Goal: Information Seeking & Learning: Learn about a topic

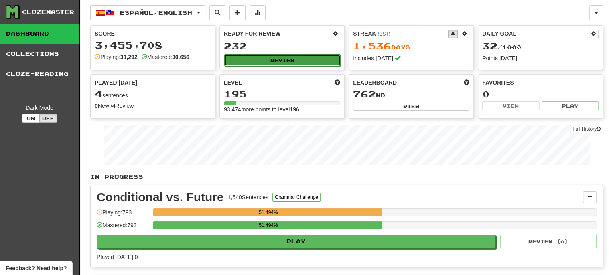
click at [279, 59] on button "Review" at bounding box center [282, 60] width 116 height 12
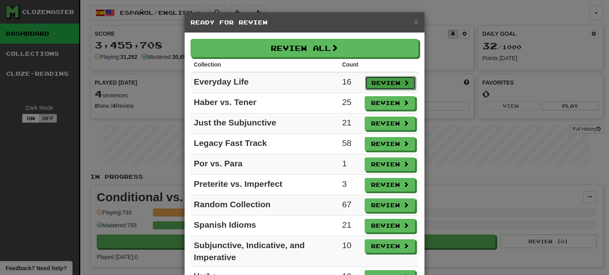
click at [385, 81] on button "Review" at bounding box center [390, 83] width 51 height 14
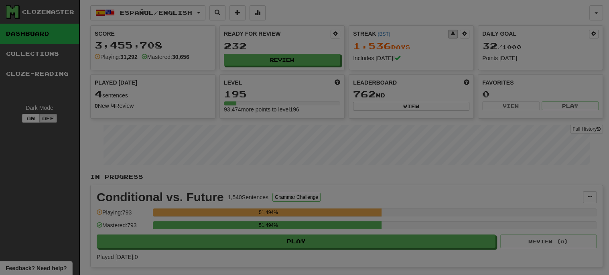
select select "***"
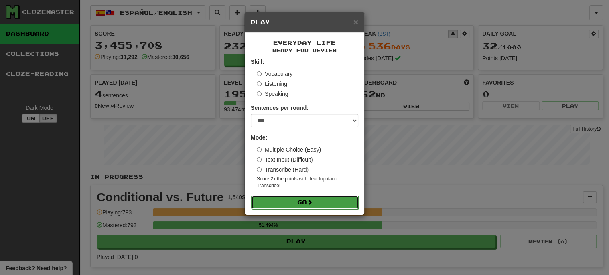
click at [297, 203] on button "Go" at bounding box center [304, 203] width 107 height 14
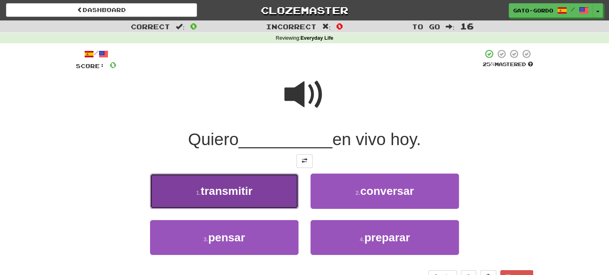
click at [235, 189] on span "transmitir" at bounding box center [227, 191] width 52 height 12
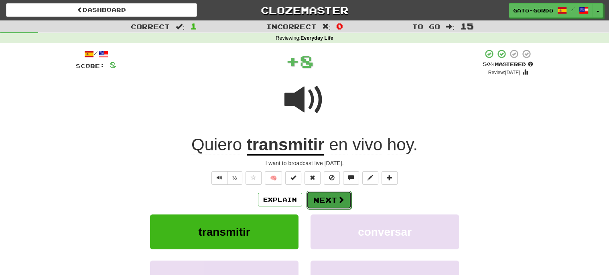
click at [319, 196] on button "Next" at bounding box center [328, 200] width 45 height 18
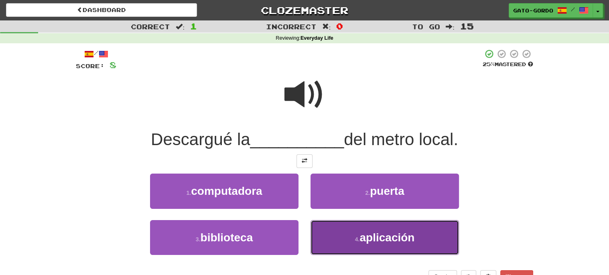
click at [378, 232] on span "aplicación" at bounding box center [386, 237] width 55 height 12
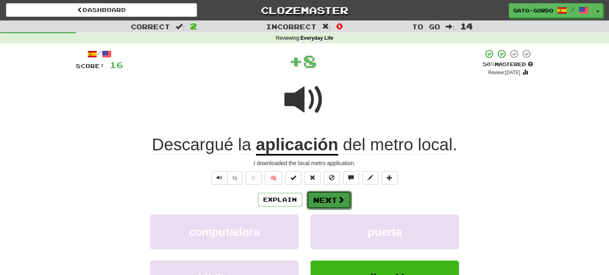
click at [322, 200] on button "Next" at bounding box center [328, 200] width 45 height 18
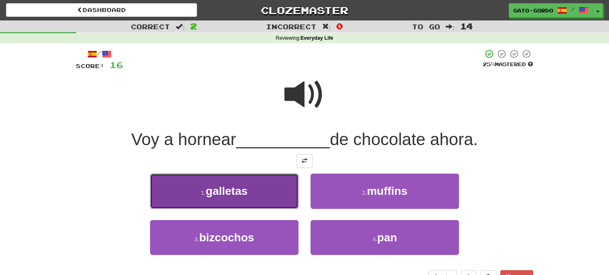
click at [212, 189] on span "galletas" at bounding box center [227, 191] width 42 height 12
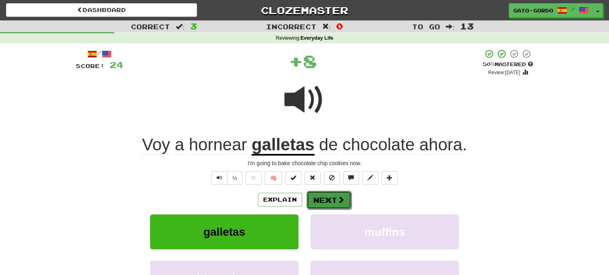
click at [333, 199] on button "Next" at bounding box center [328, 200] width 45 height 18
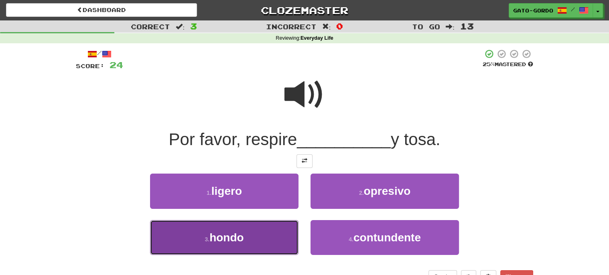
click at [228, 235] on span "hondo" at bounding box center [226, 237] width 34 height 12
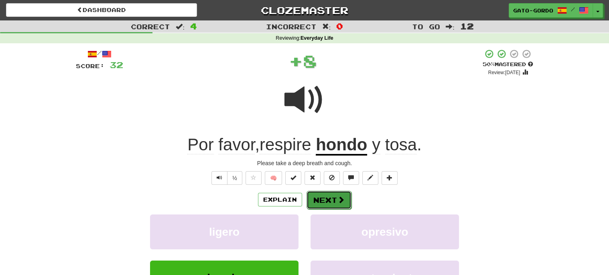
click at [321, 197] on button "Next" at bounding box center [328, 200] width 45 height 18
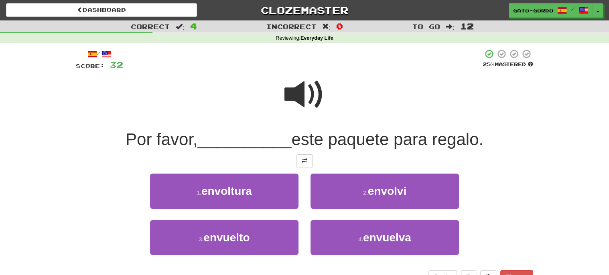
click at [302, 90] on span at bounding box center [304, 95] width 40 height 40
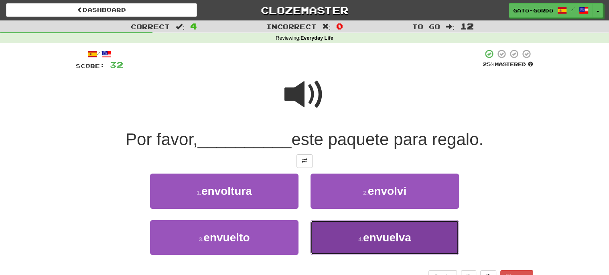
click at [358, 236] on small "4 ." at bounding box center [360, 239] width 5 height 6
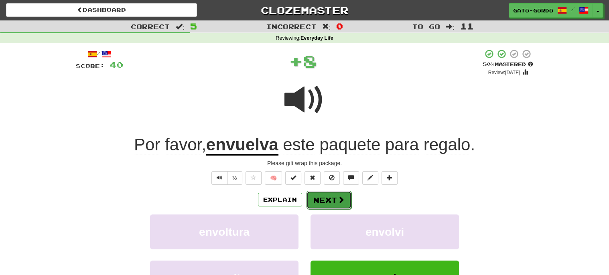
click at [335, 199] on button "Next" at bounding box center [328, 200] width 45 height 18
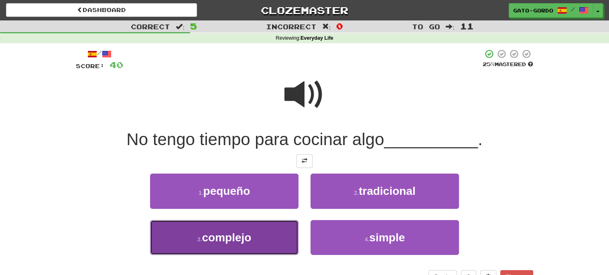
click at [229, 236] on span "complejo" at bounding box center [226, 237] width 49 height 12
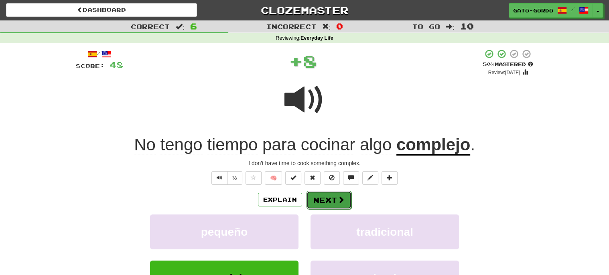
click at [326, 198] on button "Next" at bounding box center [328, 200] width 45 height 18
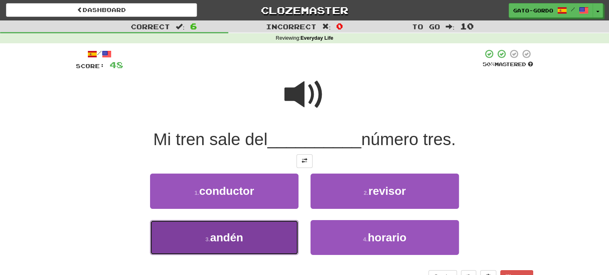
click at [221, 231] on span "andén" at bounding box center [226, 237] width 33 height 12
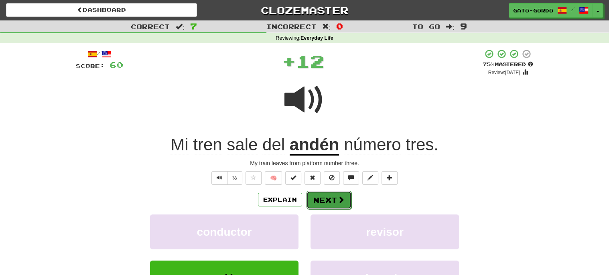
click at [320, 200] on button "Next" at bounding box center [328, 200] width 45 height 18
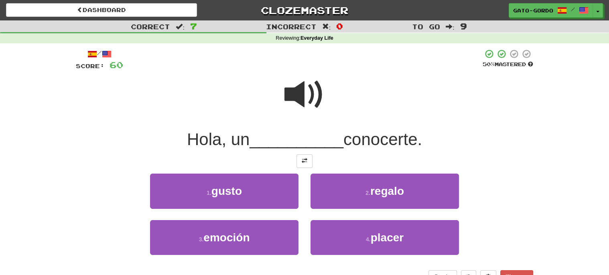
click at [304, 97] on span at bounding box center [304, 95] width 40 height 40
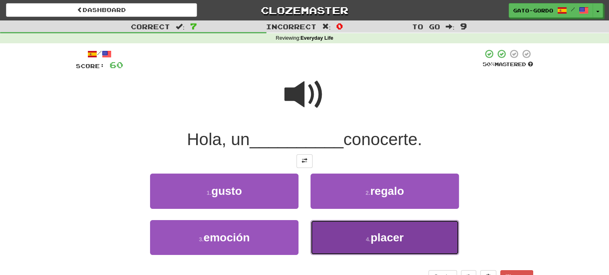
click at [378, 243] on button "4 . placer" at bounding box center [384, 237] width 148 height 35
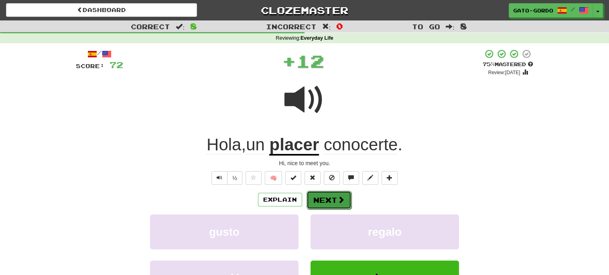
click at [323, 196] on button "Next" at bounding box center [328, 200] width 45 height 18
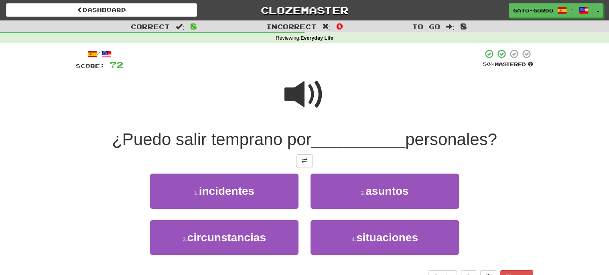
click at [306, 75] on span at bounding box center [304, 95] width 40 height 40
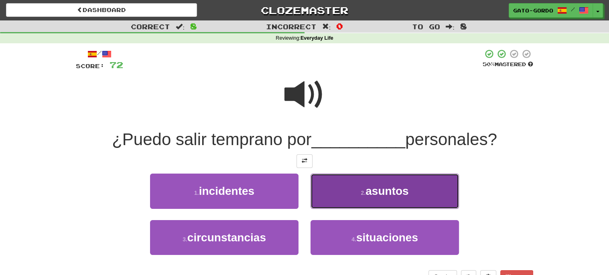
click at [355, 176] on button "2 . asuntos" at bounding box center [384, 191] width 148 height 35
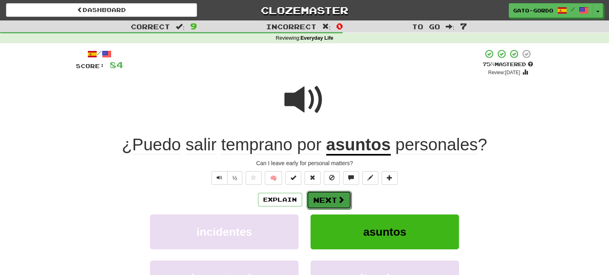
click at [327, 199] on button "Next" at bounding box center [328, 200] width 45 height 18
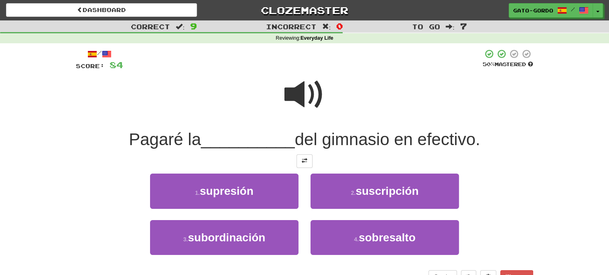
click at [292, 83] on span at bounding box center [304, 95] width 40 height 40
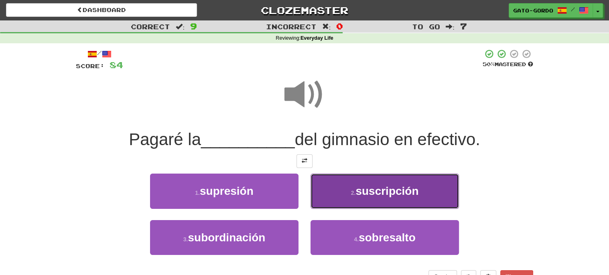
click at [361, 190] on span "suscripción" at bounding box center [386, 191] width 63 height 12
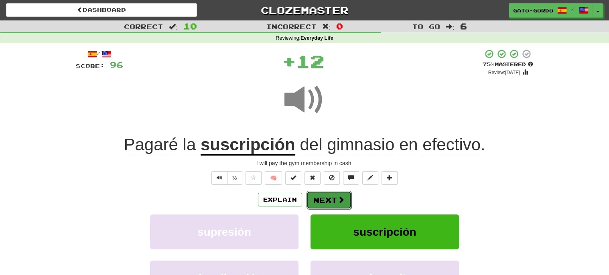
click at [318, 199] on button "Next" at bounding box center [328, 200] width 45 height 18
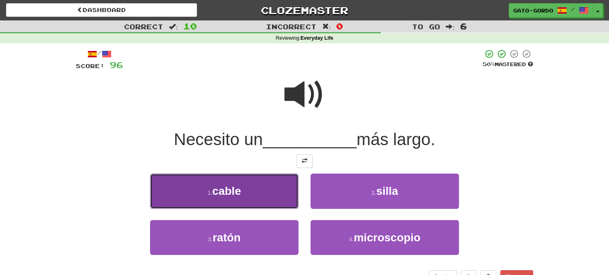
click at [221, 189] on span "cable" at bounding box center [226, 191] width 29 height 12
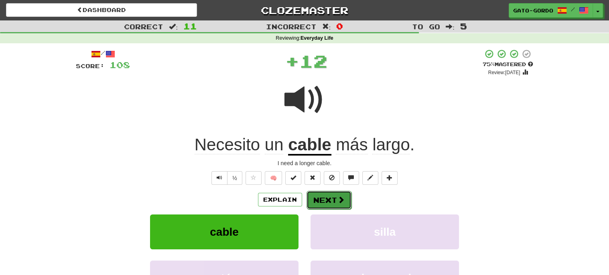
click at [325, 196] on button "Next" at bounding box center [328, 200] width 45 height 18
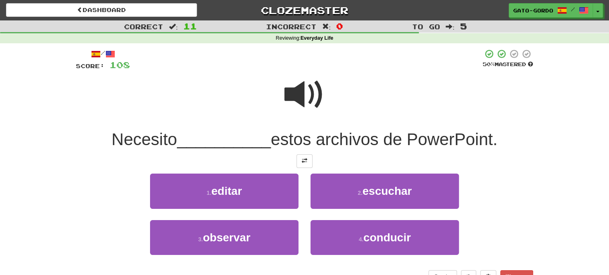
click at [310, 91] on span at bounding box center [304, 95] width 40 height 40
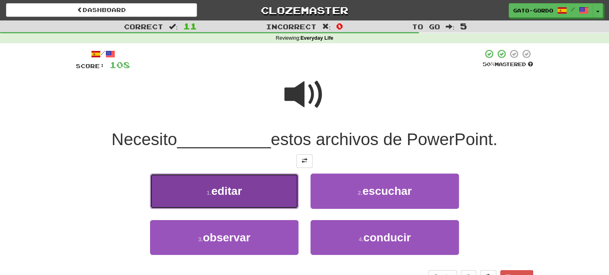
click at [213, 191] on span "editar" at bounding box center [226, 191] width 30 height 12
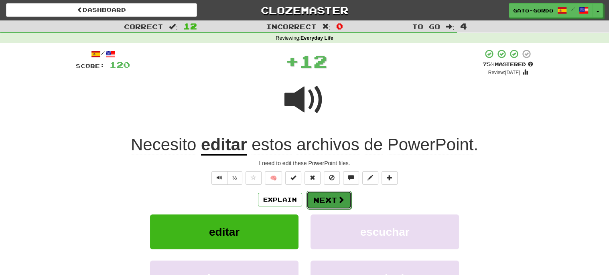
click at [327, 201] on button "Next" at bounding box center [328, 200] width 45 height 18
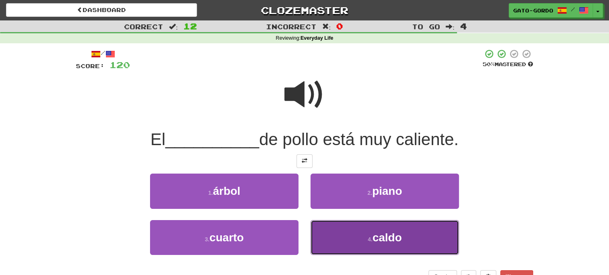
click at [360, 236] on button "4 . caldo" at bounding box center [384, 237] width 148 height 35
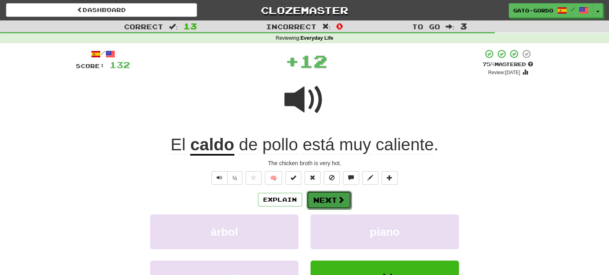
click at [330, 201] on button "Next" at bounding box center [328, 200] width 45 height 18
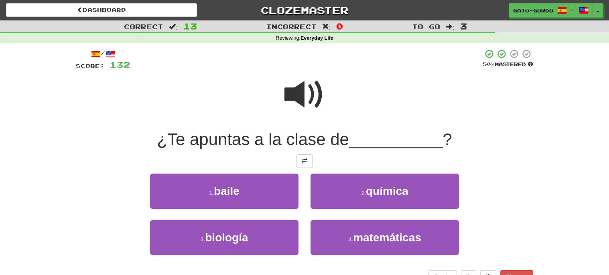
click at [311, 96] on span at bounding box center [304, 95] width 40 height 40
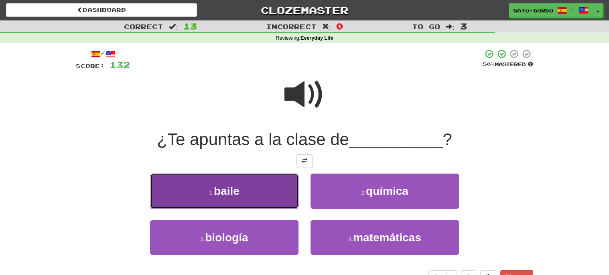
click at [237, 185] on span "baile" at bounding box center [227, 191] width 26 height 12
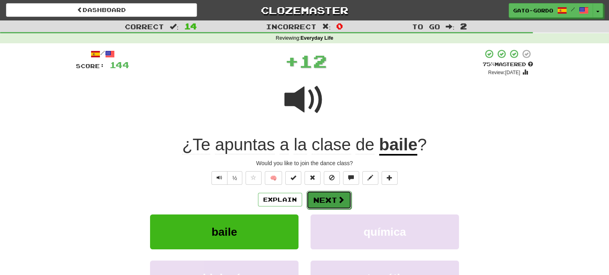
click at [322, 203] on button "Next" at bounding box center [328, 200] width 45 height 18
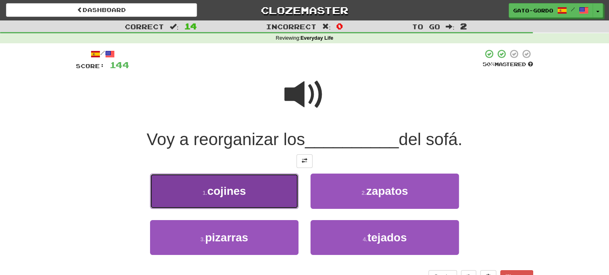
click at [219, 192] on span "cojines" at bounding box center [226, 191] width 39 height 12
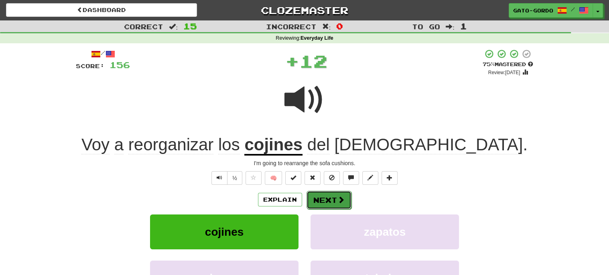
click at [324, 199] on button "Next" at bounding box center [328, 200] width 45 height 18
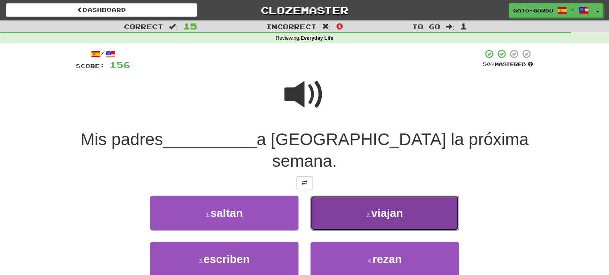
click at [389, 207] on span "viajan" at bounding box center [387, 213] width 32 height 12
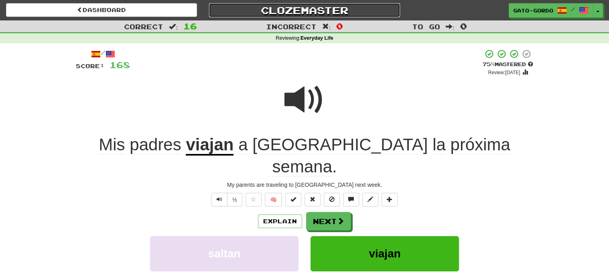
click at [310, 10] on link "Clozemaster" at bounding box center [304, 10] width 191 height 14
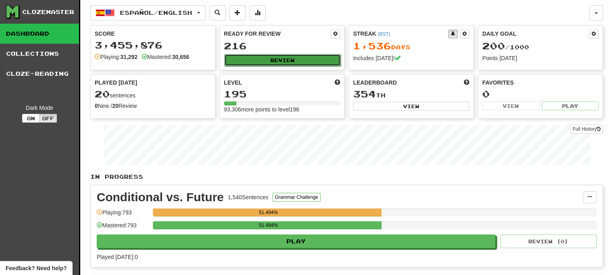
click at [280, 58] on button "Review" at bounding box center [282, 60] width 116 height 12
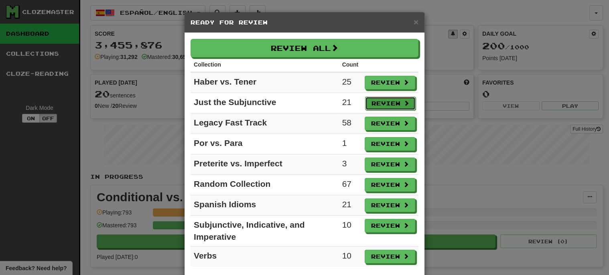
click at [388, 102] on button "Review" at bounding box center [390, 104] width 51 height 14
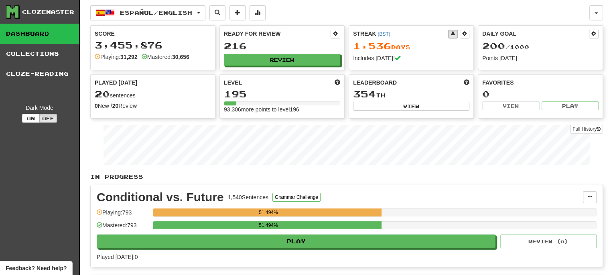
select select "***"
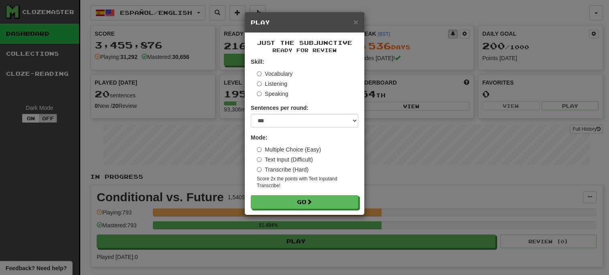
click at [274, 70] on label "Vocabulary" at bounding box center [275, 74] width 36 height 8
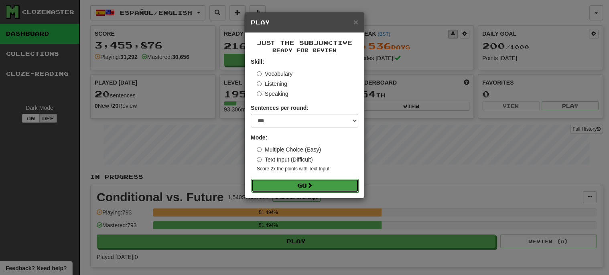
click at [305, 183] on button "Go" at bounding box center [304, 186] width 107 height 14
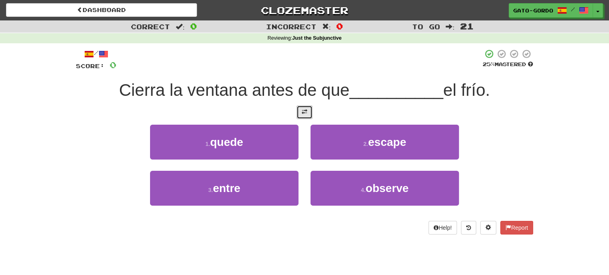
click at [304, 110] on span at bounding box center [305, 112] width 6 height 6
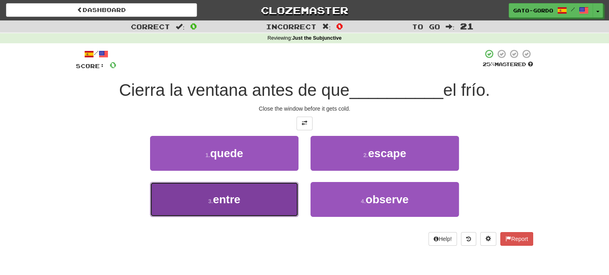
click at [213, 203] on button "3 . entre" at bounding box center [224, 199] width 148 height 35
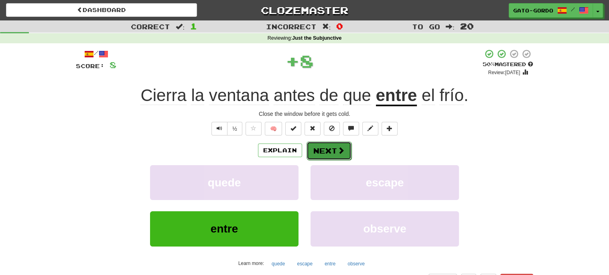
click at [328, 150] on button "Next" at bounding box center [328, 151] width 45 height 18
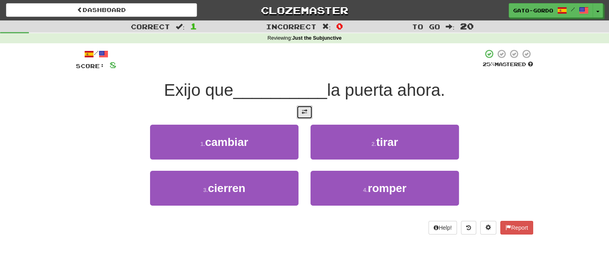
click at [306, 112] on span at bounding box center [305, 112] width 6 height 6
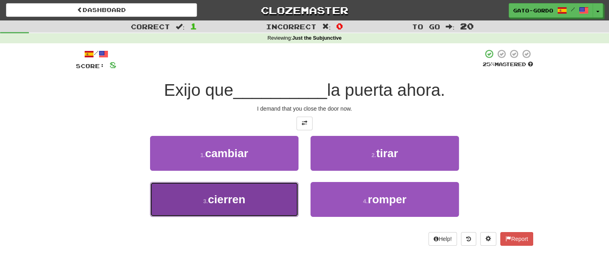
click at [224, 201] on span "cierren" at bounding box center [226, 199] width 37 height 12
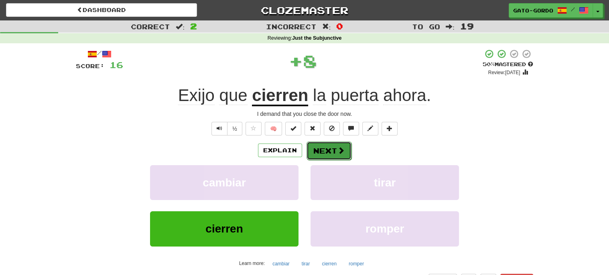
click at [329, 149] on button "Next" at bounding box center [328, 151] width 45 height 18
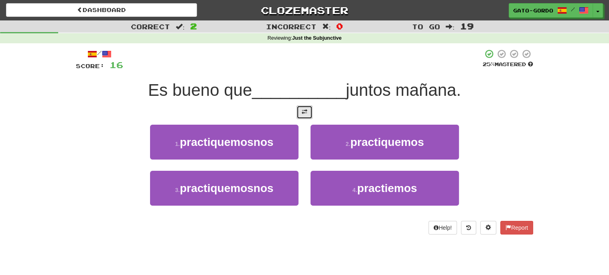
click at [305, 114] on button at bounding box center [304, 112] width 16 height 14
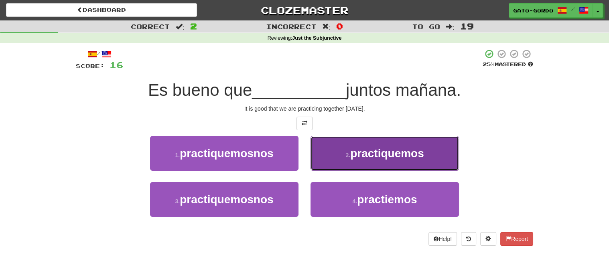
click at [368, 156] on span "practiquemos" at bounding box center [387, 153] width 74 height 12
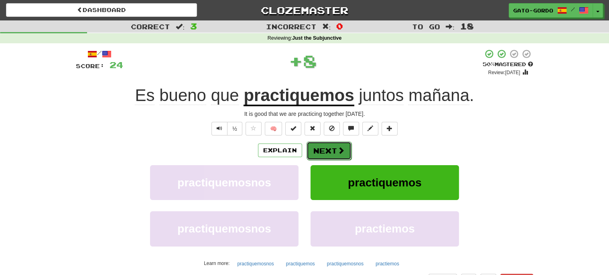
click at [323, 150] on button "Next" at bounding box center [328, 151] width 45 height 18
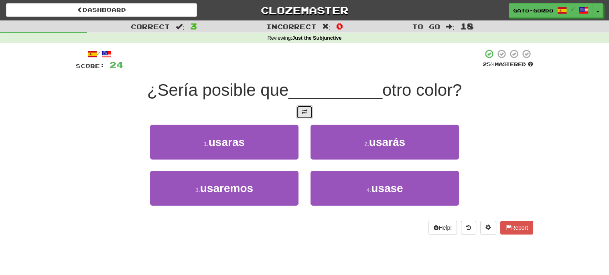
click at [303, 109] on span at bounding box center [305, 112] width 6 height 6
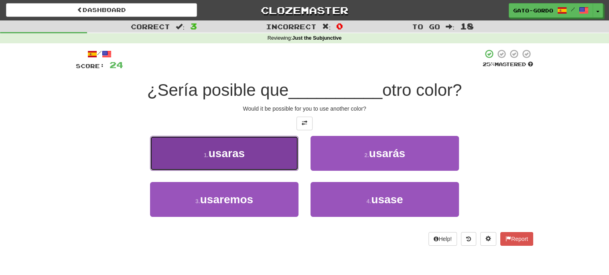
click at [210, 150] on span "usaras" at bounding box center [227, 153] width 36 height 12
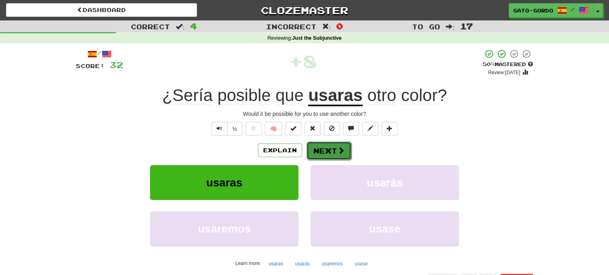
click at [328, 150] on button "Next" at bounding box center [328, 151] width 45 height 18
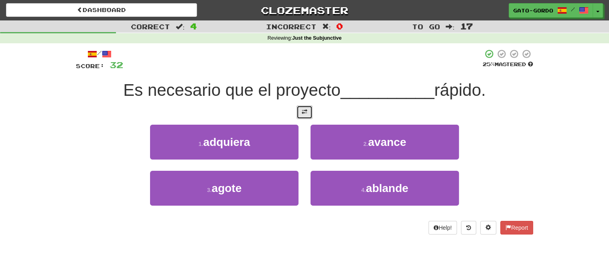
click at [305, 111] on span at bounding box center [305, 112] width 6 height 6
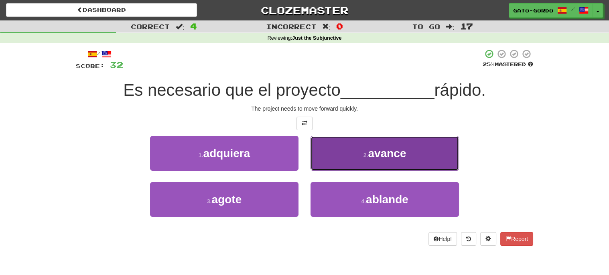
click at [338, 144] on button "2 . avance" at bounding box center [384, 153] width 148 height 35
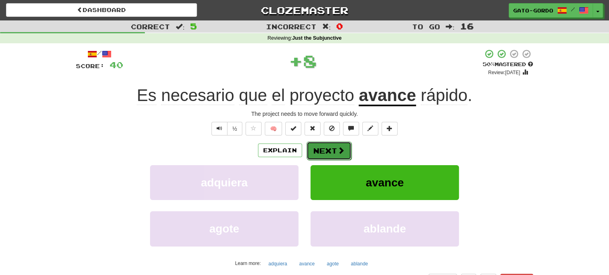
click at [320, 151] on button "Next" at bounding box center [328, 151] width 45 height 18
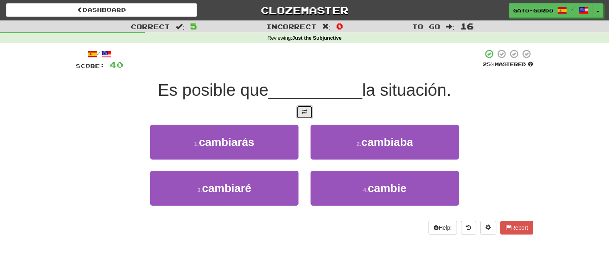
click at [304, 109] on span at bounding box center [305, 112] width 6 height 6
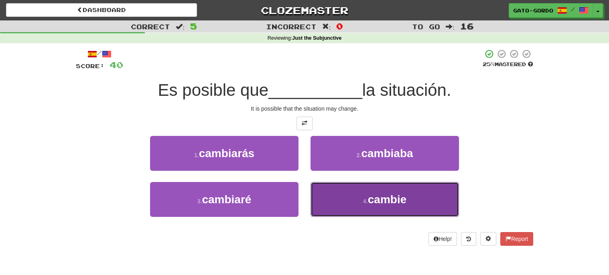
click at [358, 190] on button "4 . cambie" at bounding box center [384, 199] width 148 height 35
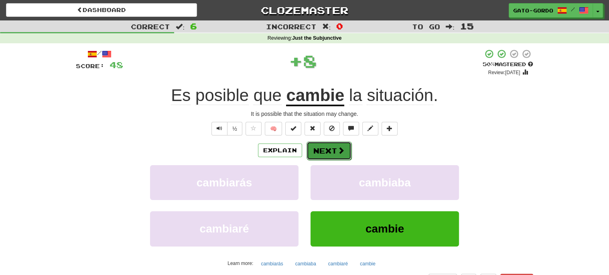
click at [327, 149] on button "Next" at bounding box center [328, 151] width 45 height 18
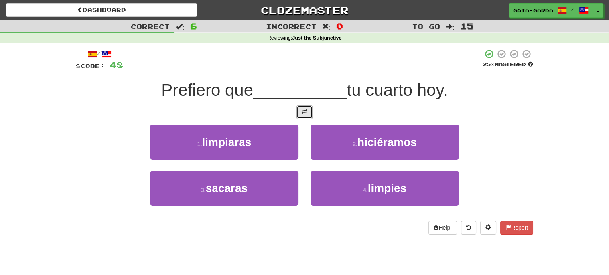
click at [301, 112] on button at bounding box center [304, 112] width 16 height 14
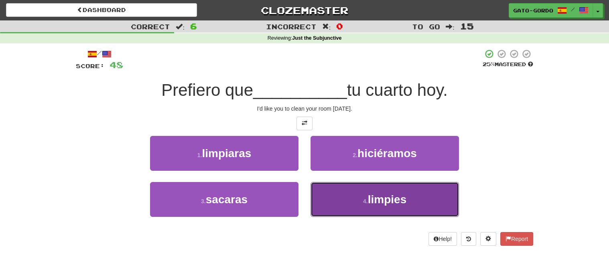
click at [363, 198] on small "4 ." at bounding box center [365, 201] width 5 height 6
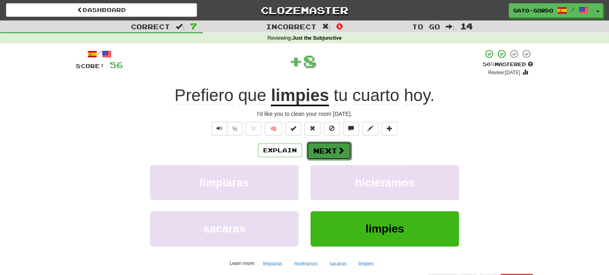
click at [329, 148] on button "Next" at bounding box center [328, 151] width 45 height 18
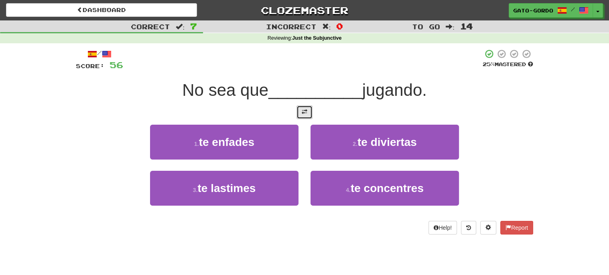
click at [309, 110] on button at bounding box center [304, 112] width 16 height 14
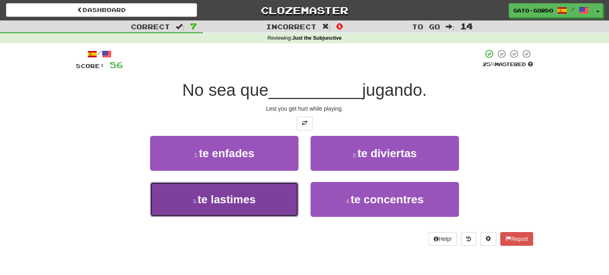
click at [208, 205] on button "3 . te lastimes" at bounding box center [224, 199] width 148 height 35
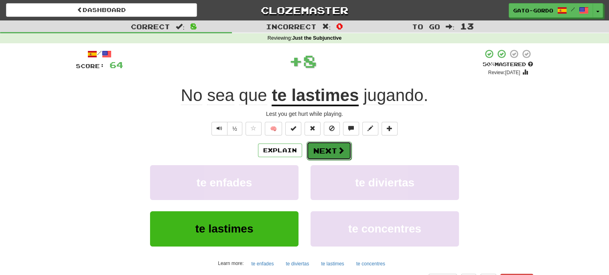
click at [325, 150] on button "Next" at bounding box center [328, 151] width 45 height 18
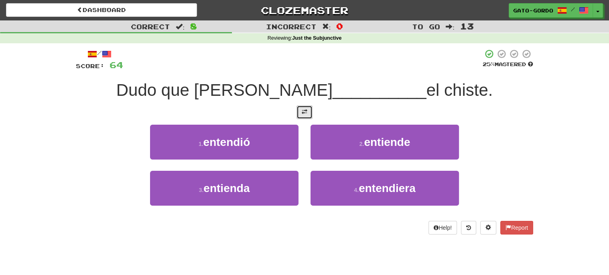
click at [304, 110] on span at bounding box center [305, 112] width 6 height 6
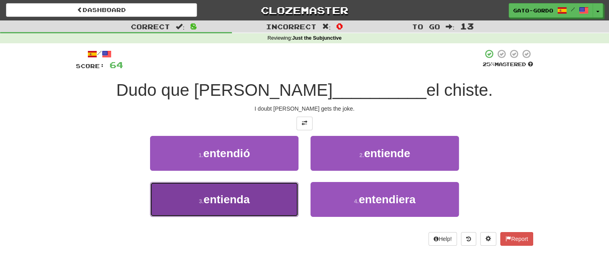
click at [223, 196] on span "entienda" at bounding box center [226, 199] width 46 height 12
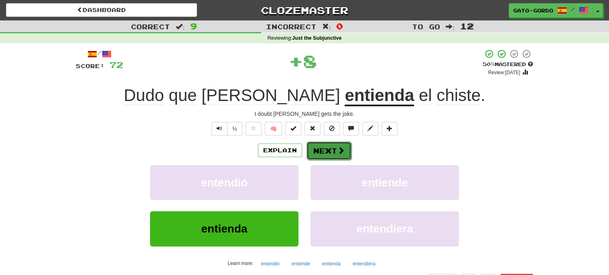
click at [326, 152] on button "Next" at bounding box center [328, 151] width 45 height 18
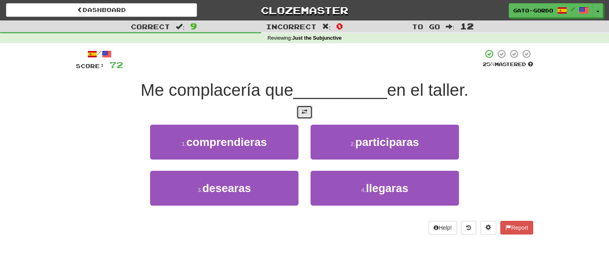
click at [307, 110] on span at bounding box center [305, 112] width 6 height 6
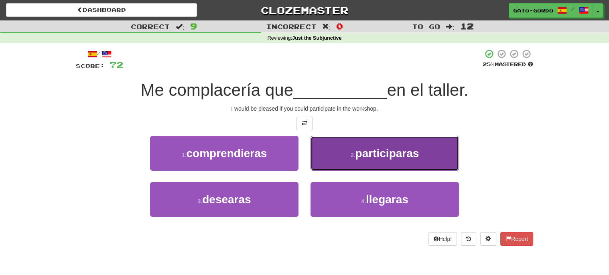
click at [381, 157] on span "participaras" at bounding box center [387, 153] width 64 height 12
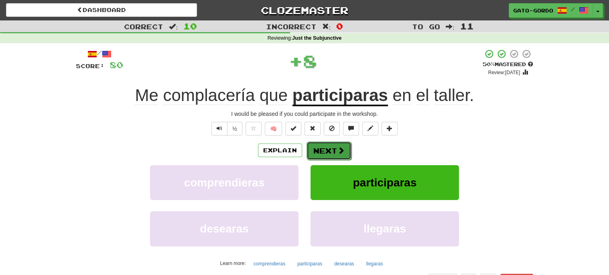
click at [329, 150] on button "Next" at bounding box center [328, 151] width 45 height 18
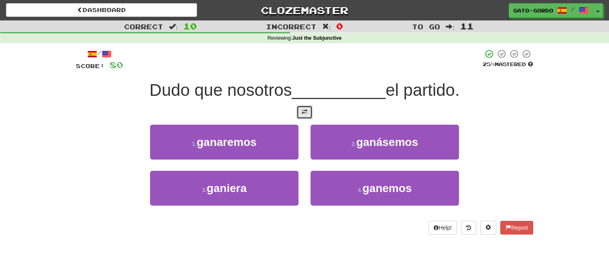
click at [309, 114] on button at bounding box center [304, 112] width 16 height 14
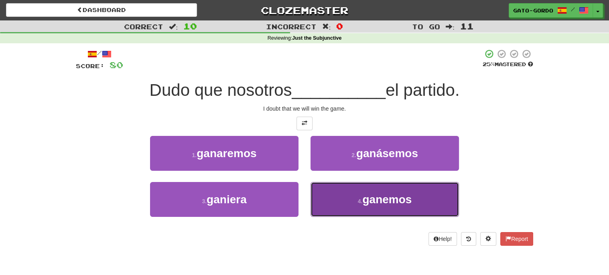
click at [389, 201] on span "ganemos" at bounding box center [386, 199] width 49 height 12
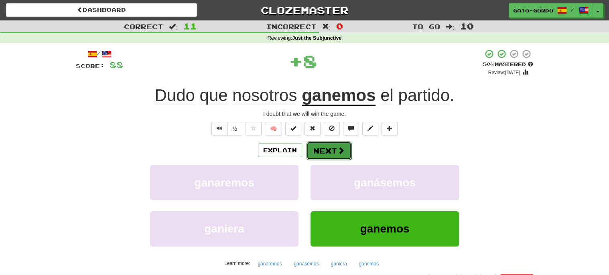
click at [339, 149] on span at bounding box center [340, 150] width 7 height 7
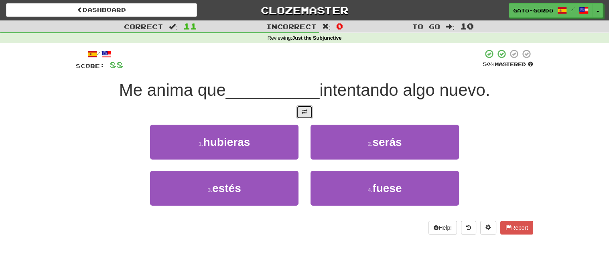
click at [306, 109] on span at bounding box center [305, 112] width 6 height 6
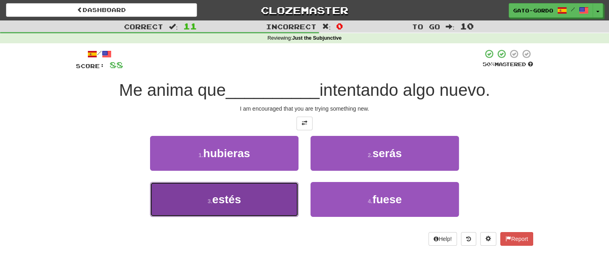
click at [211, 198] on small "3 ." at bounding box center [209, 201] width 5 height 6
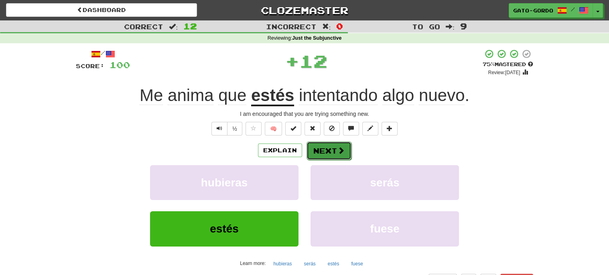
click at [327, 150] on button "Next" at bounding box center [328, 151] width 45 height 18
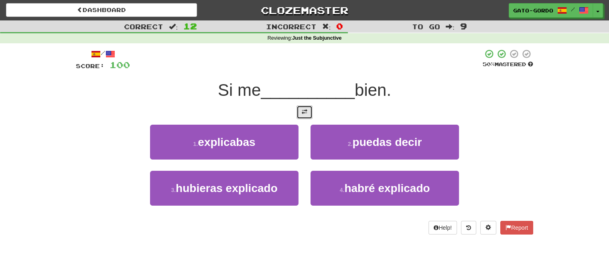
click at [310, 110] on button at bounding box center [304, 112] width 16 height 14
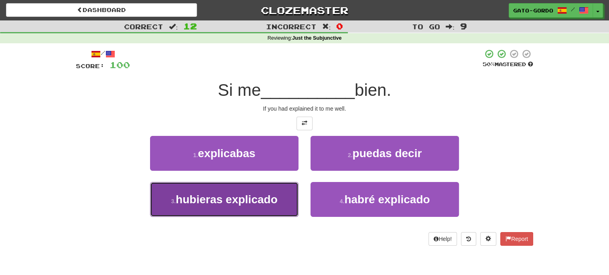
click at [194, 208] on button "3 . hubieras explicado" at bounding box center [224, 199] width 148 height 35
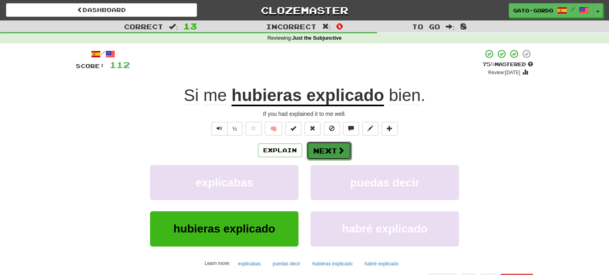
click at [323, 151] on button "Next" at bounding box center [328, 151] width 45 height 18
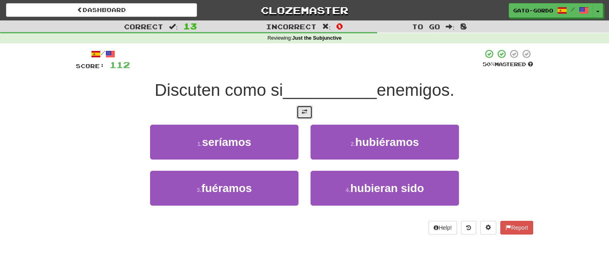
click at [305, 109] on span at bounding box center [305, 112] width 6 height 6
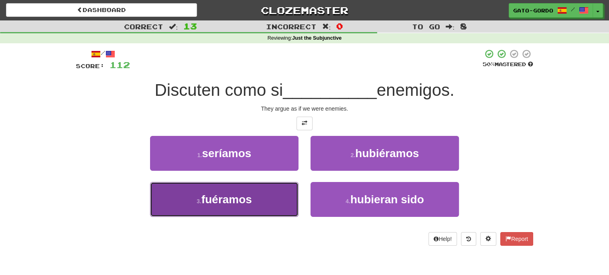
click at [214, 194] on span "fuéramos" at bounding box center [226, 199] width 51 height 12
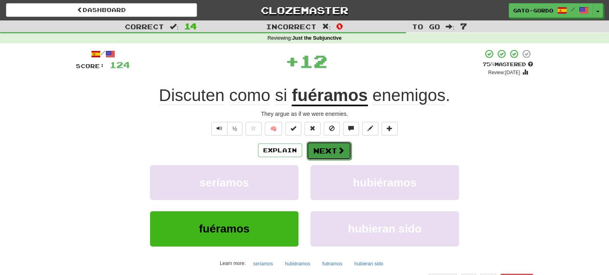
click at [327, 147] on button "Next" at bounding box center [328, 151] width 45 height 18
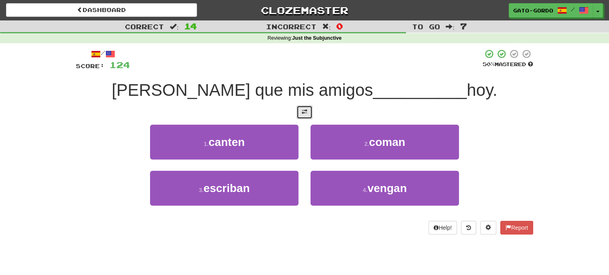
click at [306, 112] on span at bounding box center [305, 112] width 6 height 6
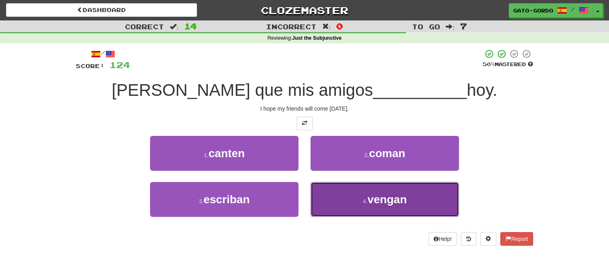
click at [383, 196] on span "vengan" at bounding box center [386, 199] width 39 height 12
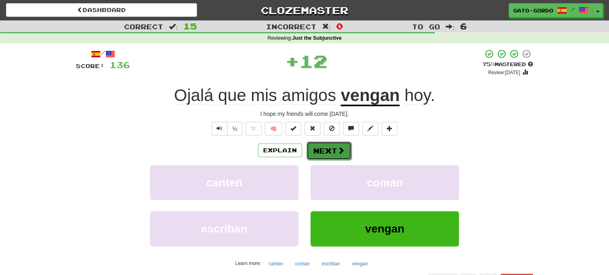
click at [328, 149] on button "Next" at bounding box center [328, 151] width 45 height 18
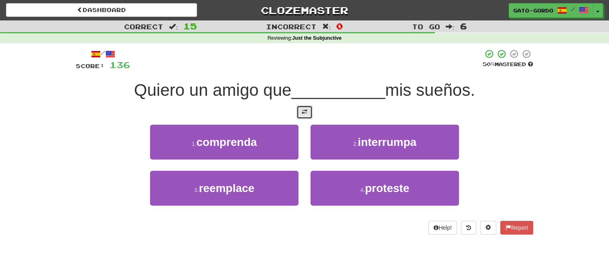
click at [303, 109] on span at bounding box center [305, 112] width 6 height 6
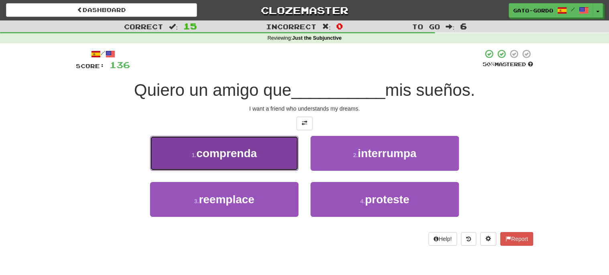
click at [227, 154] on span "comprenda" at bounding box center [226, 153] width 61 height 12
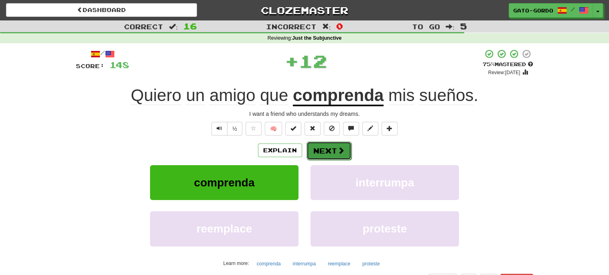
click at [324, 150] on button "Next" at bounding box center [328, 151] width 45 height 18
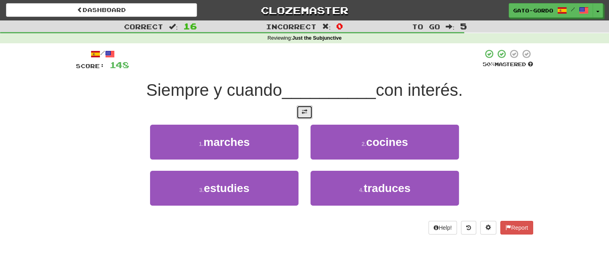
click at [303, 110] on span at bounding box center [305, 112] width 6 height 6
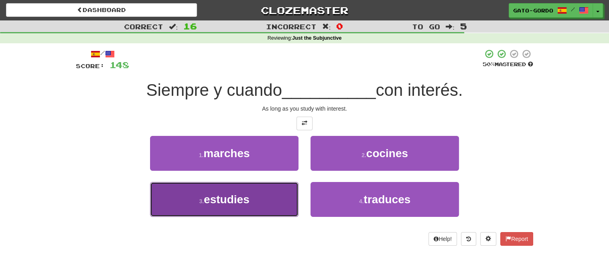
click at [205, 204] on button "3 . estudies" at bounding box center [224, 199] width 148 height 35
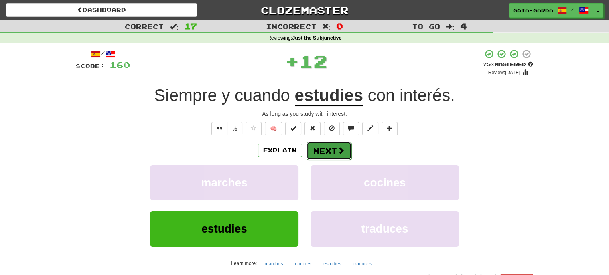
click at [330, 148] on button "Next" at bounding box center [328, 151] width 45 height 18
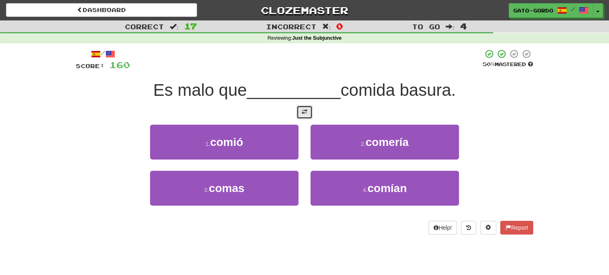
click at [306, 110] on span at bounding box center [305, 112] width 6 height 6
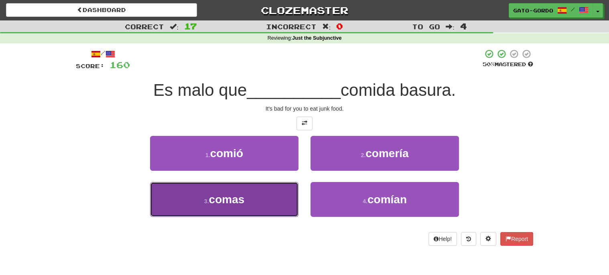
click at [197, 204] on button "3 . comas" at bounding box center [224, 199] width 148 height 35
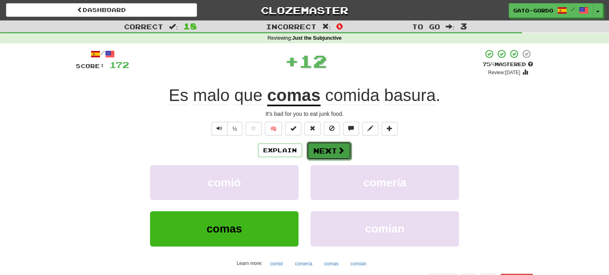
click at [328, 150] on button "Next" at bounding box center [328, 151] width 45 height 18
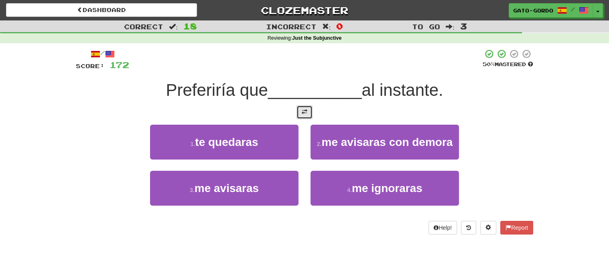
click at [312, 110] on button at bounding box center [304, 112] width 16 height 14
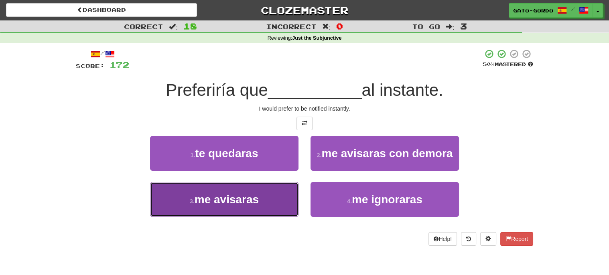
click at [187, 201] on button "3 . me avisaras" at bounding box center [224, 199] width 148 height 35
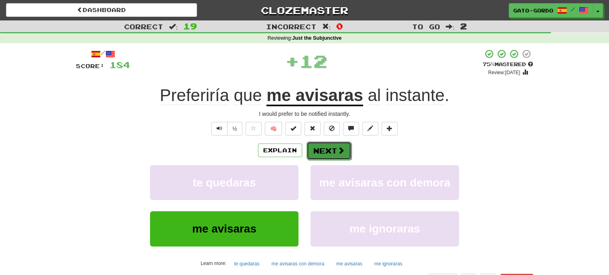
click at [324, 151] on button "Next" at bounding box center [328, 151] width 45 height 18
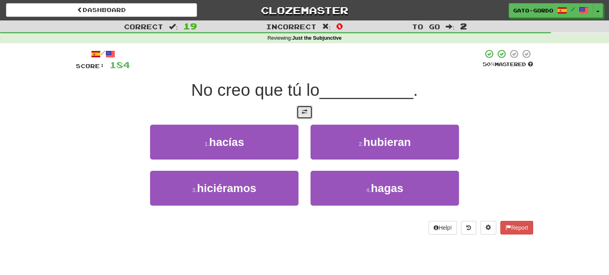
click at [308, 111] on button at bounding box center [304, 112] width 16 height 14
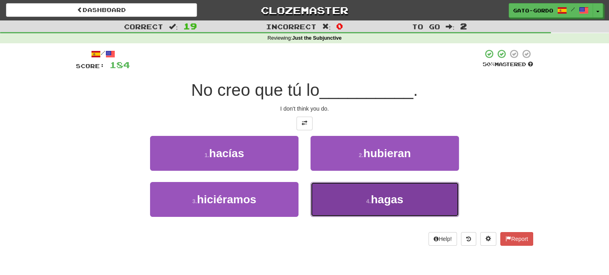
click at [353, 204] on button "4 . hagas" at bounding box center [384, 199] width 148 height 35
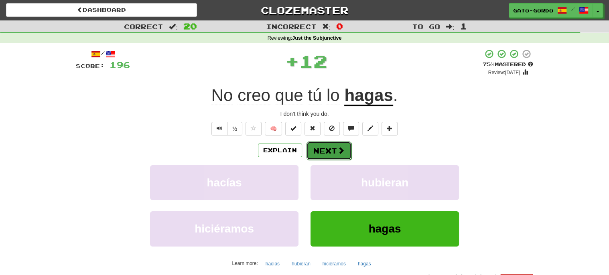
click at [325, 152] on button "Next" at bounding box center [328, 151] width 45 height 18
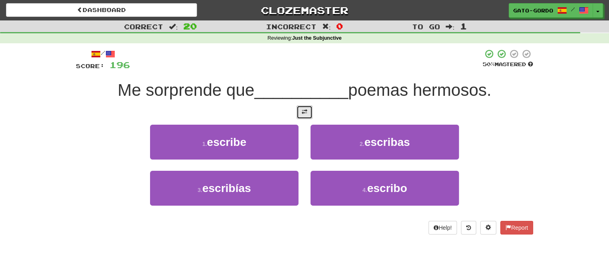
click at [303, 113] on span at bounding box center [305, 112] width 6 height 6
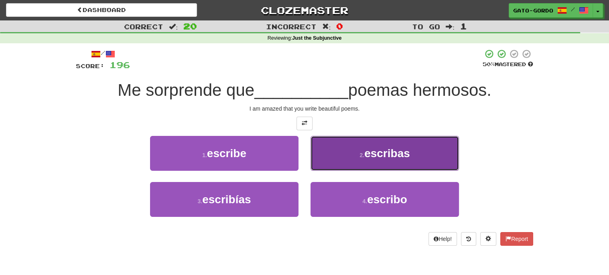
click at [337, 155] on button "2 . escribas" at bounding box center [384, 153] width 148 height 35
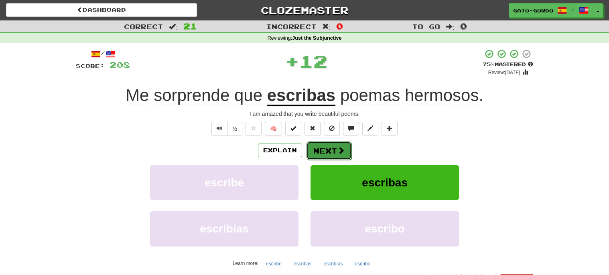
click at [327, 151] on button "Next" at bounding box center [328, 151] width 45 height 18
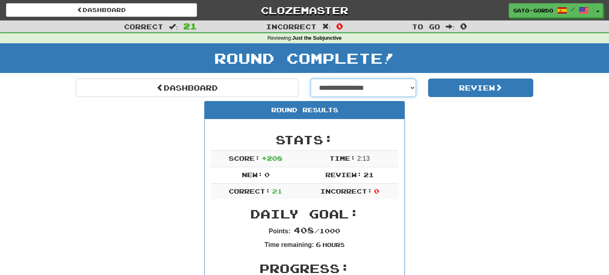
click at [355, 83] on select "**********" at bounding box center [362, 88] width 105 height 18
select select "**********"
click at [310, 79] on select "**********" at bounding box center [362, 88] width 105 height 18
select select "**********"
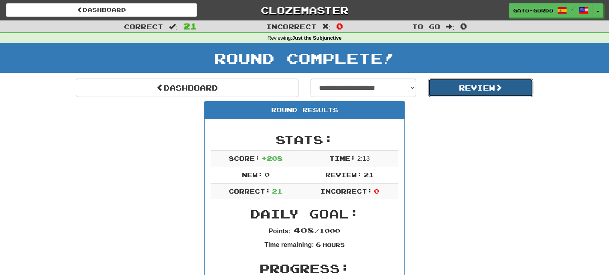
click at [485, 85] on button "Review" at bounding box center [480, 88] width 105 height 18
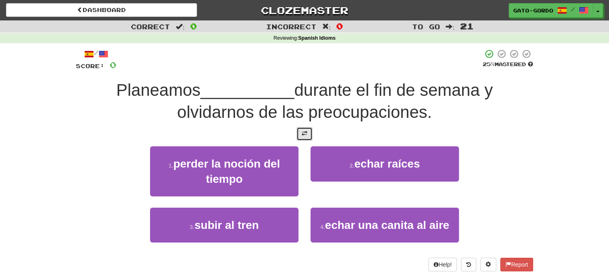
click at [303, 132] on span at bounding box center [305, 134] width 6 height 6
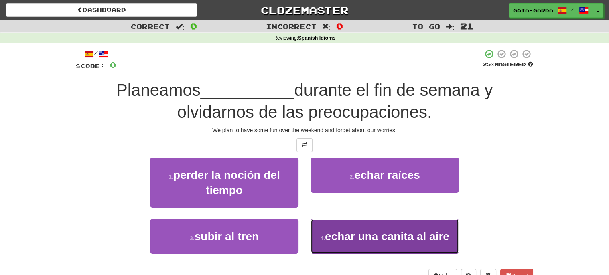
click at [368, 230] on span "echar una canita al aire" at bounding box center [387, 236] width 124 height 12
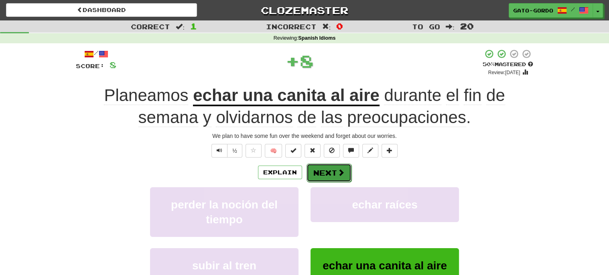
click at [326, 171] on button "Next" at bounding box center [328, 173] width 45 height 18
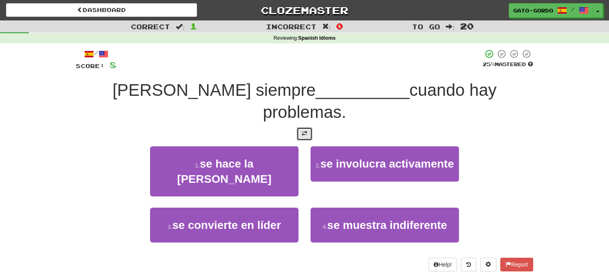
click at [300, 127] on button at bounding box center [304, 134] width 16 height 14
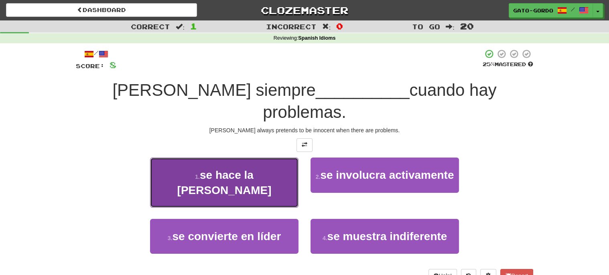
click at [209, 169] on span "se hace la [PERSON_NAME]" at bounding box center [224, 182] width 94 height 27
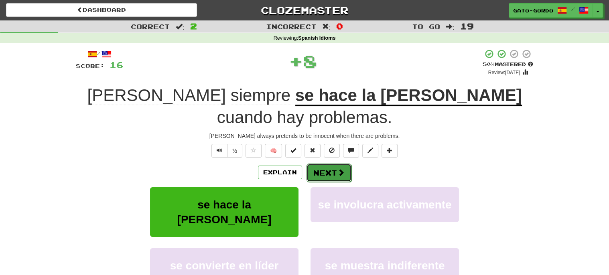
click at [327, 164] on button "Next" at bounding box center [328, 173] width 45 height 18
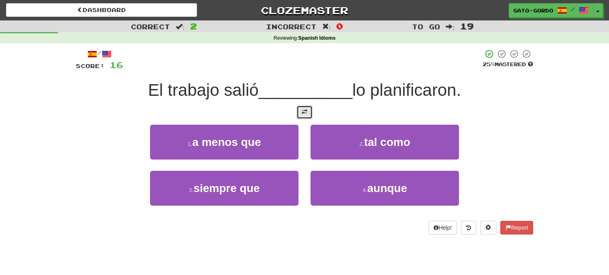
click at [305, 111] on span at bounding box center [305, 112] width 6 height 6
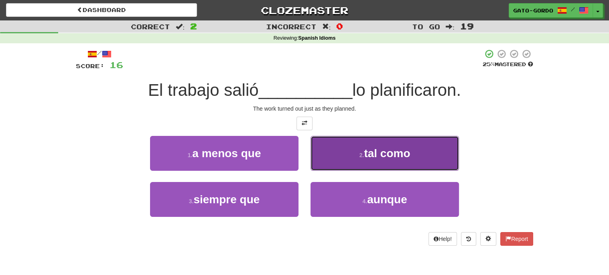
click at [353, 153] on button "2 . tal como" at bounding box center [384, 153] width 148 height 35
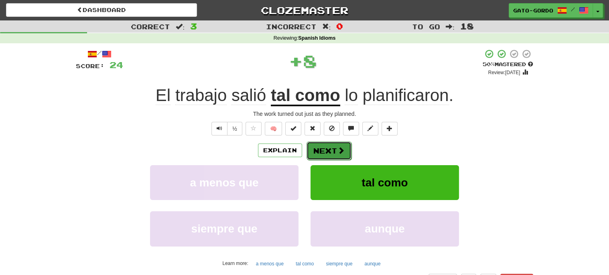
click at [322, 151] on button "Next" at bounding box center [328, 151] width 45 height 18
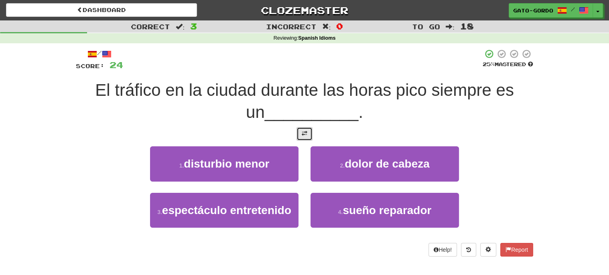
click at [305, 131] on span at bounding box center [305, 134] width 6 height 6
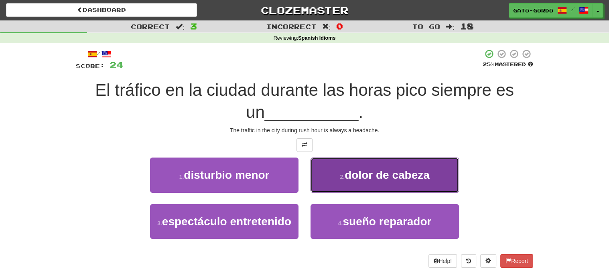
click at [360, 174] on span "dolor de cabeza" at bounding box center [387, 175] width 85 height 12
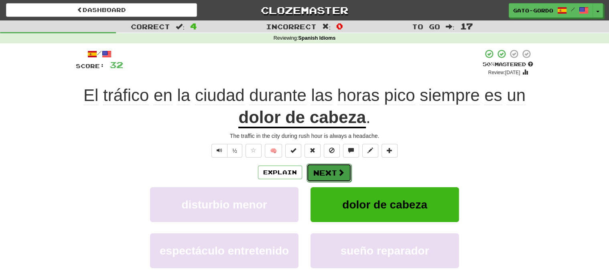
click at [308, 174] on button "Next" at bounding box center [328, 173] width 45 height 18
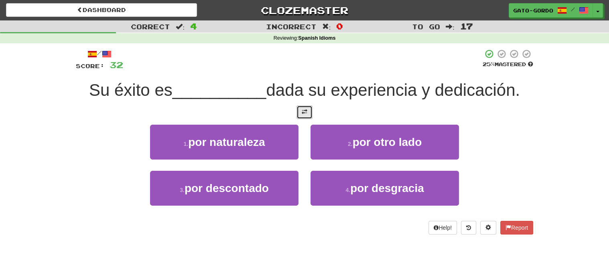
click at [302, 110] on span at bounding box center [305, 112] width 6 height 6
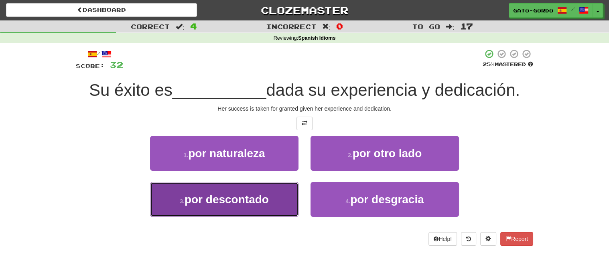
click at [205, 193] on span "por descontado" at bounding box center [227, 199] width 84 height 12
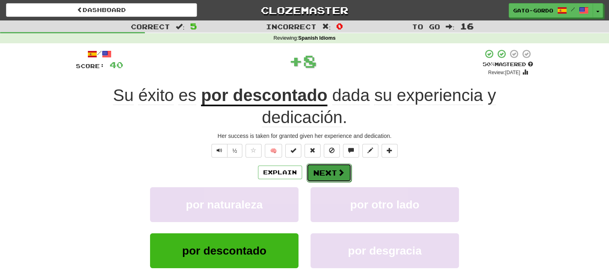
click at [325, 173] on button "Next" at bounding box center [328, 173] width 45 height 18
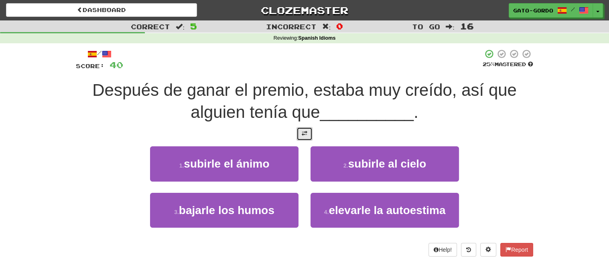
click at [308, 136] on button at bounding box center [304, 134] width 16 height 14
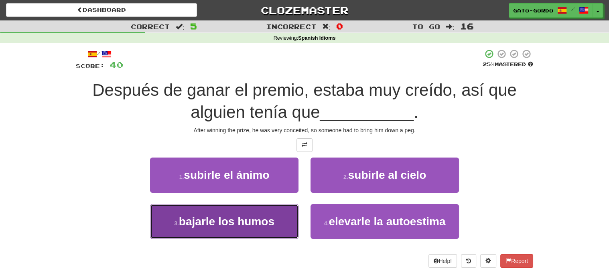
click at [183, 216] on span "bajarle los humos" at bounding box center [226, 221] width 95 height 12
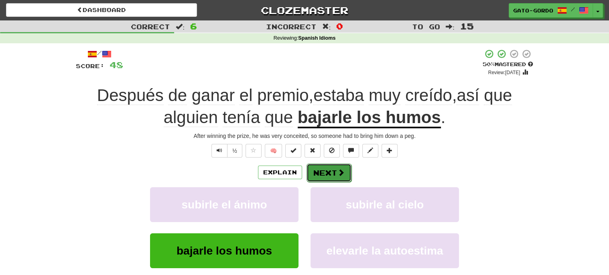
click at [324, 169] on button "Next" at bounding box center [328, 173] width 45 height 18
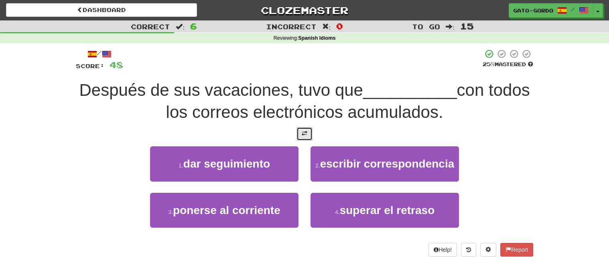
click at [305, 131] on span at bounding box center [305, 134] width 6 height 6
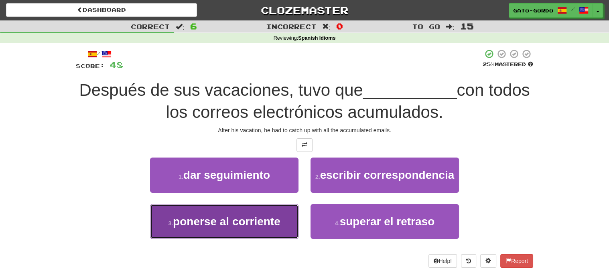
click at [221, 219] on span "ponerse al corriente" at bounding box center [226, 221] width 107 height 12
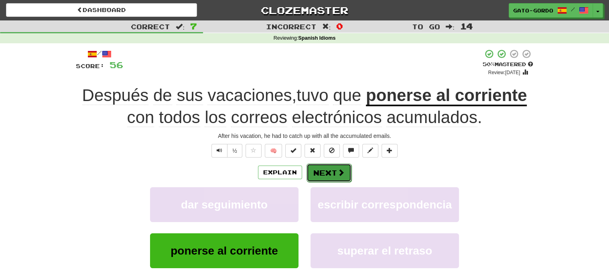
click at [324, 170] on button "Next" at bounding box center [328, 173] width 45 height 18
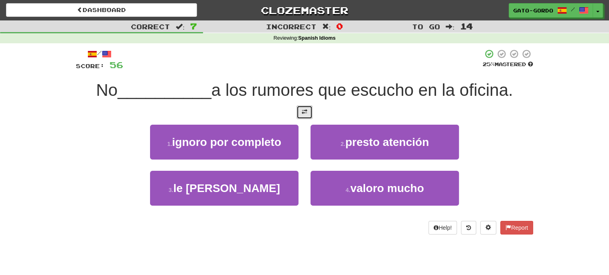
click at [309, 113] on button at bounding box center [304, 112] width 16 height 14
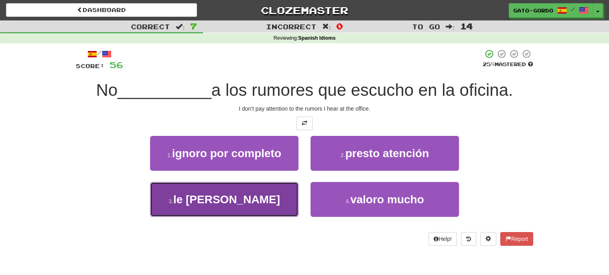
click at [207, 202] on span "le [PERSON_NAME]" at bounding box center [226, 199] width 107 height 12
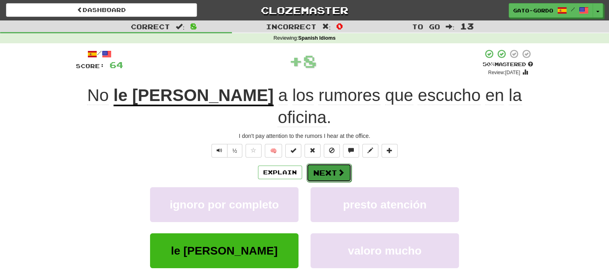
click at [328, 164] on button "Next" at bounding box center [328, 173] width 45 height 18
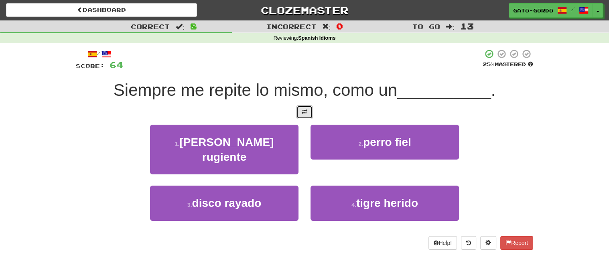
click at [304, 109] on span at bounding box center [305, 112] width 6 height 6
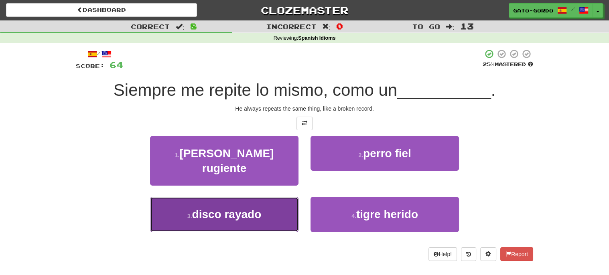
click at [205, 208] on span "disco rayado" at bounding box center [226, 214] width 69 height 12
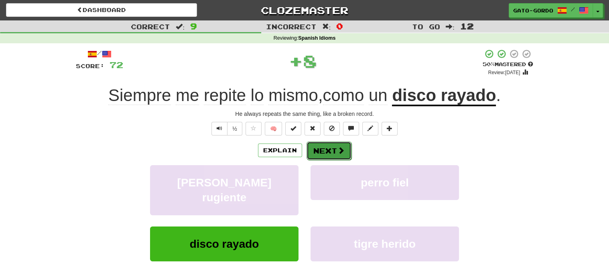
click at [314, 149] on button "Next" at bounding box center [328, 151] width 45 height 18
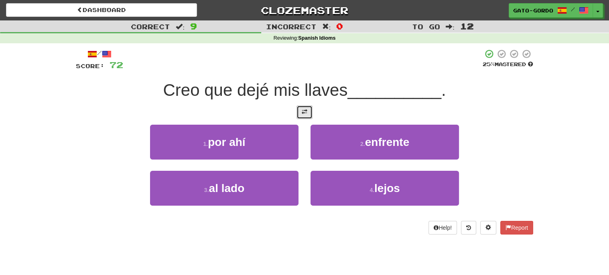
click at [306, 115] on button at bounding box center [304, 112] width 16 height 14
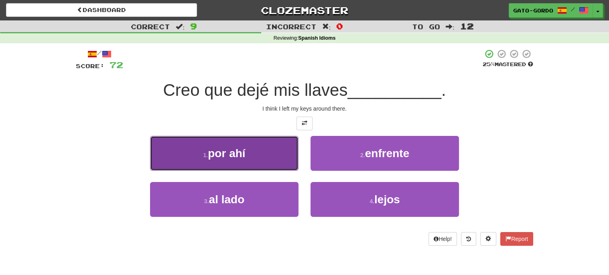
click at [197, 153] on button "1 . por ahí" at bounding box center [224, 153] width 148 height 35
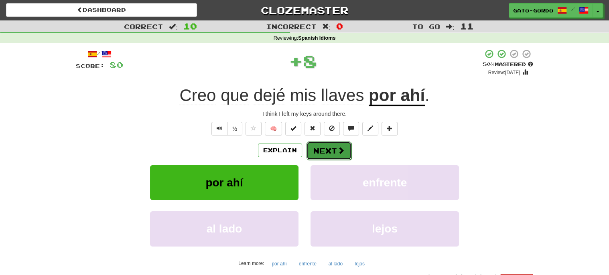
click at [322, 149] on button "Next" at bounding box center [328, 151] width 45 height 18
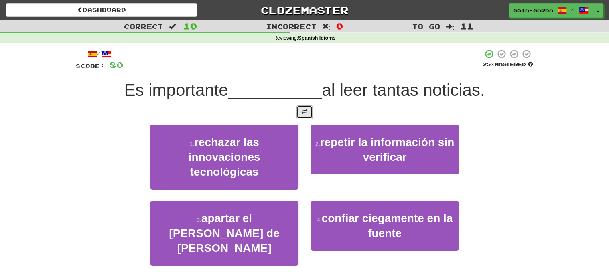
click at [306, 109] on span at bounding box center [305, 112] width 6 height 6
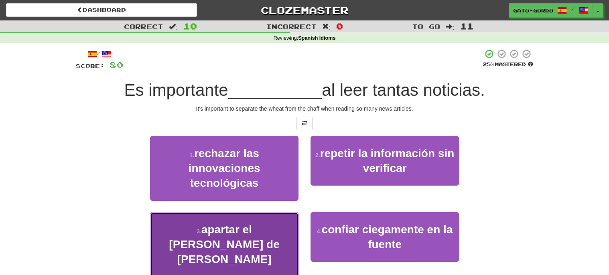
click at [200, 246] on button "3 . apartar el grano de la paja" at bounding box center [224, 244] width 148 height 65
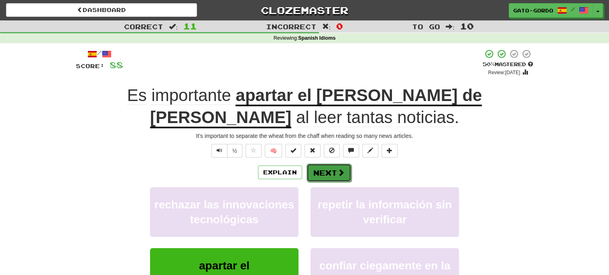
click at [321, 169] on button "Next" at bounding box center [328, 173] width 45 height 18
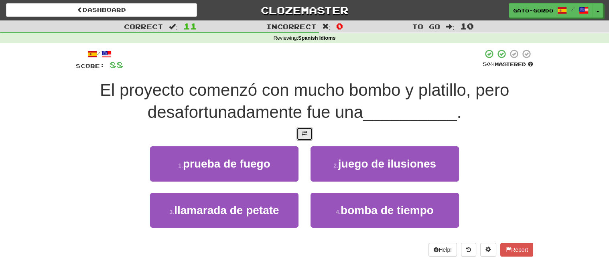
click at [305, 133] on span at bounding box center [305, 134] width 6 height 6
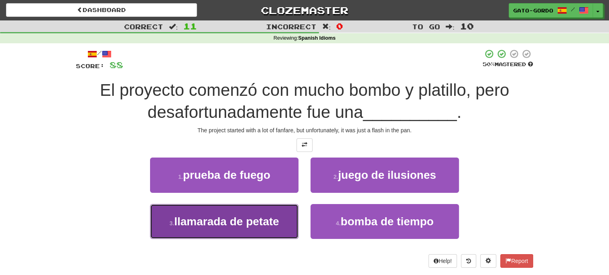
click at [176, 215] on span "llamarada de petate" at bounding box center [226, 221] width 105 height 12
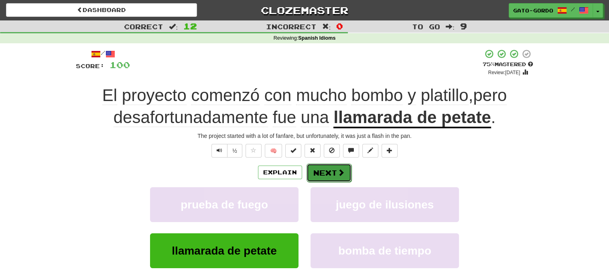
click at [335, 169] on button "Next" at bounding box center [328, 173] width 45 height 18
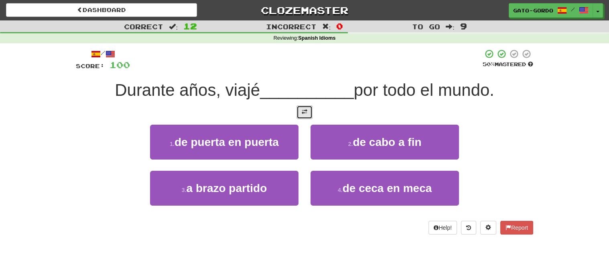
click at [304, 112] on span at bounding box center [305, 112] width 6 height 6
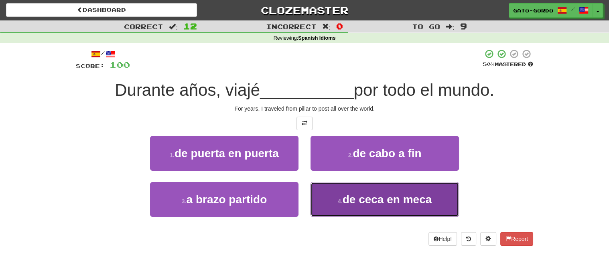
click at [358, 196] on span "de ceca en meca" at bounding box center [387, 199] width 89 height 12
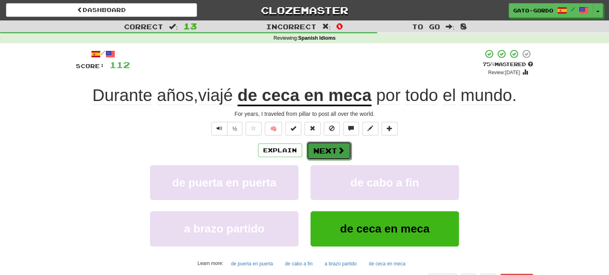
click at [327, 148] on button "Next" at bounding box center [328, 151] width 45 height 18
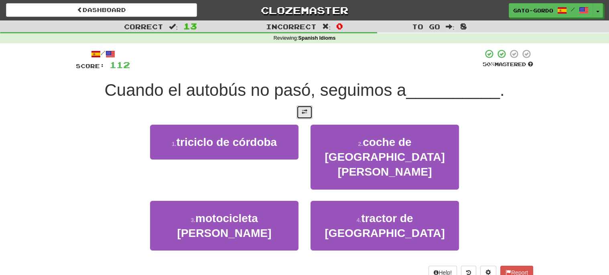
click at [306, 111] on span at bounding box center [305, 112] width 6 height 6
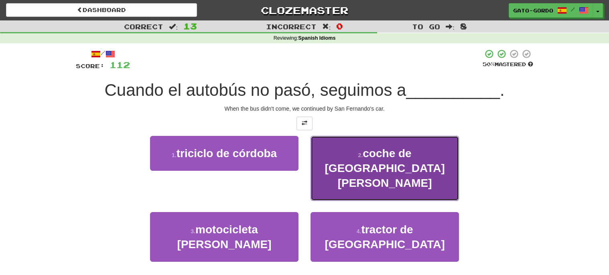
click at [346, 150] on span "coche de San Fernando" at bounding box center [385, 168] width 120 height 43
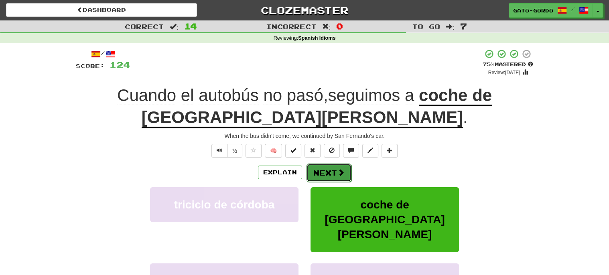
click at [324, 177] on button "Next" at bounding box center [328, 173] width 45 height 18
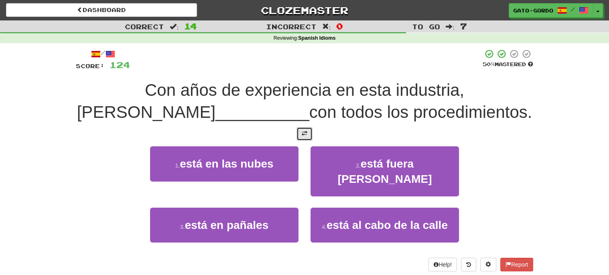
click at [303, 131] on span at bounding box center [305, 134] width 6 height 6
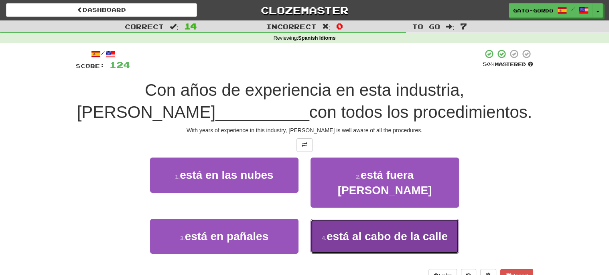
click at [366, 230] on span "está al cabo de la calle" at bounding box center [387, 236] width 121 height 12
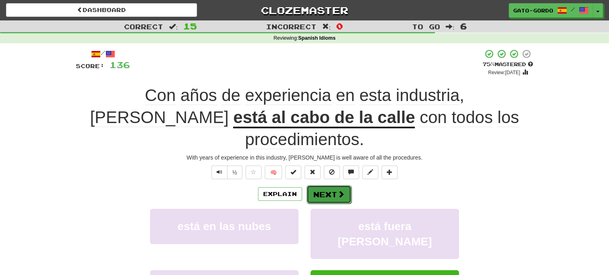
click at [324, 185] on button "Next" at bounding box center [328, 194] width 45 height 18
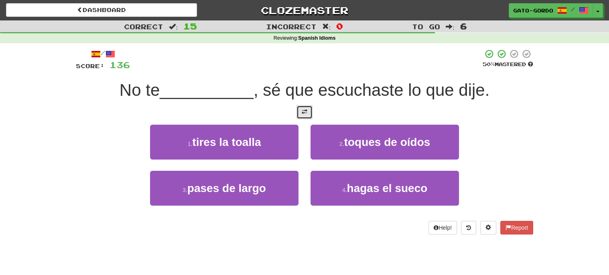
click at [302, 109] on span at bounding box center [305, 112] width 6 height 6
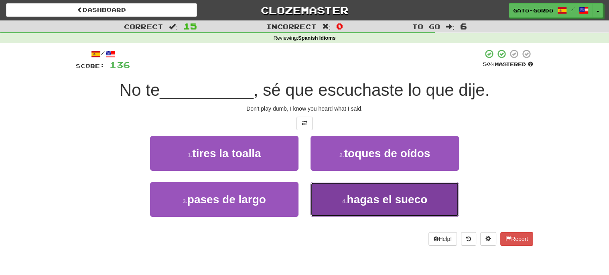
click at [371, 196] on span "hagas el sueco" at bounding box center [387, 199] width 81 height 12
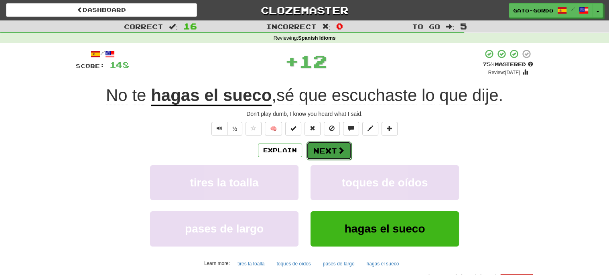
click at [322, 146] on button "Next" at bounding box center [328, 151] width 45 height 18
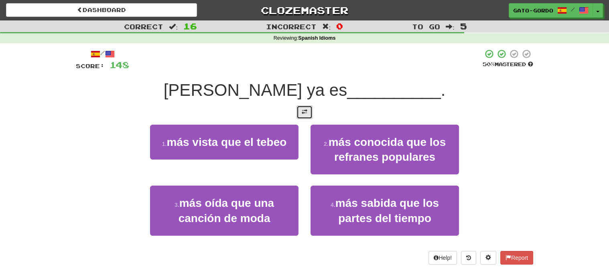
click at [304, 109] on span at bounding box center [305, 112] width 6 height 6
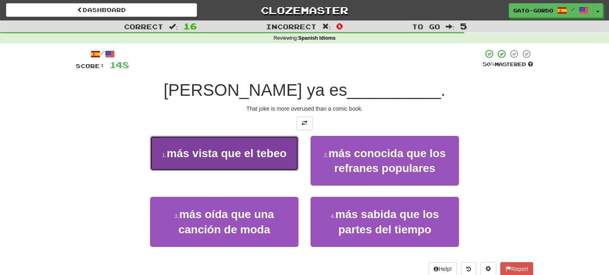
click at [199, 160] on button "1 . más vista que el tebeo" at bounding box center [224, 153] width 148 height 35
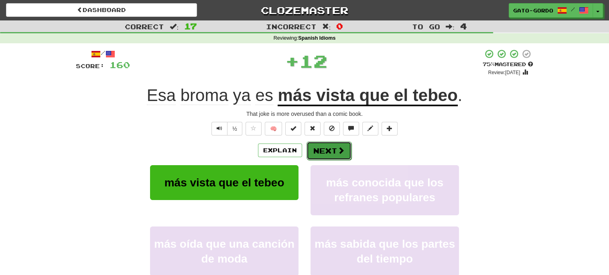
click at [328, 148] on button "Next" at bounding box center [328, 151] width 45 height 18
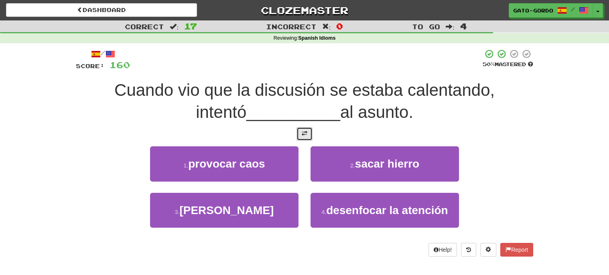
click at [305, 132] on span at bounding box center [305, 134] width 6 height 6
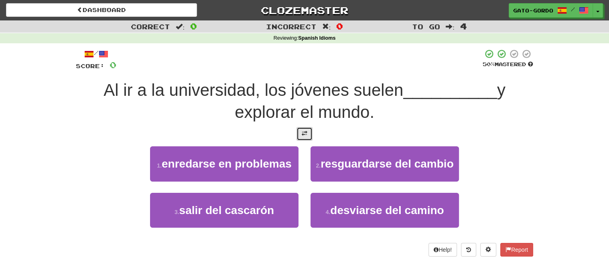
click at [305, 132] on span at bounding box center [305, 134] width 6 height 6
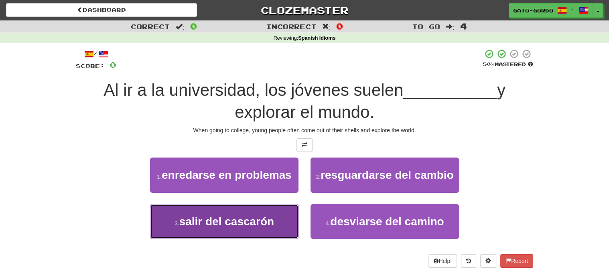
click at [220, 222] on span "salir del cascarón" at bounding box center [226, 221] width 95 height 12
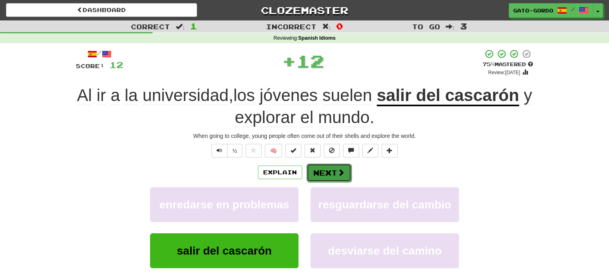
click at [327, 171] on button "Next" at bounding box center [328, 173] width 45 height 18
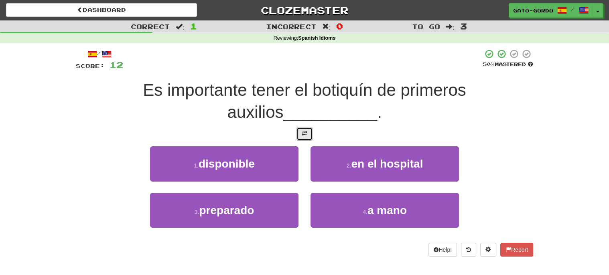
click at [306, 131] on span at bounding box center [305, 134] width 6 height 6
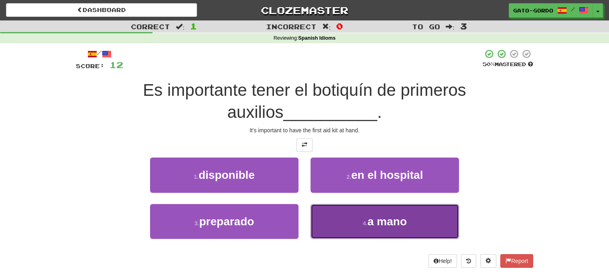
click at [367, 220] on small "4 ." at bounding box center [365, 223] width 5 height 6
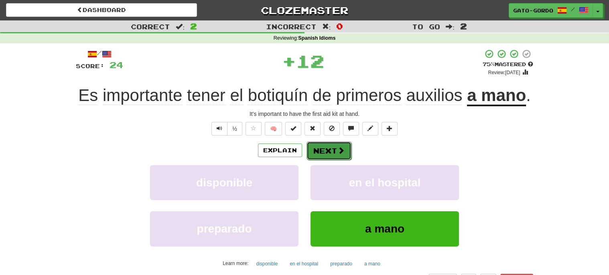
click at [329, 146] on button "Next" at bounding box center [328, 151] width 45 height 18
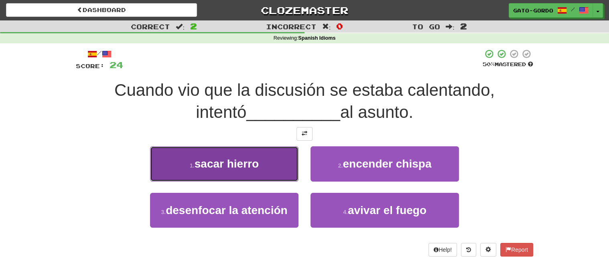
click at [215, 161] on span "sacar hierro" at bounding box center [227, 164] width 64 height 12
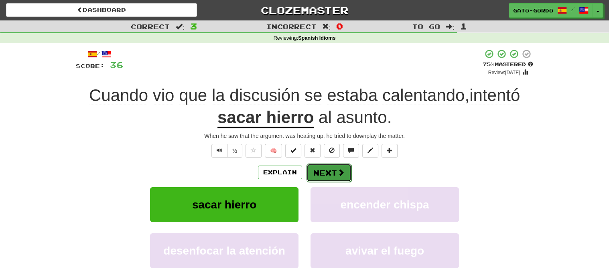
click at [324, 168] on button "Next" at bounding box center [328, 173] width 45 height 18
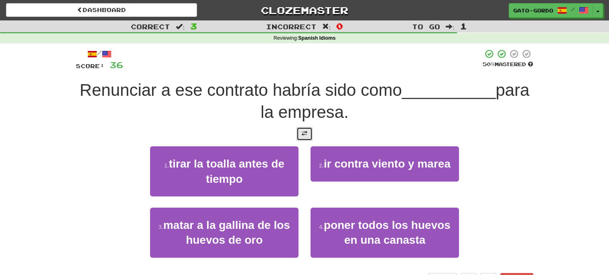
click at [299, 129] on button at bounding box center [304, 134] width 16 height 14
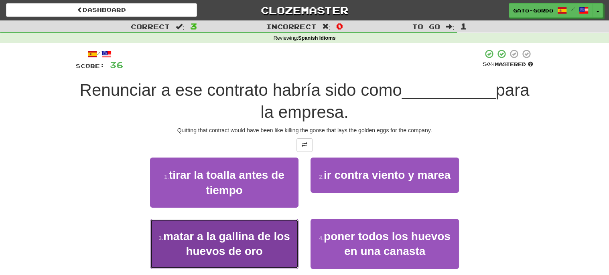
click at [215, 239] on span "matar a la gallina de los huevos de oro" at bounding box center [226, 243] width 127 height 27
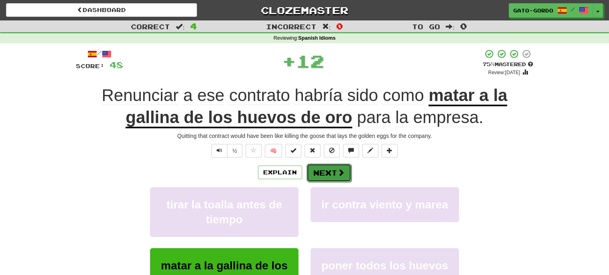
click at [329, 169] on button "Next" at bounding box center [328, 173] width 45 height 18
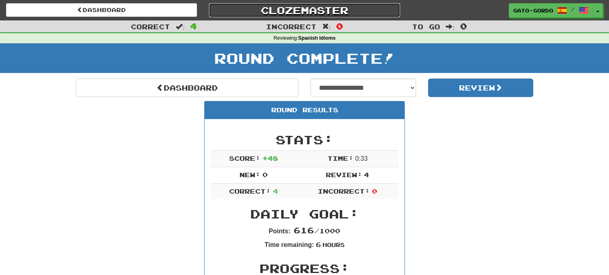
click at [293, 12] on link "Clozemaster" at bounding box center [304, 10] width 191 height 14
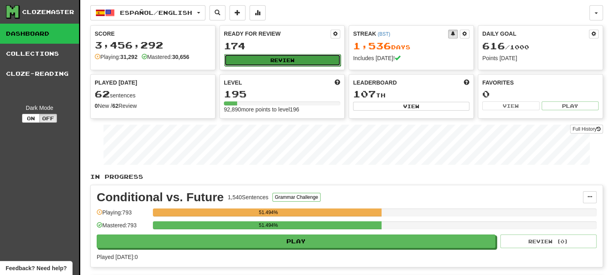
click at [293, 60] on button "Review" at bounding box center [282, 60] width 116 height 12
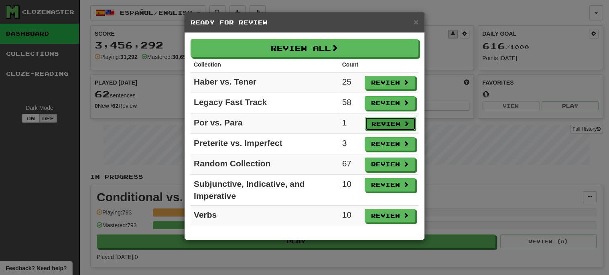
click at [393, 120] on button "Review" at bounding box center [390, 124] width 51 height 14
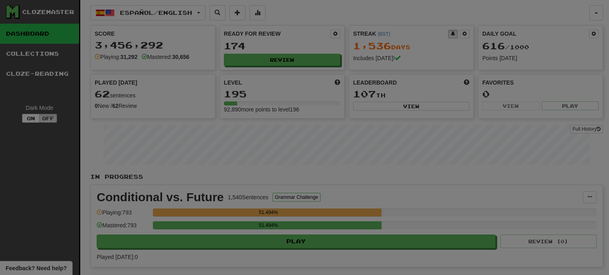
select select "***"
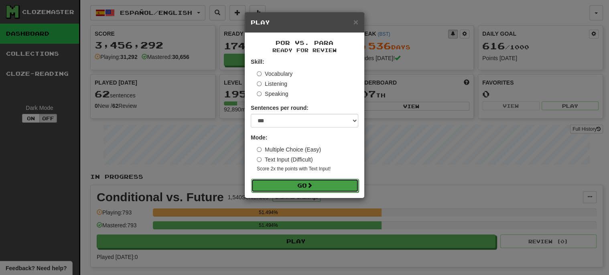
click at [295, 184] on button "Go" at bounding box center [304, 186] width 107 height 14
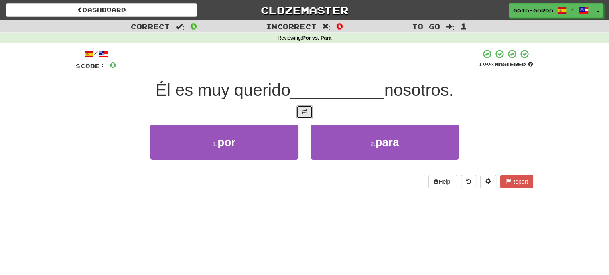
click at [310, 112] on button at bounding box center [304, 112] width 16 height 14
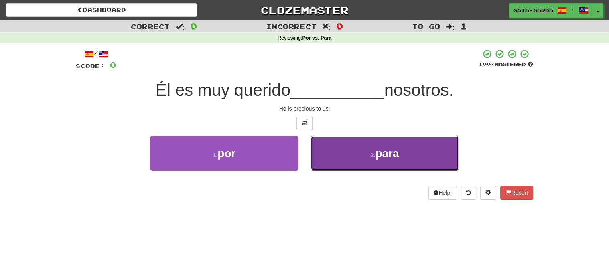
click at [388, 149] on span "para" at bounding box center [387, 153] width 24 height 12
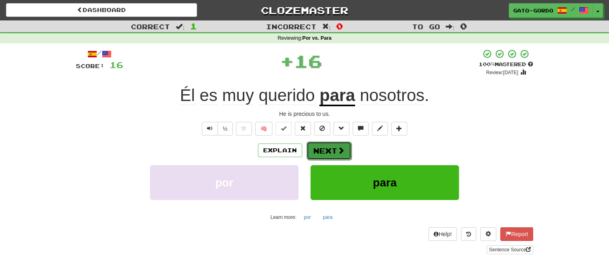
click at [329, 148] on button "Next" at bounding box center [328, 151] width 45 height 18
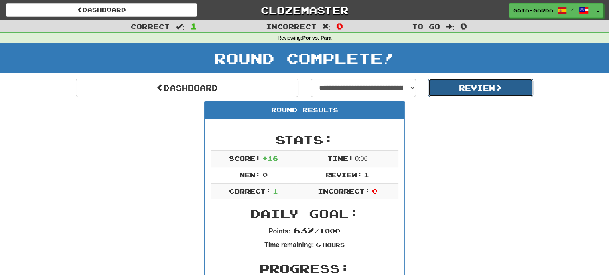
click at [446, 88] on button "Review" at bounding box center [480, 88] width 105 height 18
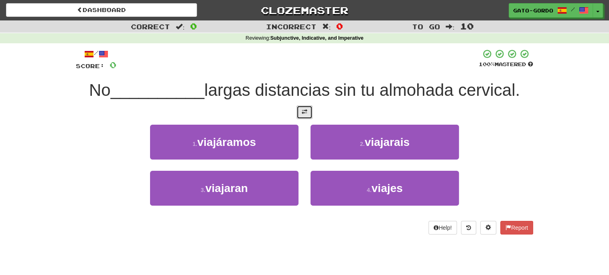
click at [303, 114] on button at bounding box center [304, 112] width 16 height 14
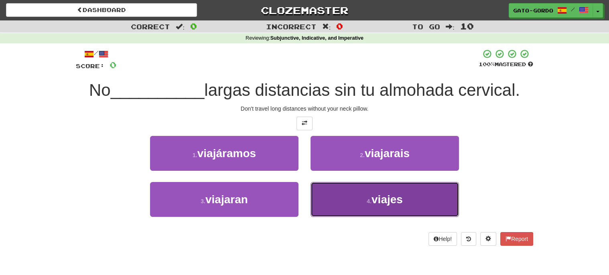
click at [372, 197] on span "viajes" at bounding box center [386, 199] width 31 height 12
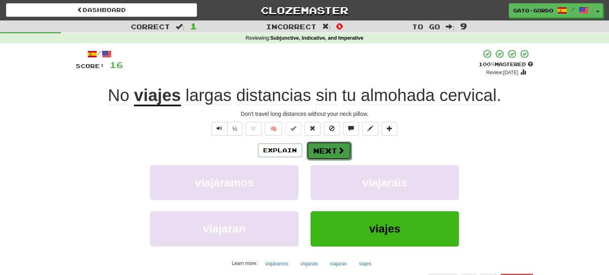
click at [333, 150] on button "Next" at bounding box center [328, 151] width 45 height 18
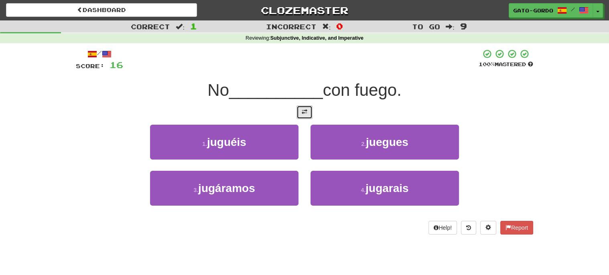
click at [305, 114] on button at bounding box center [304, 112] width 16 height 14
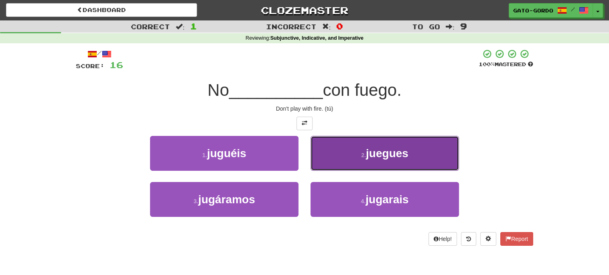
click at [395, 152] on span "juegues" at bounding box center [387, 153] width 43 height 12
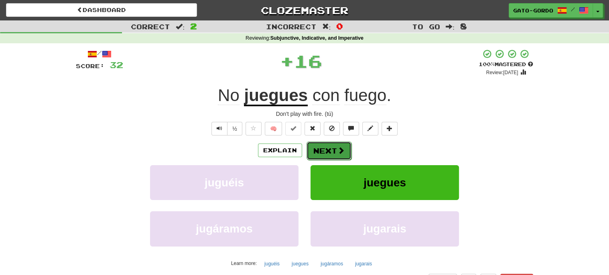
click at [326, 147] on button "Next" at bounding box center [328, 151] width 45 height 18
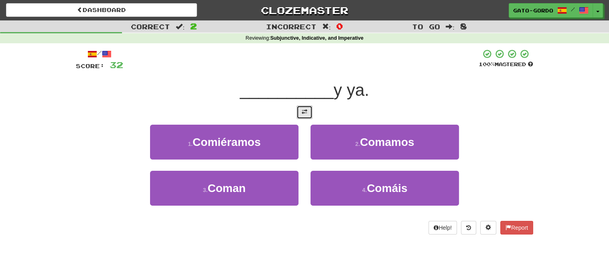
click at [304, 112] on span at bounding box center [305, 112] width 6 height 6
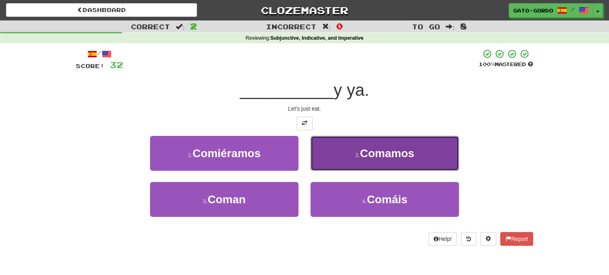
click at [385, 148] on span "Comamos" at bounding box center [387, 153] width 54 height 12
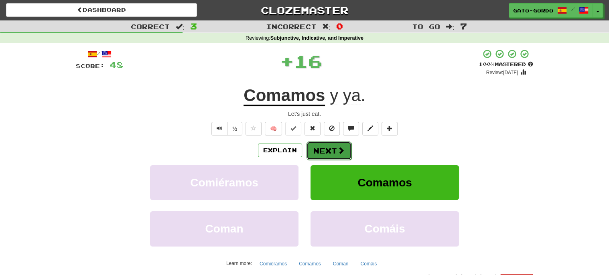
click at [326, 148] on button "Next" at bounding box center [328, 151] width 45 height 18
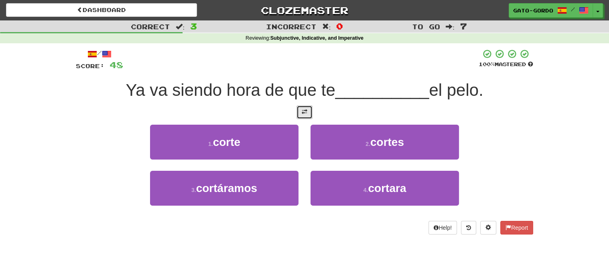
click at [305, 113] on span at bounding box center [305, 112] width 6 height 6
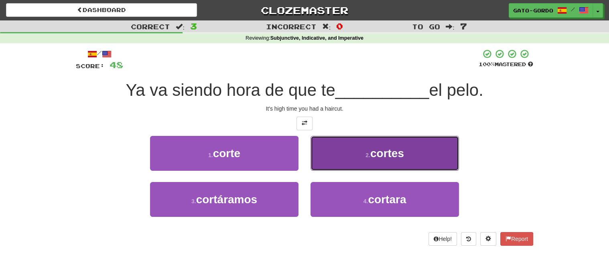
click at [366, 154] on small "2 ." at bounding box center [367, 155] width 5 height 6
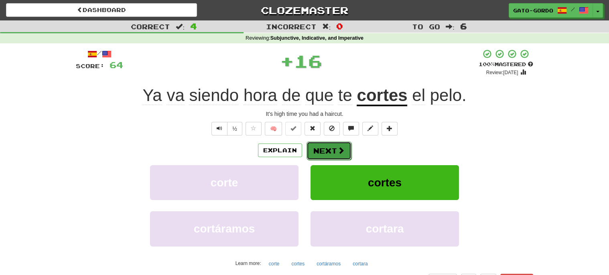
click at [327, 148] on button "Next" at bounding box center [328, 151] width 45 height 18
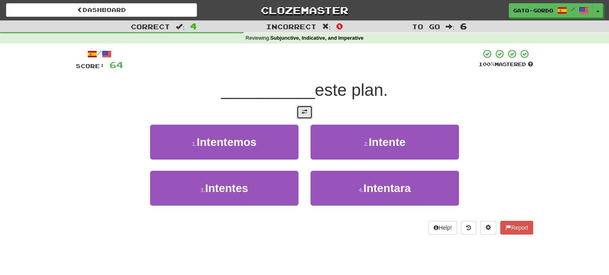
click at [302, 114] on button at bounding box center [304, 112] width 16 height 14
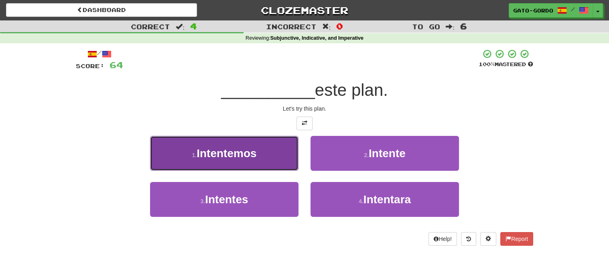
click at [182, 156] on button "1 . Intentemos" at bounding box center [224, 153] width 148 height 35
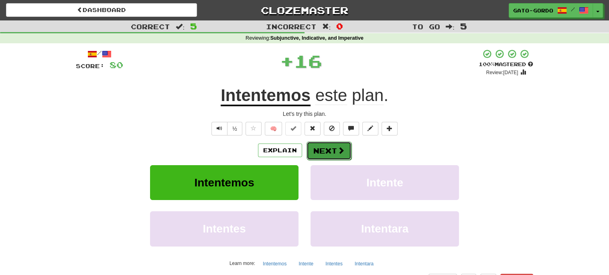
click at [326, 146] on button "Next" at bounding box center [328, 151] width 45 height 18
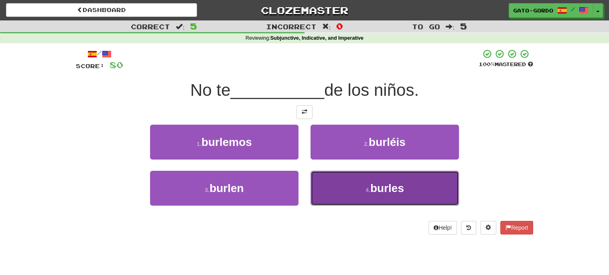
click at [383, 197] on button "4 . burles" at bounding box center [384, 188] width 148 height 35
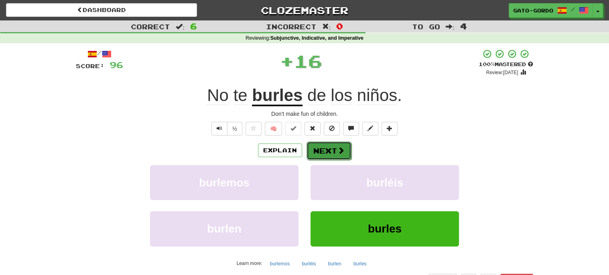
click at [319, 154] on button "Next" at bounding box center [328, 151] width 45 height 18
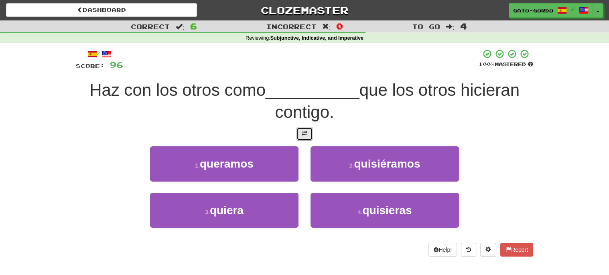
click at [302, 131] on span at bounding box center [305, 134] width 6 height 6
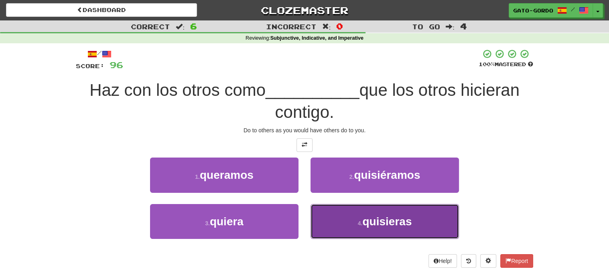
click at [356, 219] on button "4 . quisieras" at bounding box center [384, 221] width 148 height 35
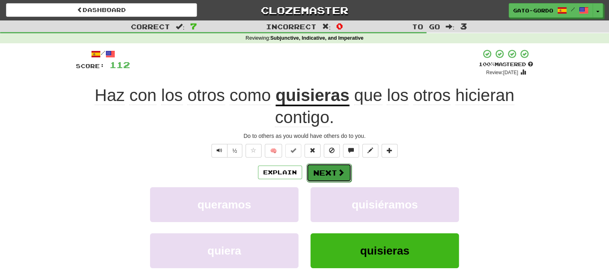
click at [325, 175] on button "Next" at bounding box center [328, 173] width 45 height 18
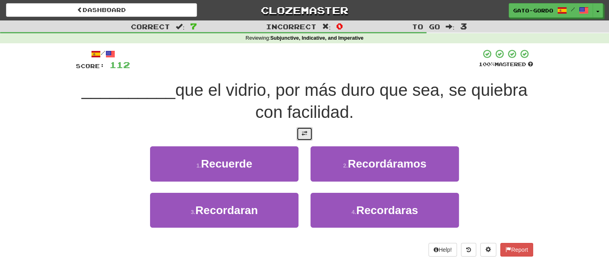
click at [307, 135] on button at bounding box center [304, 134] width 16 height 14
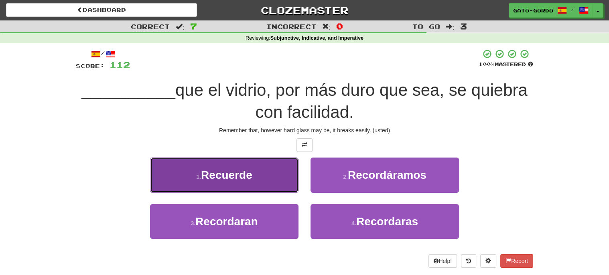
click at [195, 173] on button "1 . Recuerde" at bounding box center [224, 175] width 148 height 35
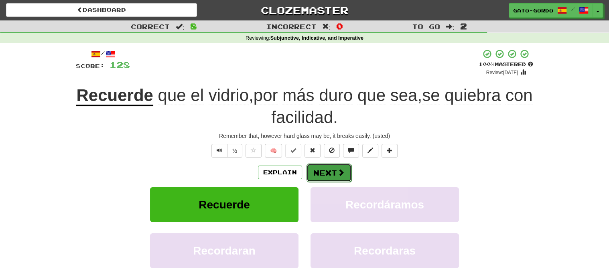
click at [331, 167] on button "Next" at bounding box center [328, 173] width 45 height 18
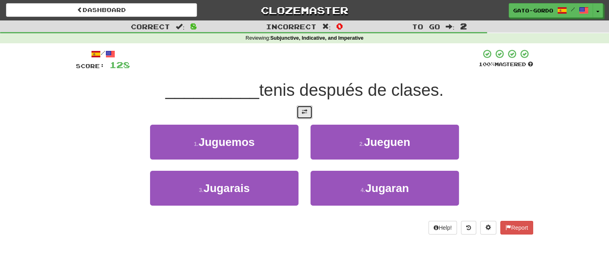
click at [302, 109] on span at bounding box center [305, 112] width 6 height 6
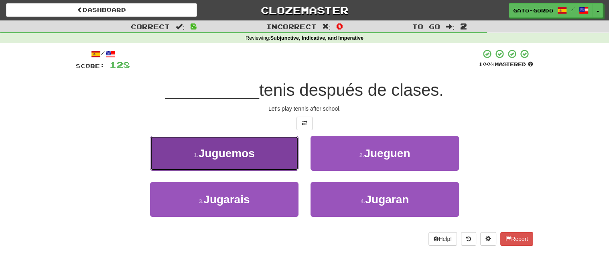
click at [215, 152] on span "Juguemos" at bounding box center [227, 153] width 56 height 12
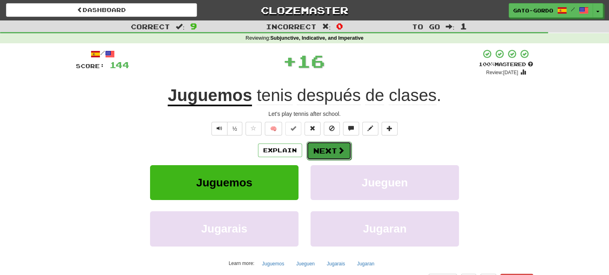
click at [325, 146] on button "Next" at bounding box center [328, 151] width 45 height 18
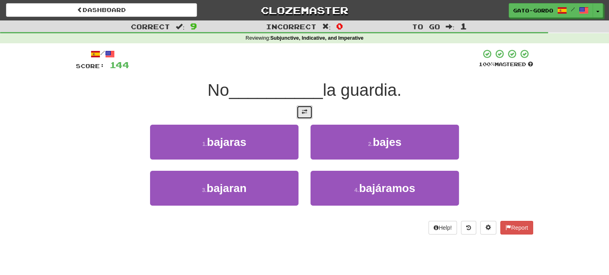
click at [302, 112] on span at bounding box center [305, 112] width 6 height 6
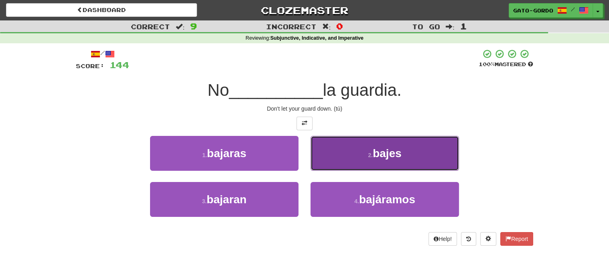
click at [377, 148] on span "bajes" at bounding box center [387, 153] width 29 height 12
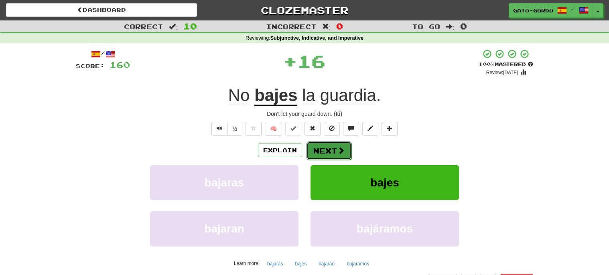
click at [334, 150] on button "Next" at bounding box center [328, 151] width 45 height 18
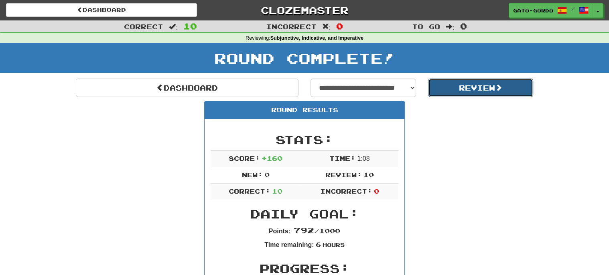
click at [476, 87] on button "Review" at bounding box center [480, 88] width 105 height 18
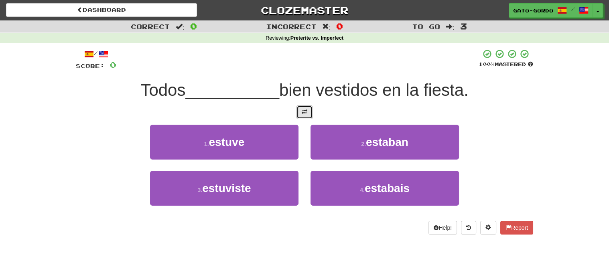
click at [306, 111] on span at bounding box center [305, 112] width 6 height 6
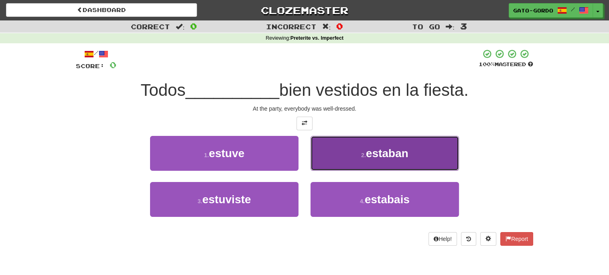
click at [351, 155] on button "2 . estaban" at bounding box center [384, 153] width 148 height 35
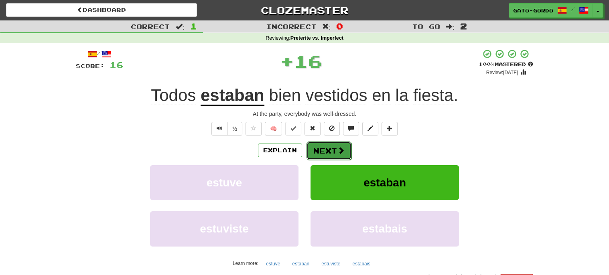
click at [320, 150] on button "Next" at bounding box center [328, 151] width 45 height 18
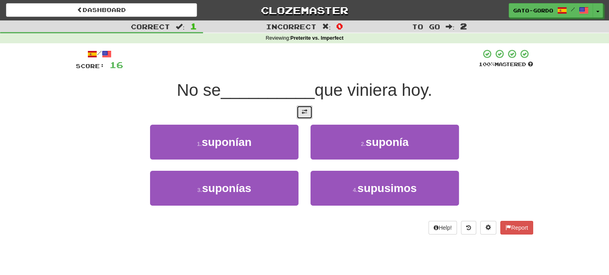
click at [304, 113] on span at bounding box center [305, 112] width 6 height 6
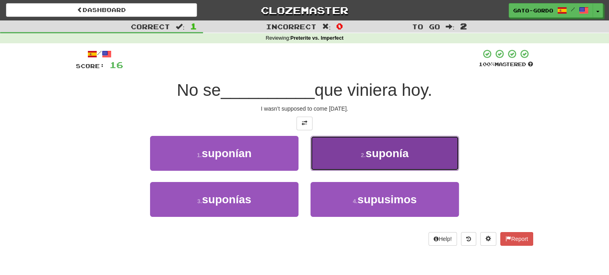
click at [388, 149] on span "suponía" at bounding box center [386, 153] width 43 height 12
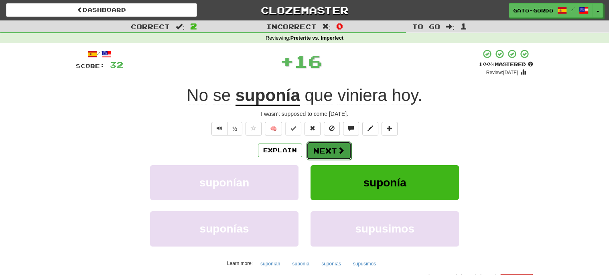
click at [327, 149] on button "Next" at bounding box center [328, 151] width 45 height 18
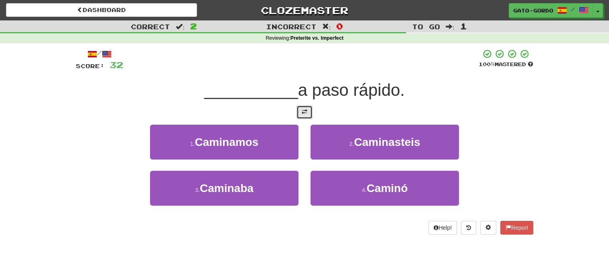
click at [304, 109] on span at bounding box center [305, 112] width 6 height 6
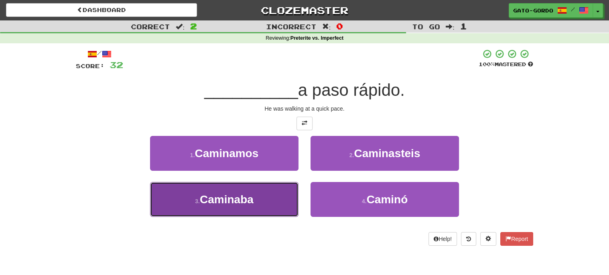
click at [224, 197] on span "Caminaba" at bounding box center [227, 199] width 54 height 12
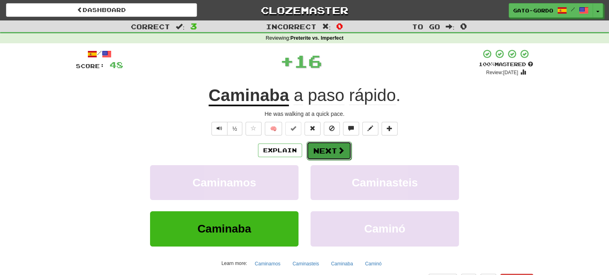
click at [331, 149] on button "Next" at bounding box center [328, 151] width 45 height 18
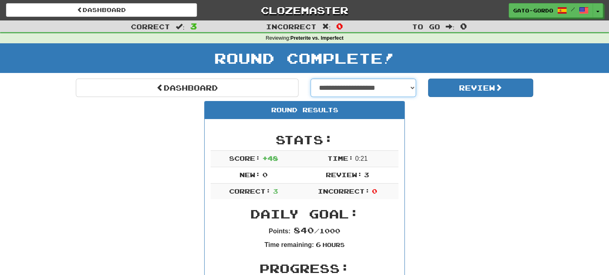
click at [365, 88] on select "**********" at bounding box center [362, 88] width 105 height 18
select select "**********"
click at [310, 79] on select "**********" at bounding box center [362, 88] width 105 height 18
select select "**********"
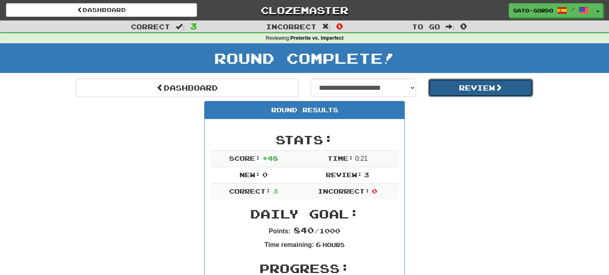
click at [474, 89] on button "Review" at bounding box center [480, 88] width 105 height 18
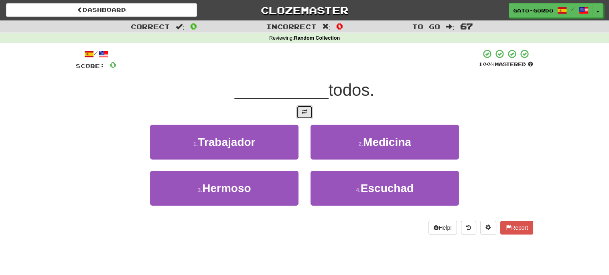
click at [306, 109] on span at bounding box center [305, 112] width 6 height 6
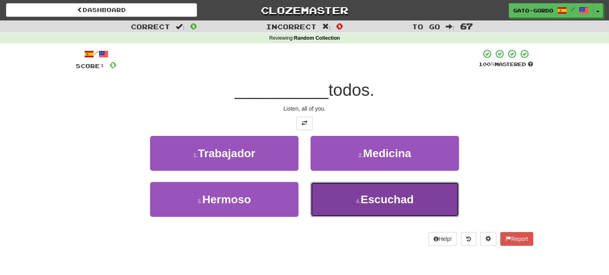
click at [375, 199] on span "Escuchad" at bounding box center [387, 199] width 53 height 12
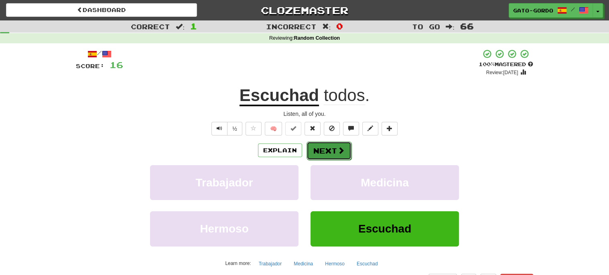
click at [327, 146] on button "Next" at bounding box center [328, 151] width 45 height 18
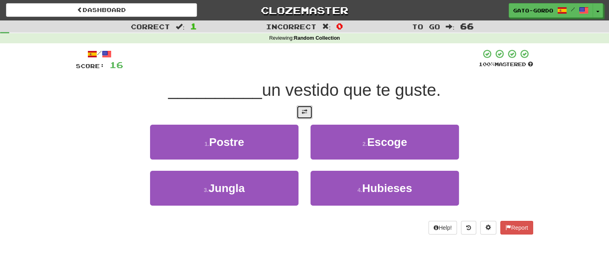
click at [304, 110] on span at bounding box center [305, 112] width 6 height 6
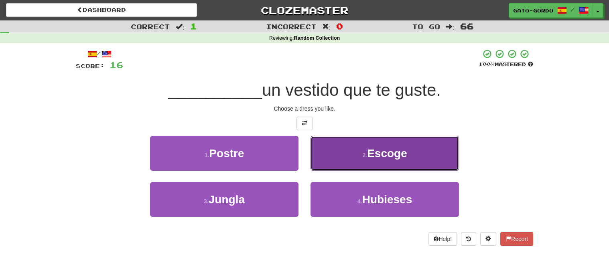
click at [371, 147] on span "Escoge" at bounding box center [387, 153] width 40 height 12
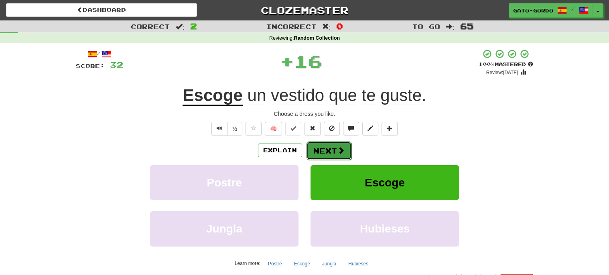
click at [327, 149] on button "Next" at bounding box center [328, 151] width 45 height 18
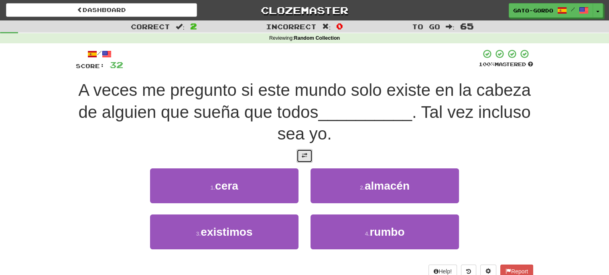
click at [307, 153] on button at bounding box center [304, 156] width 16 height 14
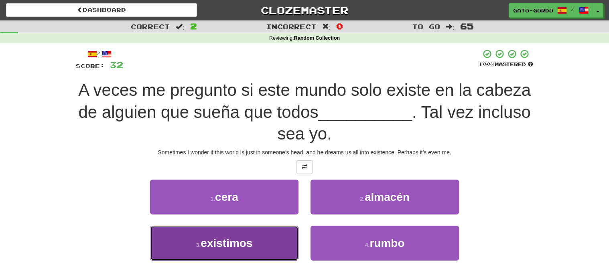
click at [238, 239] on span "existimos" at bounding box center [227, 243] width 52 height 12
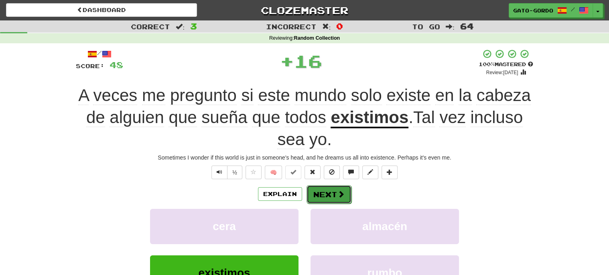
click at [323, 192] on button "Next" at bounding box center [328, 194] width 45 height 18
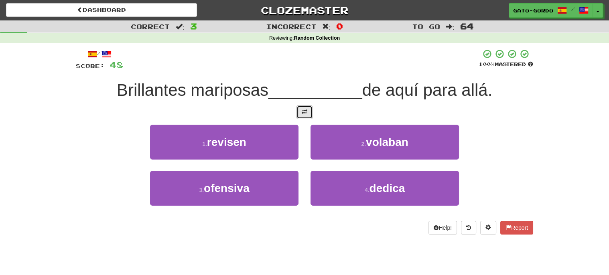
click at [308, 114] on button at bounding box center [304, 112] width 16 height 14
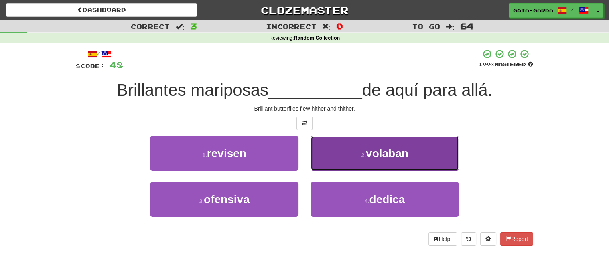
click at [382, 149] on span "volaban" at bounding box center [387, 153] width 43 height 12
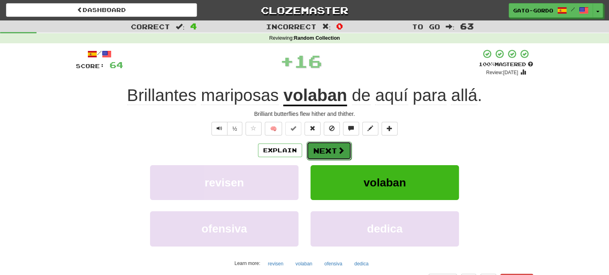
click at [309, 150] on button "Next" at bounding box center [328, 151] width 45 height 18
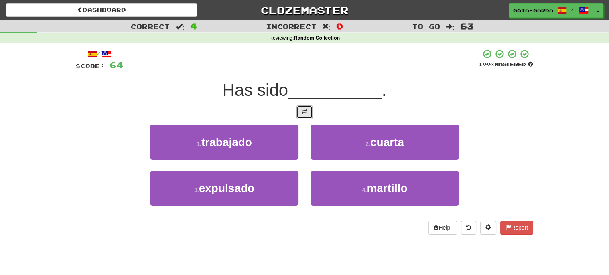
click at [308, 112] on button at bounding box center [304, 112] width 16 height 14
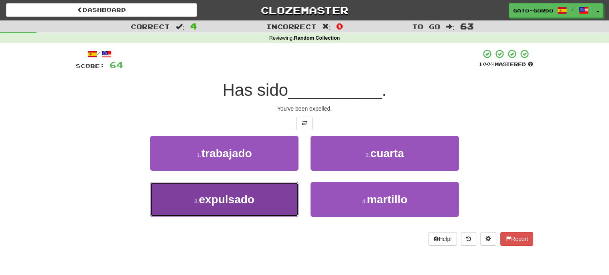
click at [221, 202] on span "expulsado" at bounding box center [226, 199] width 55 height 12
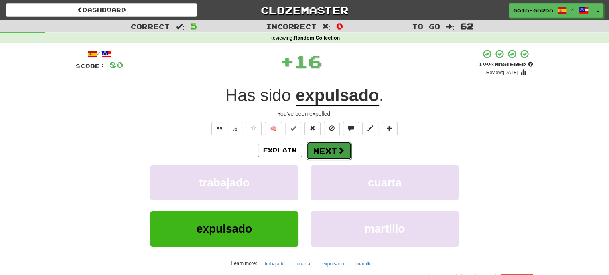
click at [317, 152] on button "Next" at bounding box center [328, 151] width 45 height 18
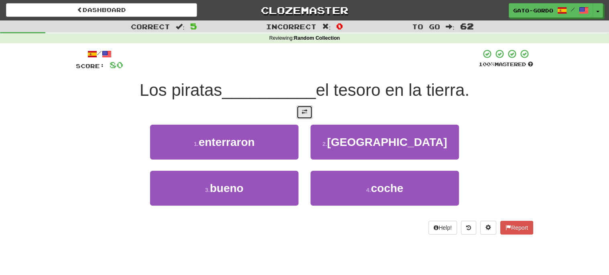
click at [306, 110] on span at bounding box center [305, 112] width 6 height 6
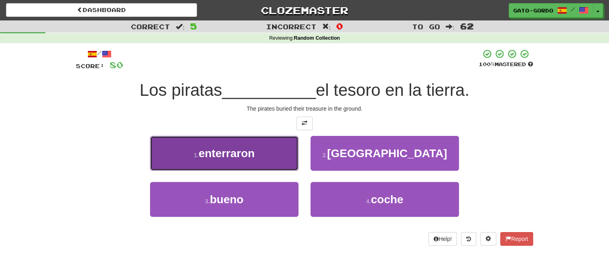
click at [219, 154] on span "enterraron" at bounding box center [227, 153] width 56 height 12
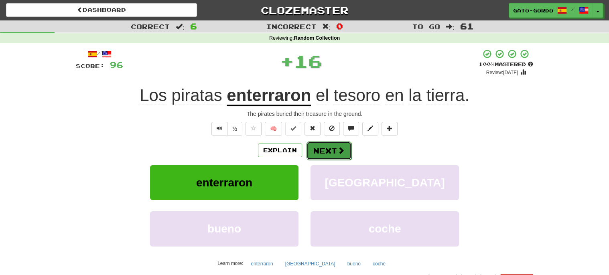
click at [323, 148] on button "Next" at bounding box center [328, 151] width 45 height 18
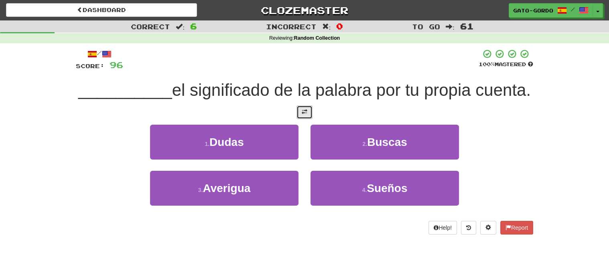
click at [299, 119] on button at bounding box center [304, 112] width 16 height 14
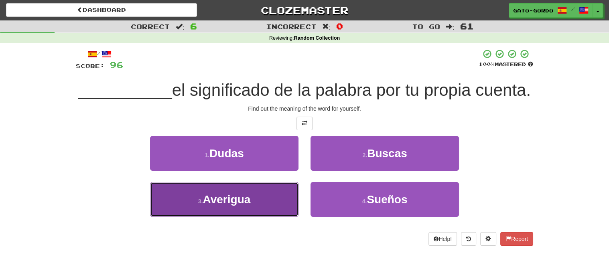
click at [221, 206] on span "Averigua" at bounding box center [227, 199] width 48 height 12
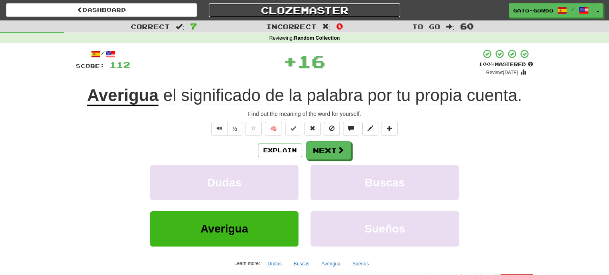
click at [290, 10] on link "Clozemaster" at bounding box center [304, 10] width 191 height 14
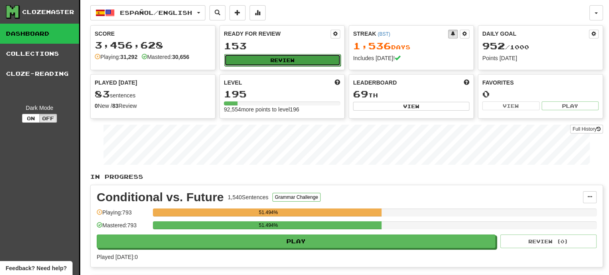
click at [283, 58] on button "Review" at bounding box center [282, 60] width 116 height 12
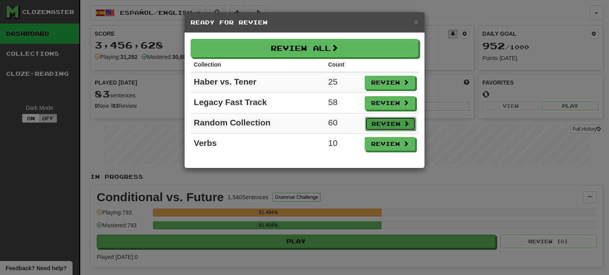
click at [389, 120] on button "Review" at bounding box center [390, 124] width 51 height 14
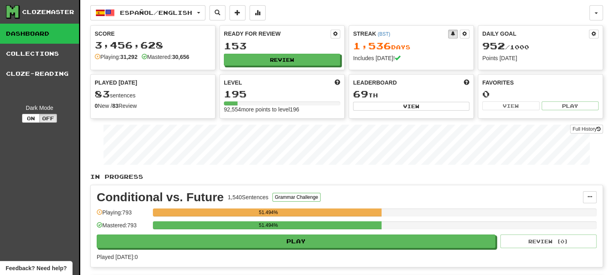
select select "***"
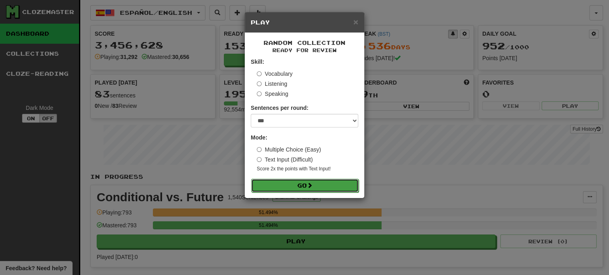
click at [300, 181] on button "Go" at bounding box center [304, 186] width 107 height 14
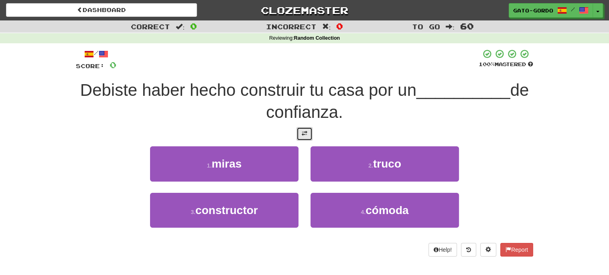
click at [303, 131] on span at bounding box center [305, 134] width 6 height 6
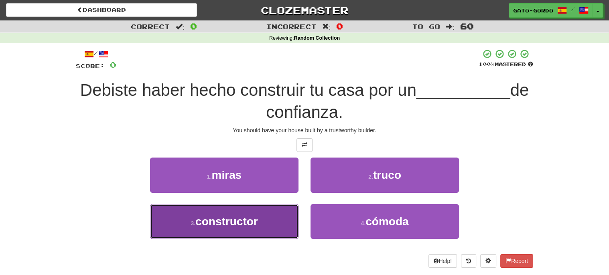
click at [220, 219] on span "constructor" at bounding box center [226, 221] width 63 height 12
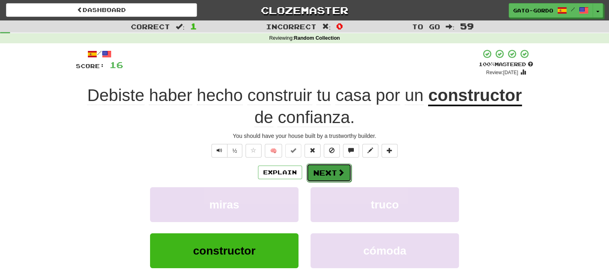
click at [329, 171] on button "Next" at bounding box center [328, 173] width 45 height 18
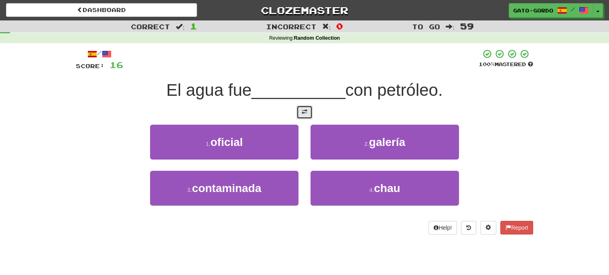
click at [304, 112] on span at bounding box center [305, 112] width 6 height 6
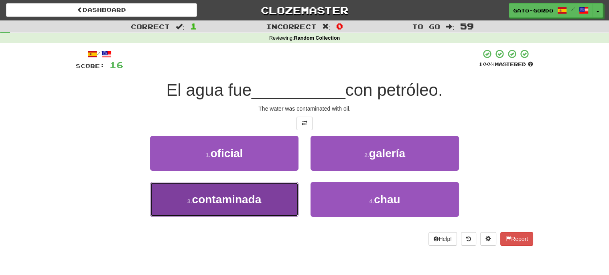
click at [223, 200] on span "contaminada" at bounding box center [226, 199] width 69 height 12
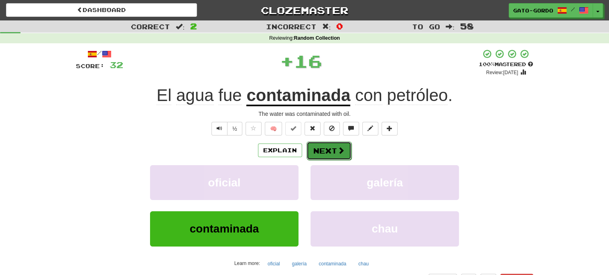
click at [322, 148] on button "Next" at bounding box center [328, 151] width 45 height 18
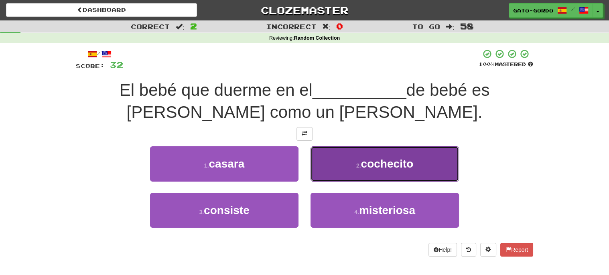
click at [347, 160] on button "2 . [GEOGRAPHIC_DATA]" at bounding box center [384, 163] width 148 height 35
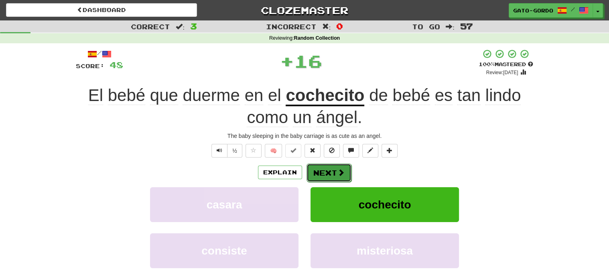
click at [326, 168] on button "Next" at bounding box center [328, 173] width 45 height 18
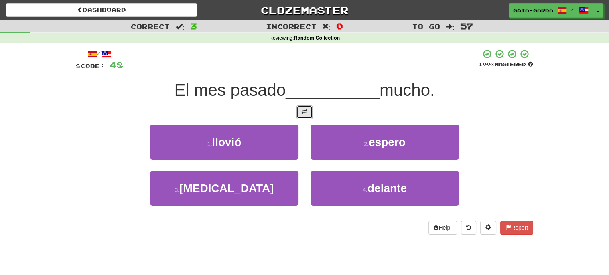
click at [304, 112] on span at bounding box center [305, 112] width 6 height 6
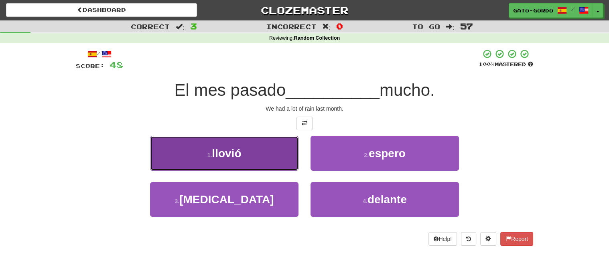
click at [206, 144] on button "1 . llovió" at bounding box center [224, 153] width 148 height 35
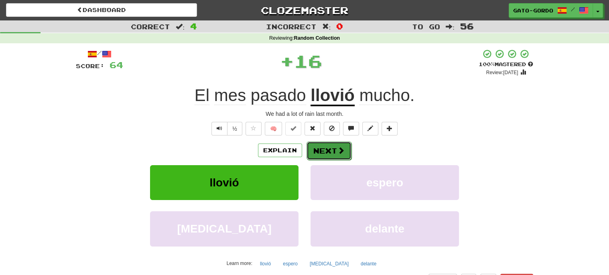
click at [328, 147] on button "Next" at bounding box center [328, 151] width 45 height 18
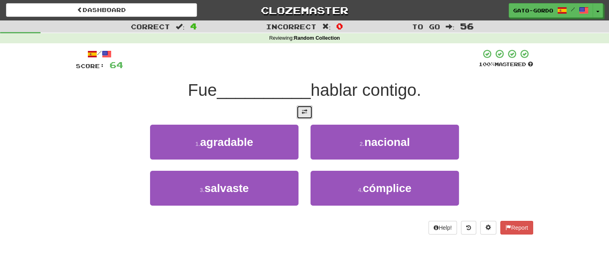
click at [302, 112] on span at bounding box center [305, 112] width 6 height 6
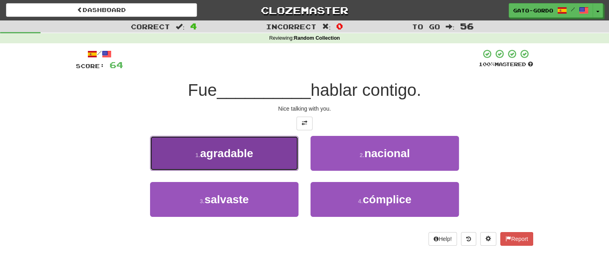
click at [214, 152] on span "agradable" at bounding box center [226, 153] width 53 height 12
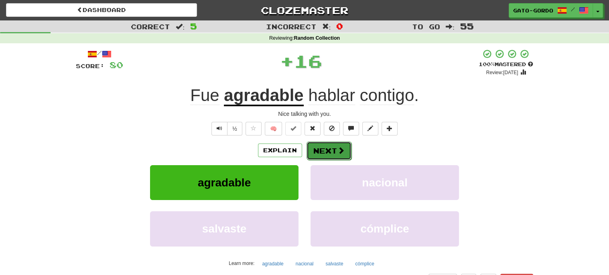
click at [327, 146] on button "Next" at bounding box center [328, 151] width 45 height 18
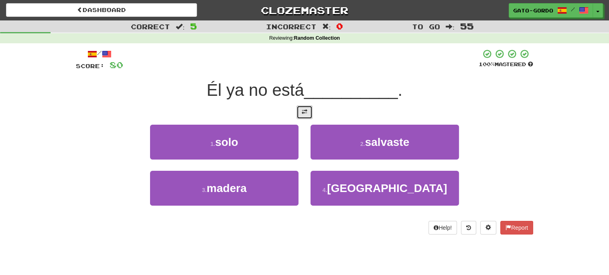
click at [305, 109] on span at bounding box center [305, 112] width 6 height 6
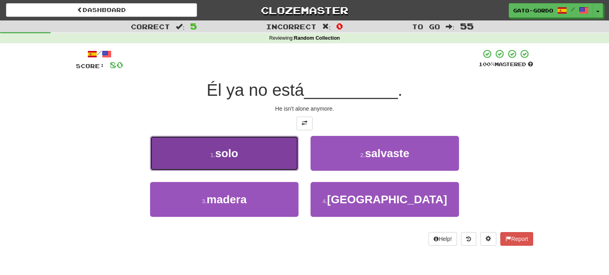
click at [225, 151] on span "solo" at bounding box center [226, 153] width 23 height 12
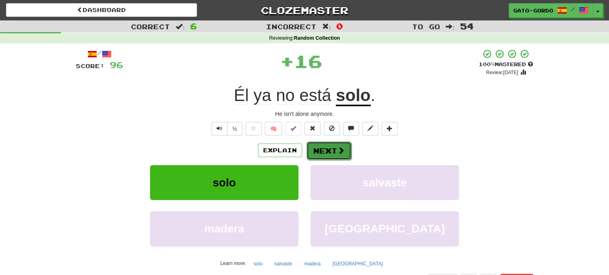
click at [332, 148] on button "Next" at bounding box center [328, 151] width 45 height 18
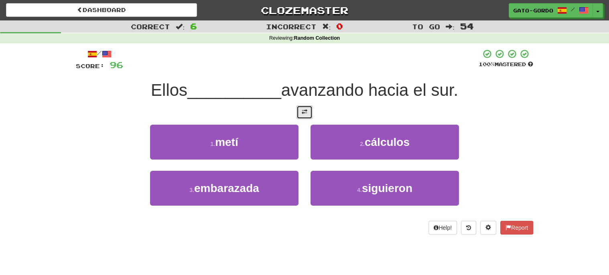
click at [308, 113] on button at bounding box center [304, 112] width 16 height 14
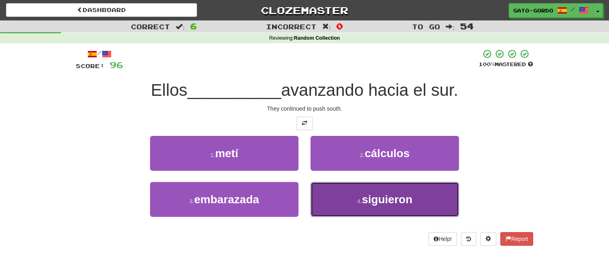
click at [385, 199] on span "siguieron" at bounding box center [387, 199] width 51 height 12
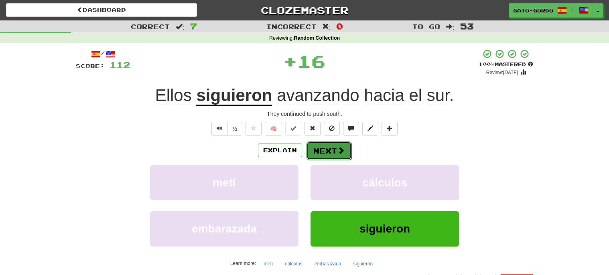
click at [325, 148] on button "Next" at bounding box center [328, 151] width 45 height 18
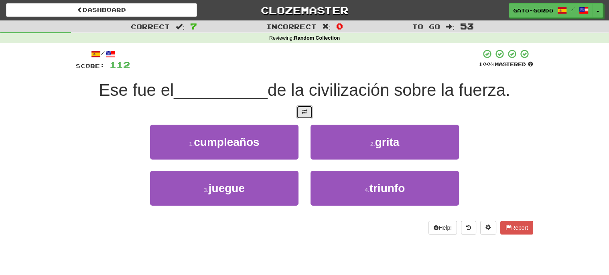
click at [305, 112] on span at bounding box center [305, 112] width 6 height 6
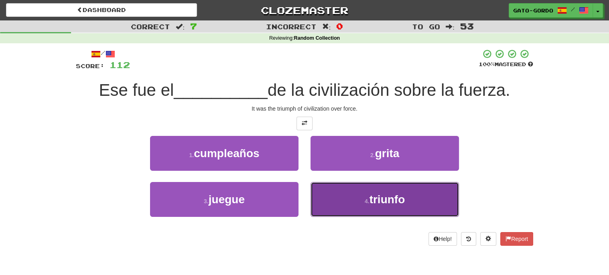
click at [357, 195] on button "4 . triunfo" at bounding box center [384, 199] width 148 height 35
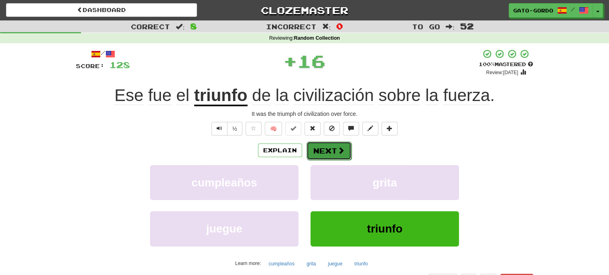
click at [322, 150] on button "Next" at bounding box center [328, 151] width 45 height 18
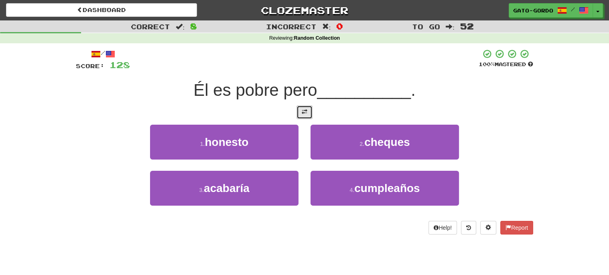
click at [304, 110] on span at bounding box center [305, 112] width 6 height 6
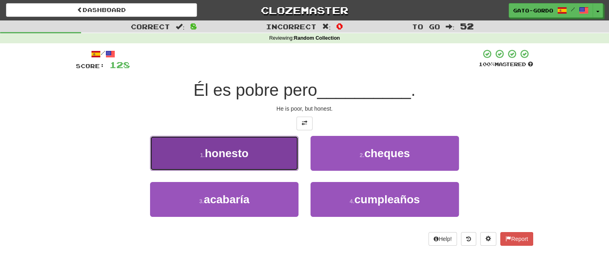
click at [227, 153] on span "honesto" at bounding box center [227, 153] width 44 height 12
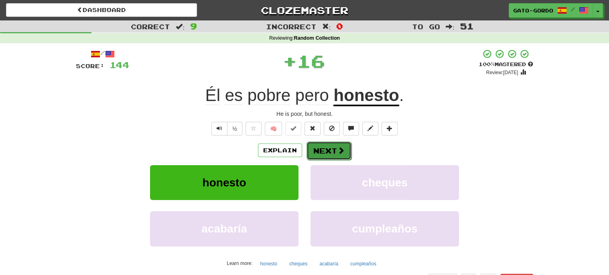
click at [322, 149] on button "Next" at bounding box center [328, 151] width 45 height 18
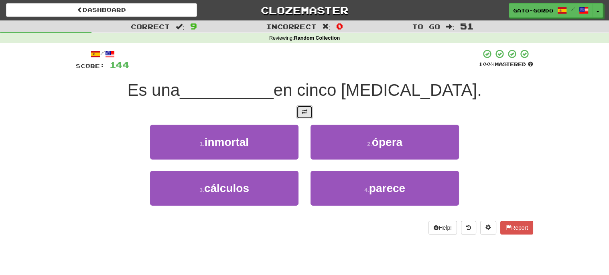
click at [304, 109] on span at bounding box center [305, 112] width 6 height 6
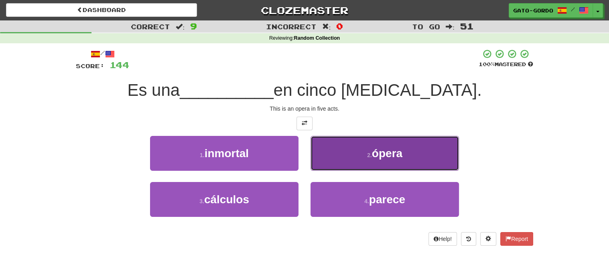
click at [372, 157] on span "ópera" at bounding box center [387, 153] width 30 height 12
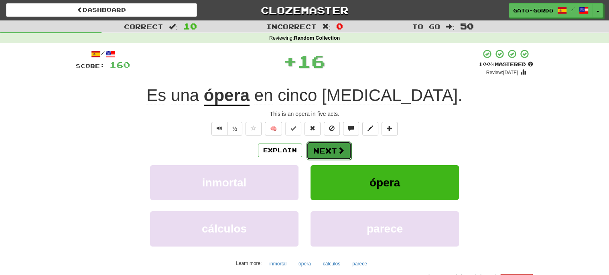
click at [327, 149] on button "Next" at bounding box center [328, 151] width 45 height 18
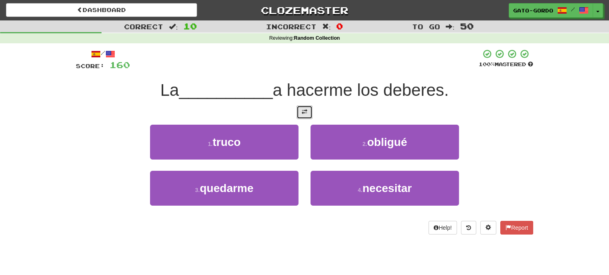
click at [301, 110] on button at bounding box center [304, 112] width 16 height 14
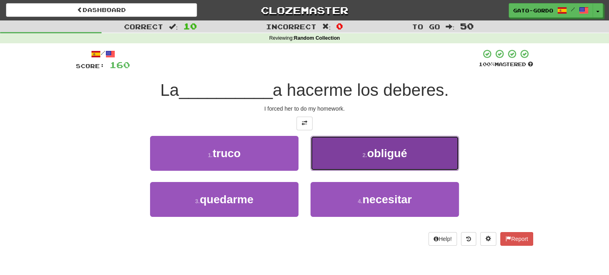
click at [379, 147] on span "obligué" at bounding box center [387, 153] width 40 height 12
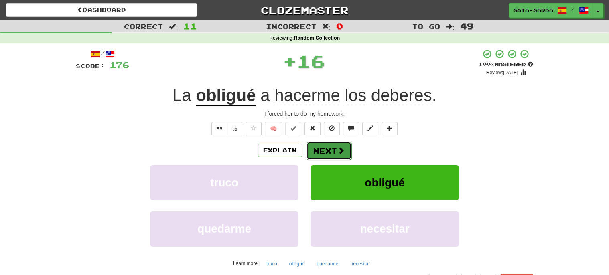
click at [322, 147] on button "Next" at bounding box center [328, 151] width 45 height 18
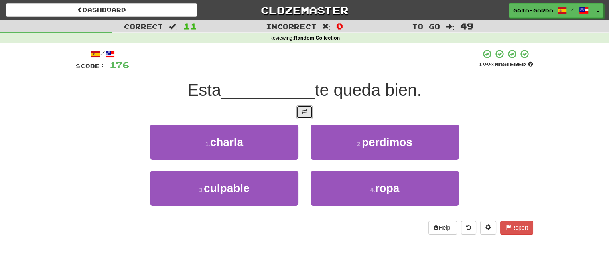
click at [307, 108] on button at bounding box center [304, 112] width 16 height 14
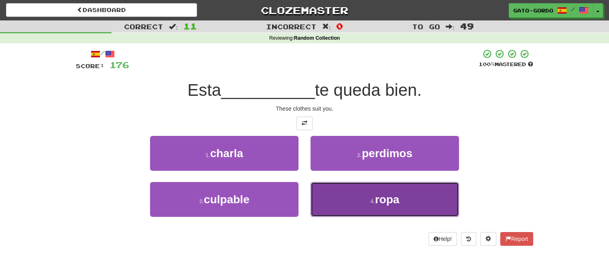
click at [386, 205] on button "4 . ropa" at bounding box center [384, 199] width 148 height 35
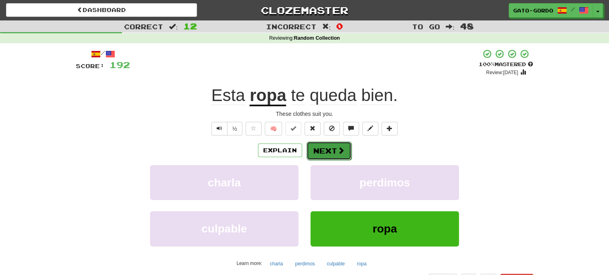
click at [327, 148] on button "Next" at bounding box center [328, 151] width 45 height 18
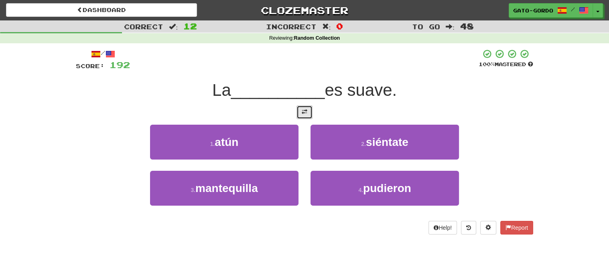
click at [307, 109] on span at bounding box center [305, 112] width 6 height 6
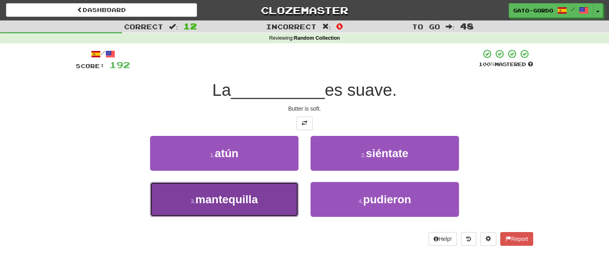
click at [216, 198] on span "mantequilla" at bounding box center [226, 199] width 63 height 12
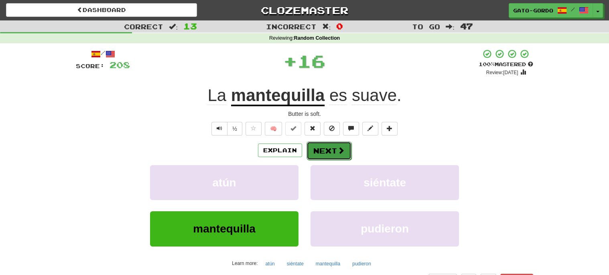
click at [333, 149] on button "Next" at bounding box center [328, 151] width 45 height 18
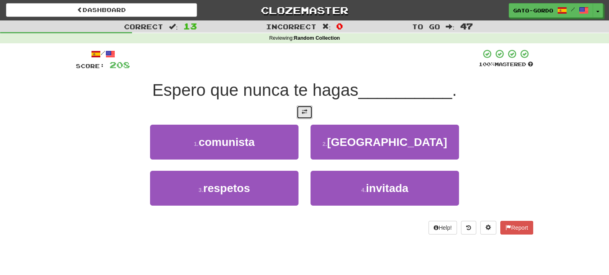
click at [304, 110] on span at bounding box center [305, 112] width 6 height 6
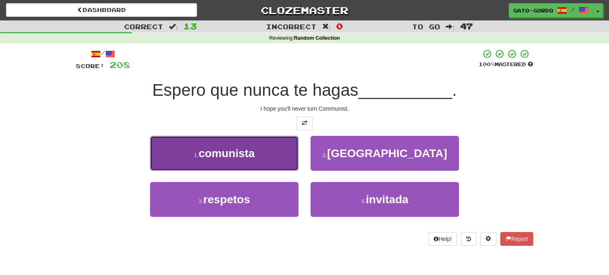
click at [208, 150] on span "comunista" at bounding box center [227, 153] width 56 height 12
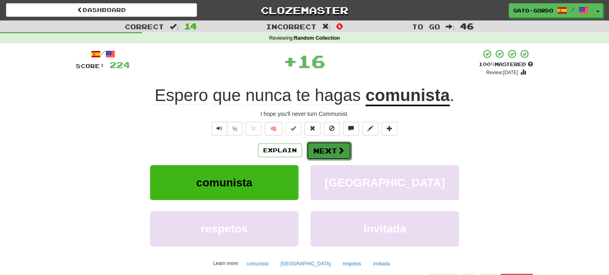
click at [324, 147] on button "Next" at bounding box center [328, 151] width 45 height 18
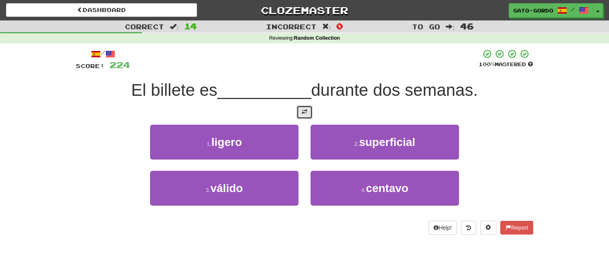
click at [304, 109] on span at bounding box center [305, 112] width 6 height 6
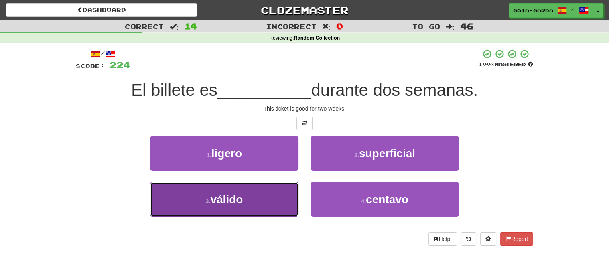
click at [206, 205] on button "3 . válido" at bounding box center [224, 199] width 148 height 35
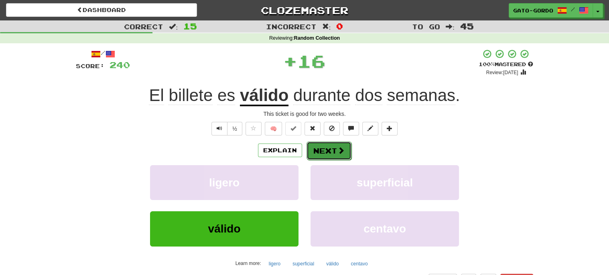
click at [327, 148] on button "Next" at bounding box center [328, 151] width 45 height 18
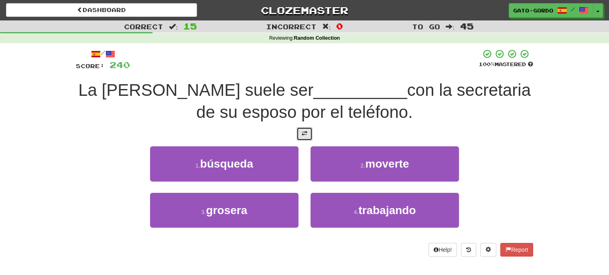
click at [304, 131] on span at bounding box center [305, 134] width 6 height 6
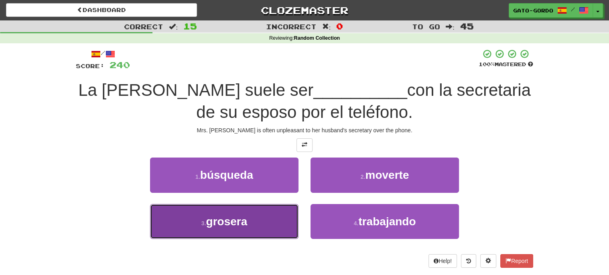
click at [224, 223] on span "grosera" at bounding box center [226, 221] width 41 height 12
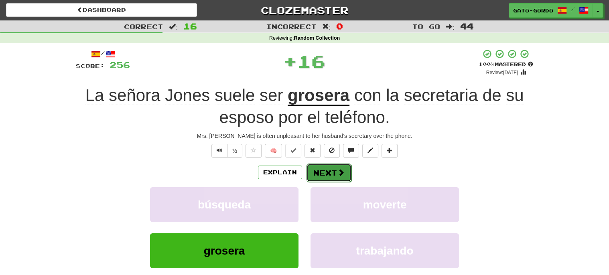
click at [315, 171] on button "Next" at bounding box center [328, 173] width 45 height 18
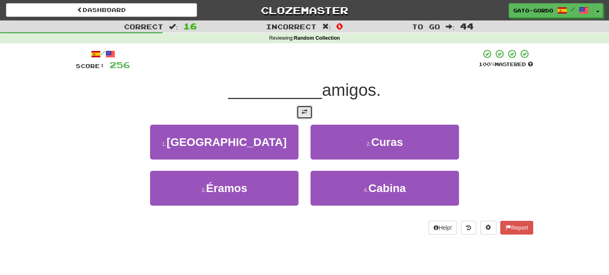
click at [302, 110] on span at bounding box center [305, 112] width 6 height 6
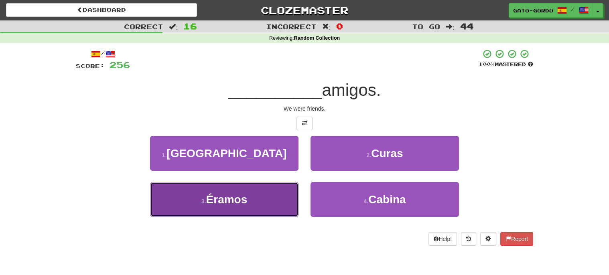
click at [224, 201] on span "Éramos" at bounding box center [226, 199] width 41 height 12
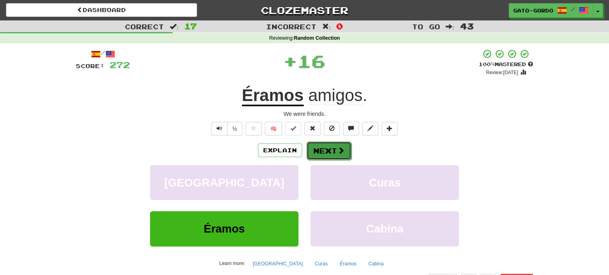
click at [326, 148] on button "Next" at bounding box center [328, 151] width 45 height 18
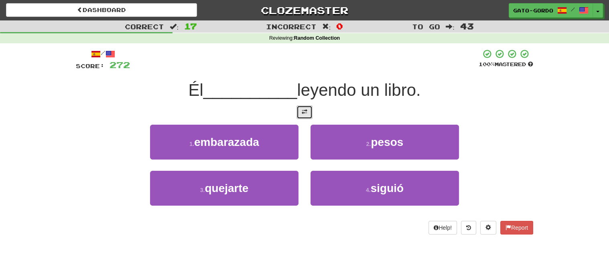
click at [307, 112] on span at bounding box center [305, 112] width 6 height 6
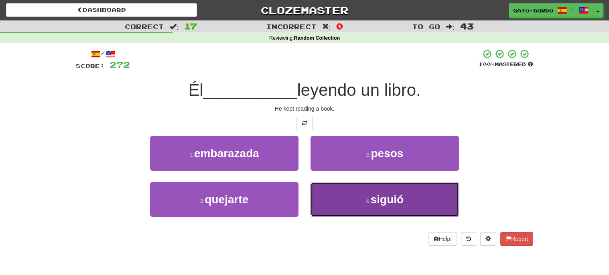
click at [375, 197] on span "siguió" at bounding box center [387, 199] width 33 height 12
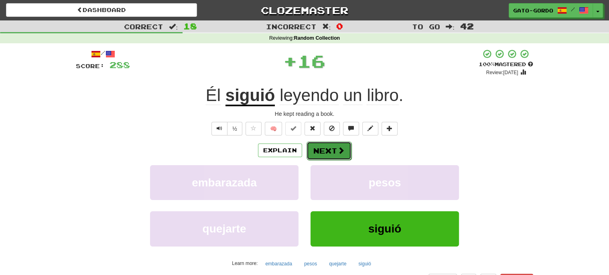
click at [325, 149] on button "Next" at bounding box center [328, 151] width 45 height 18
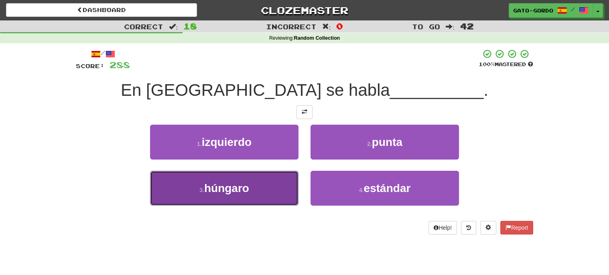
click at [222, 189] on span "húngaro" at bounding box center [226, 188] width 45 height 12
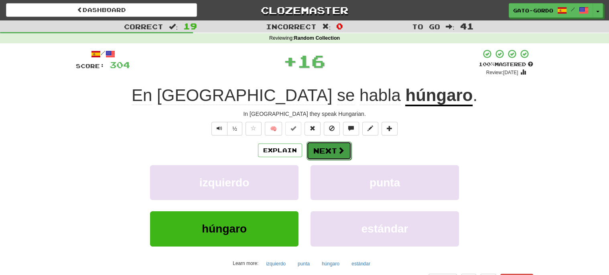
click at [328, 146] on button "Next" at bounding box center [328, 151] width 45 height 18
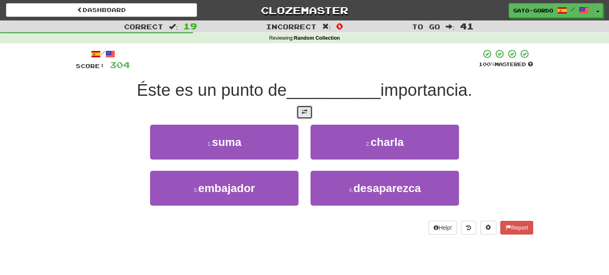
click at [306, 110] on span at bounding box center [305, 112] width 6 height 6
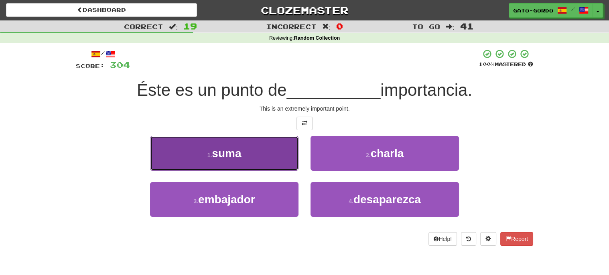
click at [211, 152] on small "1 ." at bounding box center [209, 155] width 5 height 6
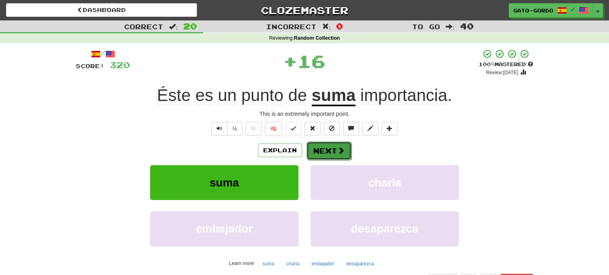
click at [321, 148] on button "Next" at bounding box center [328, 151] width 45 height 18
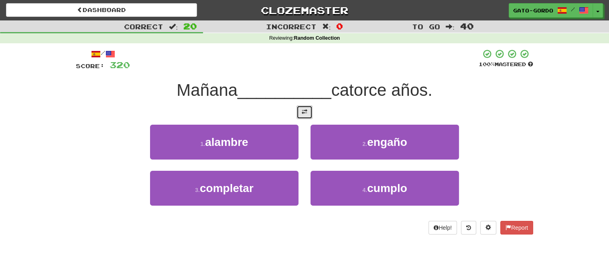
click at [304, 110] on span at bounding box center [305, 112] width 6 height 6
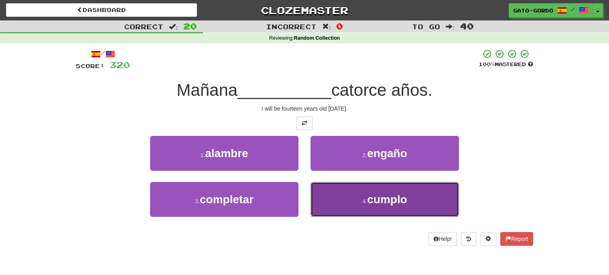
click at [388, 199] on span "cumplo" at bounding box center [387, 199] width 40 height 12
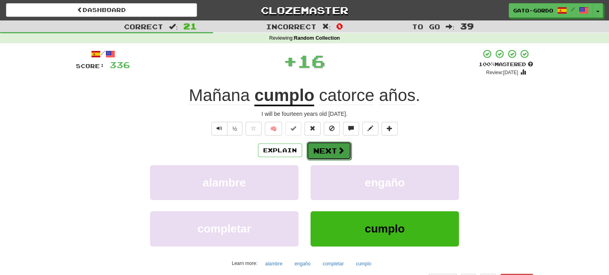
click at [325, 147] on button "Next" at bounding box center [328, 151] width 45 height 18
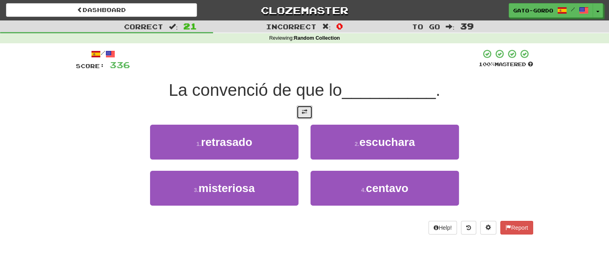
click at [303, 111] on span at bounding box center [305, 112] width 6 height 6
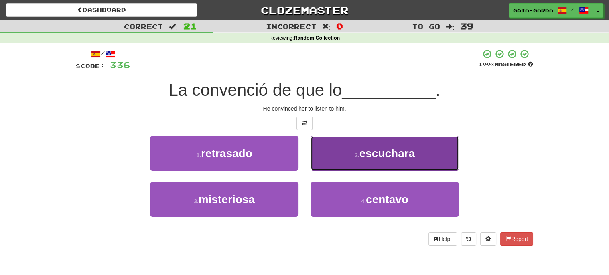
click at [376, 152] on span "escuchara" at bounding box center [387, 153] width 56 height 12
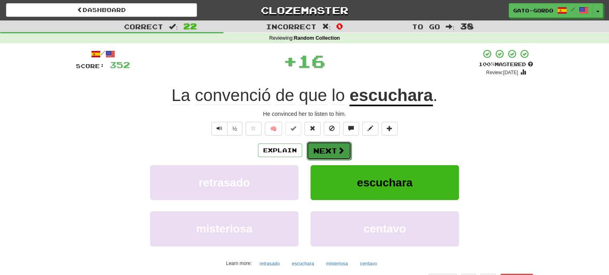
click at [318, 147] on button "Next" at bounding box center [328, 151] width 45 height 18
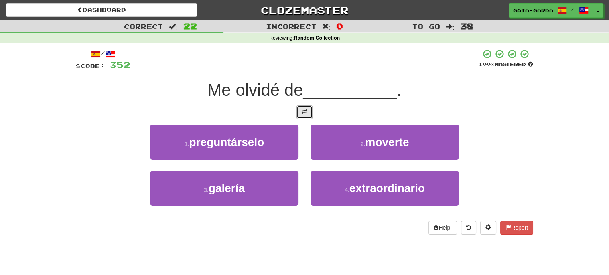
click at [306, 109] on span at bounding box center [305, 112] width 6 height 6
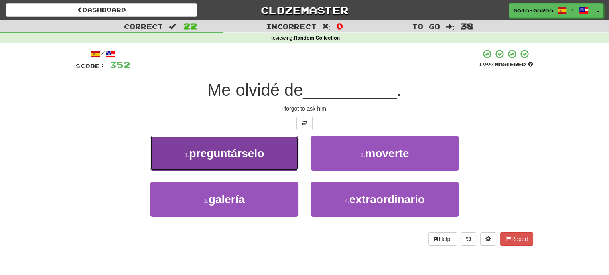
click at [225, 147] on span "preguntárselo" at bounding box center [226, 153] width 75 height 12
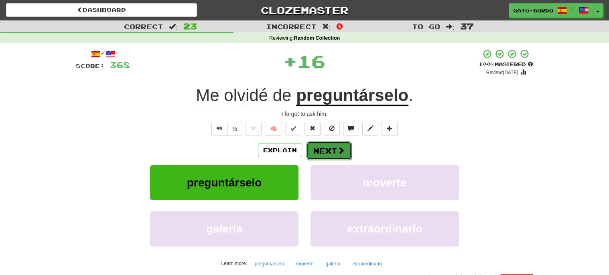
click at [327, 145] on button "Next" at bounding box center [328, 151] width 45 height 18
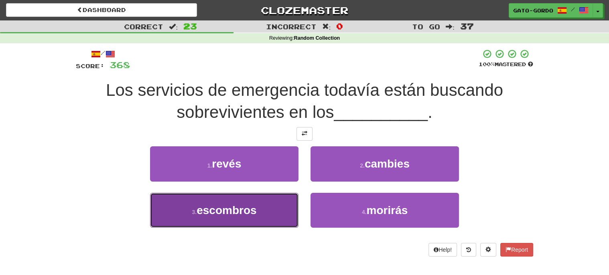
click at [208, 211] on span "escombros" at bounding box center [227, 210] width 60 height 12
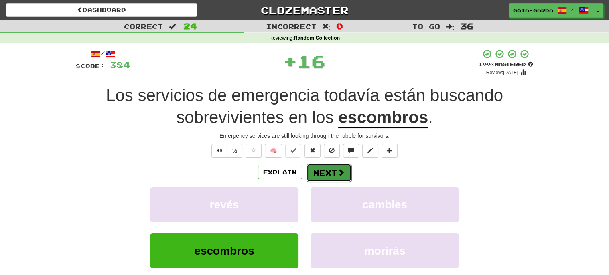
click at [325, 170] on button "Next" at bounding box center [328, 173] width 45 height 18
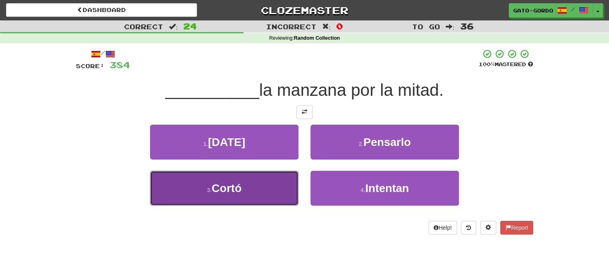
click at [228, 185] on span "Cortó" at bounding box center [227, 188] width 30 height 12
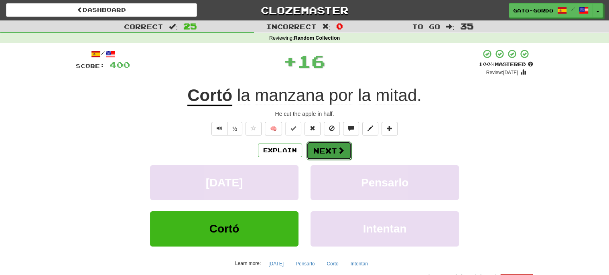
click at [326, 148] on button "Next" at bounding box center [328, 151] width 45 height 18
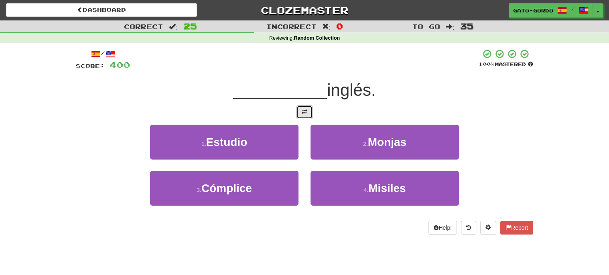
click at [303, 113] on span at bounding box center [305, 112] width 6 height 6
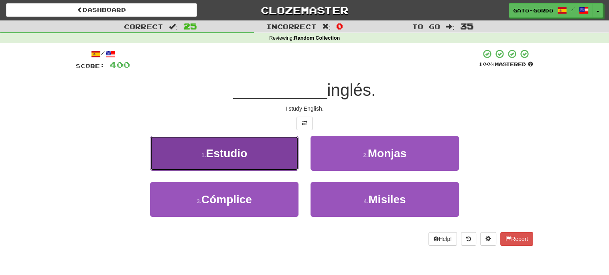
click at [218, 147] on span "Estudio" at bounding box center [226, 153] width 41 height 12
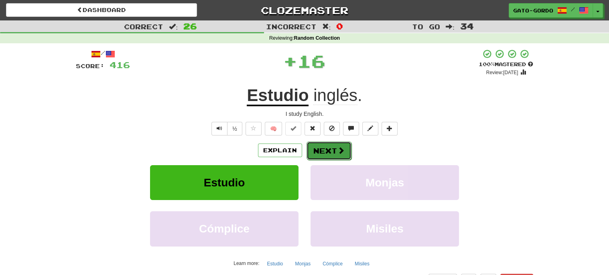
click at [327, 149] on button "Next" at bounding box center [328, 151] width 45 height 18
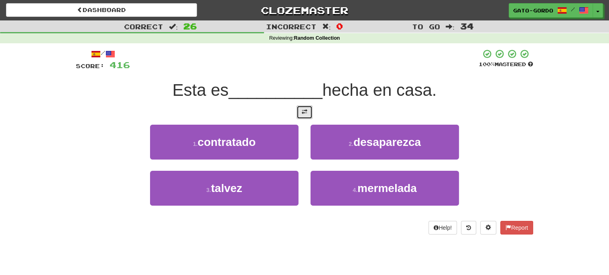
click at [305, 109] on span at bounding box center [305, 112] width 6 height 6
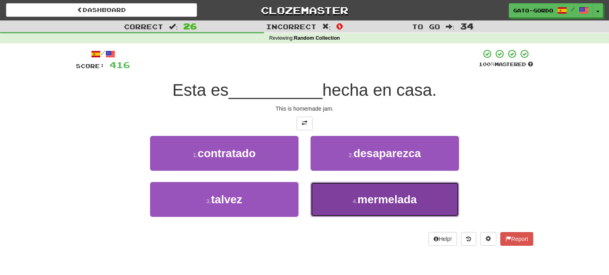
click at [387, 197] on span "mermelada" at bounding box center [386, 199] width 59 height 12
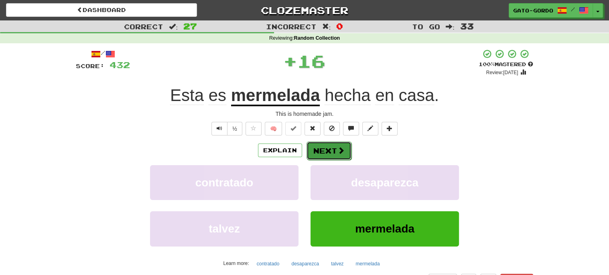
click at [324, 147] on button "Next" at bounding box center [328, 151] width 45 height 18
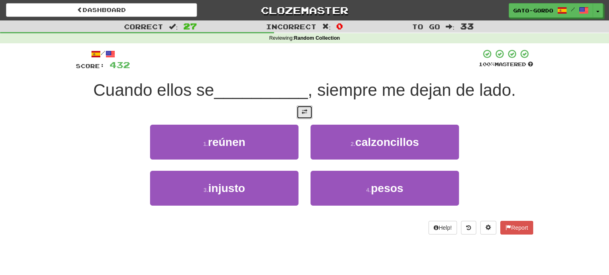
click at [302, 111] on span at bounding box center [305, 112] width 6 height 6
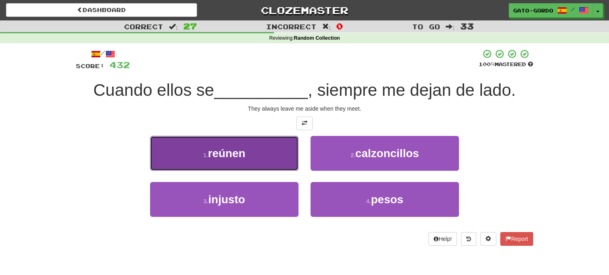
click at [219, 157] on span "reúnen" at bounding box center [226, 153] width 37 height 12
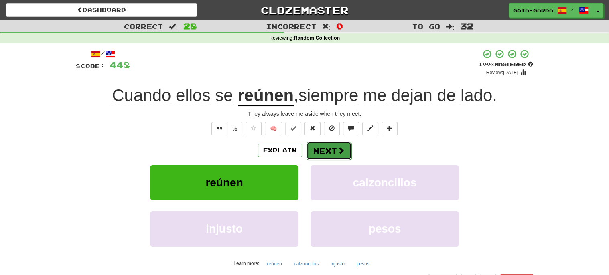
click at [325, 149] on button "Next" at bounding box center [328, 151] width 45 height 18
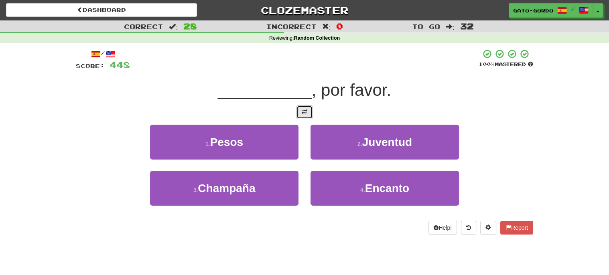
click at [303, 109] on span at bounding box center [305, 112] width 6 height 6
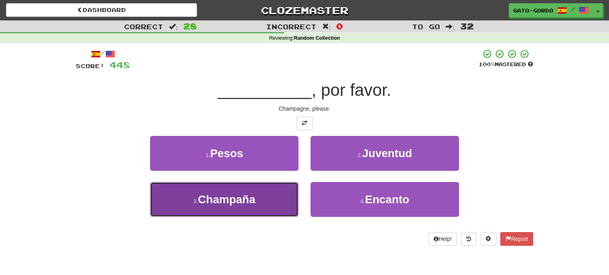
click at [222, 199] on span "Champaña" at bounding box center [226, 199] width 57 height 12
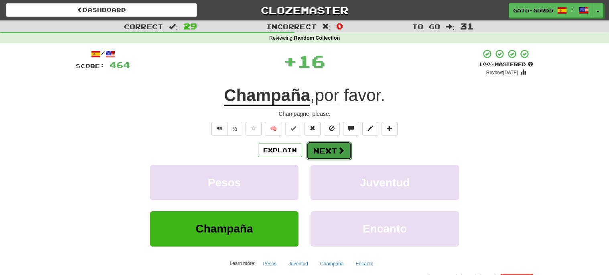
click at [318, 150] on button "Next" at bounding box center [328, 151] width 45 height 18
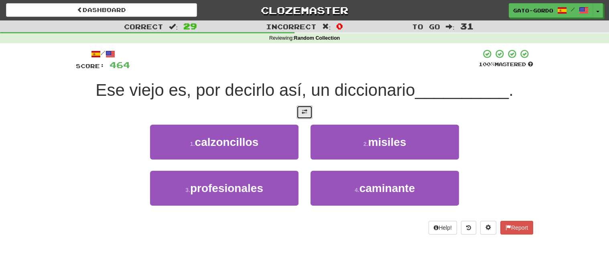
click at [306, 111] on span at bounding box center [305, 112] width 6 height 6
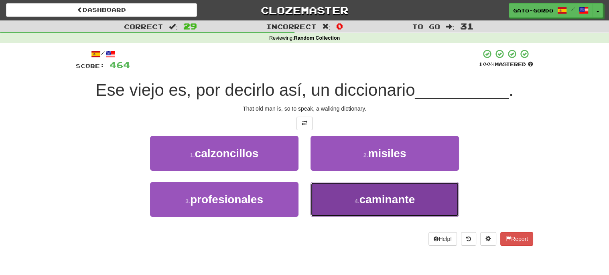
click at [385, 194] on span "caminante" at bounding box center [387, 199] width 56 height 12
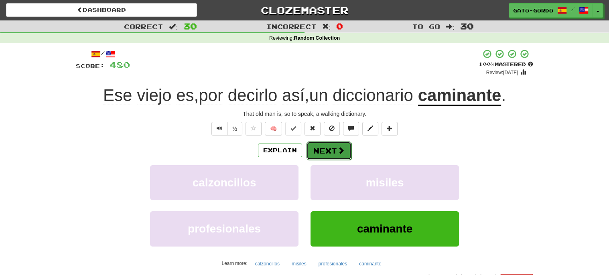
click at [324, 148] on button "Next" at bounding box center [328, 151] width 45 height 18
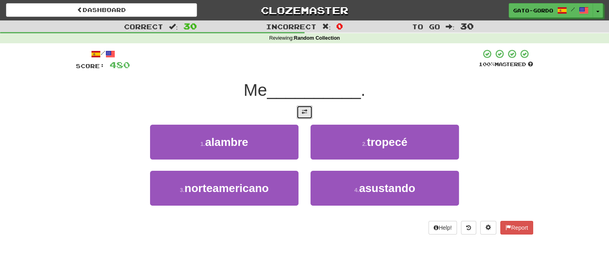
click at [310, 111] on button at bounding box center [304, 112] width 16 height 14
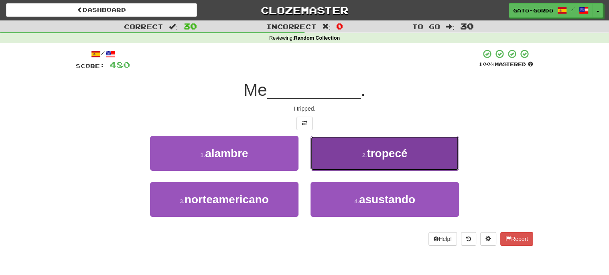
click at [383, 148] on span "tropecé" at bounding box center [387, 153] width 41 height 12
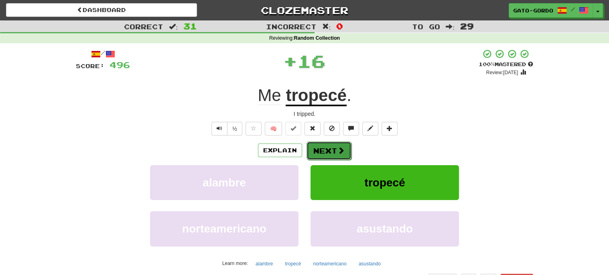
click at [325, 148] on button "Next" at bounding box center [328, 151] width 45 height 18
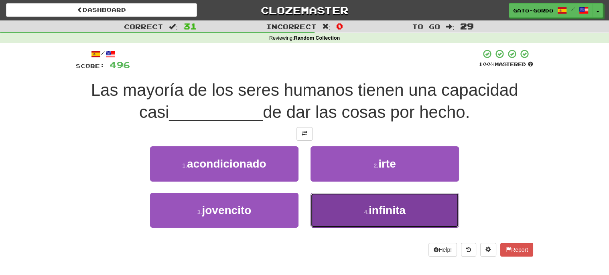
click at [382, 206] on span "infinita" at bounding box center [387, 210] width 37 height 12
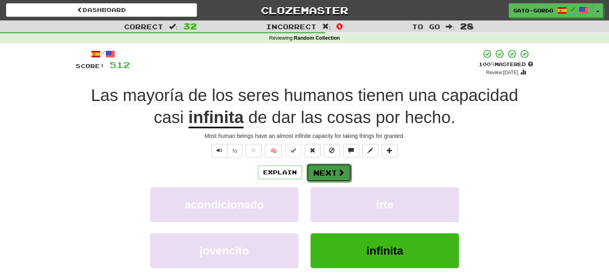
click at [327, 172] on button "Next" at bounding box center [328, 173] width 45 height 18
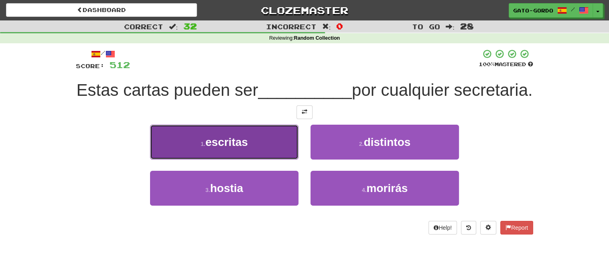
click at [229, 148] on span "escritas" at bounding box center [226, 142] width 43 height 12
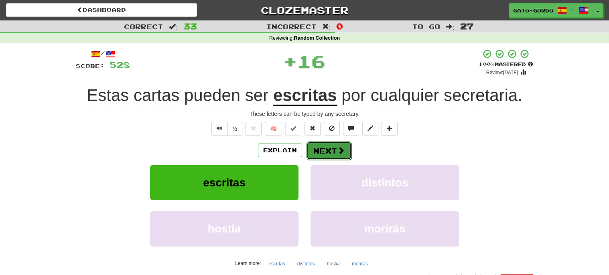
click at [326, 147] on button "Next" at bounding box center [328, 151] width 45 height 18
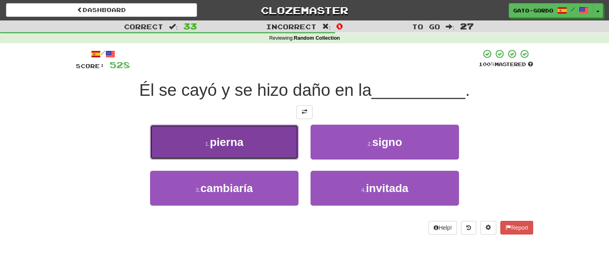
click at [224, 141] on span "pierna" at bounding box center [227, 142] width 34 height 12
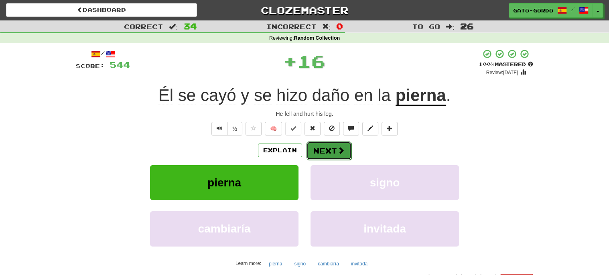
click at [330, 147] on button "Next" at bounding box center [328, 151] width 45 height 18
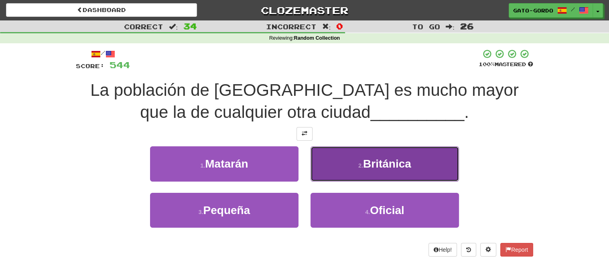
click at [384, 162] on span "Británica" at bounding box center [387, 164] width 48 height 12
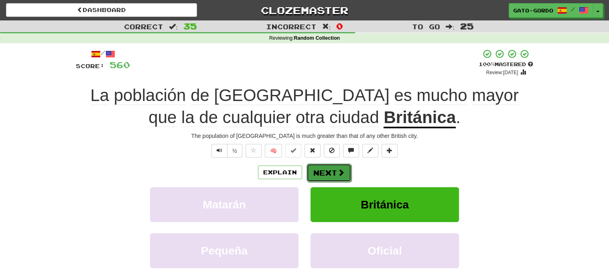
click at [331, 171] on button "Next" at bounding box center [328, 173] width 45 height 18
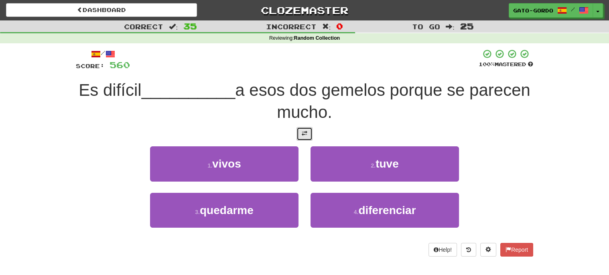
click at [304, 131] on span at bounding box center [305, 134] width 6 height 6
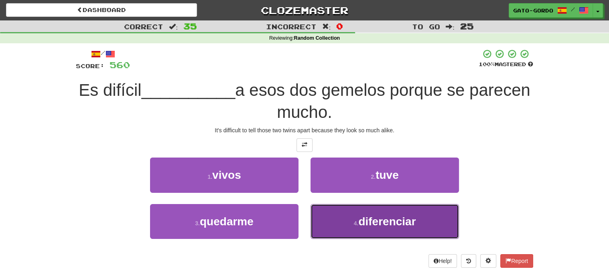
click at [381, 219] on span "diferenciar" at bounding box center [386, 221] width 57 height 12
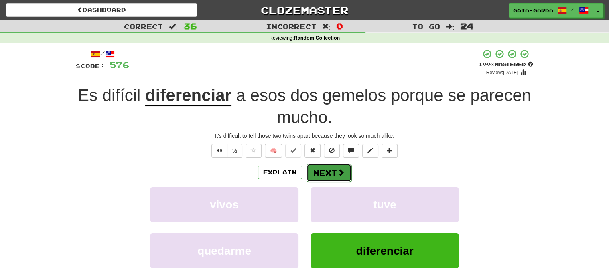
click at [322, 170] on button "Next" at bounding box center [328, 173] width 45 height 18
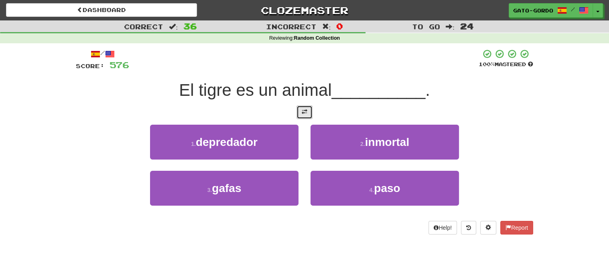
click at [305, 112] on span at bounding box center [305, 112] width 6 height 6
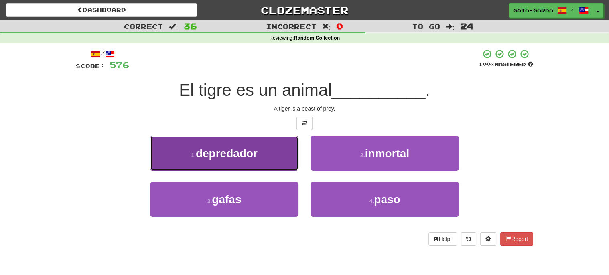
click at [215, 148] on span "depredador" at bounding box center [227, 153] width 62 height 12
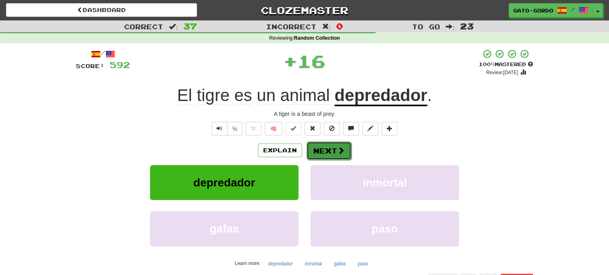
click at [327, 150] on button "Next" at bounding box center [328, 151] width 45 height 18
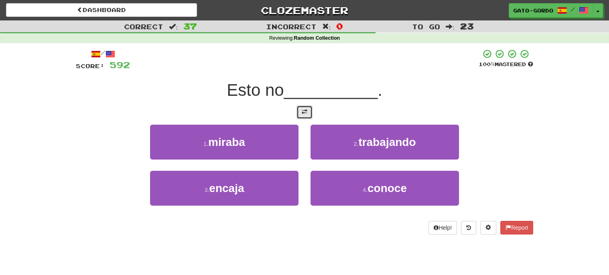
click at [301, 111] on button at bounding box center [304, 112] width 16 height 14
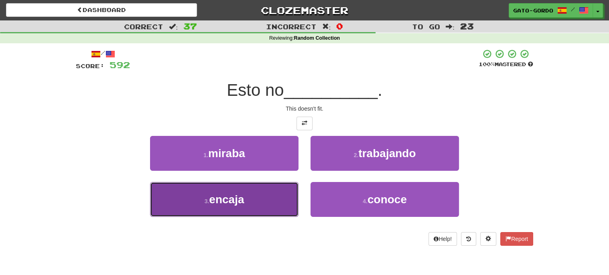
click at [221, 195] on span "encaja" at bounding box center [226, 199] width 35 height 12
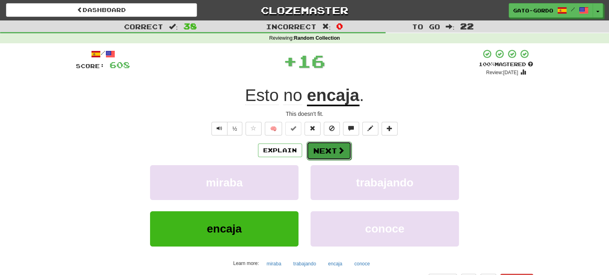
click at [326, 144] on button "Next" at bounding box center [328, 151] width 45 height 18
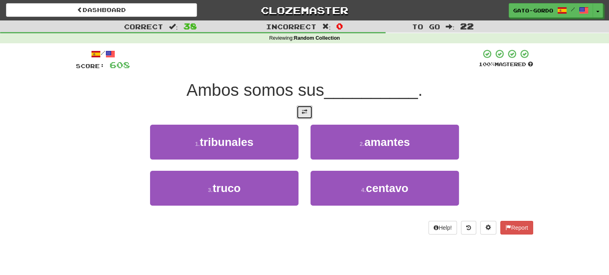
click at [306, 109] on span at bounding box center [305, 112] width 6 height 6
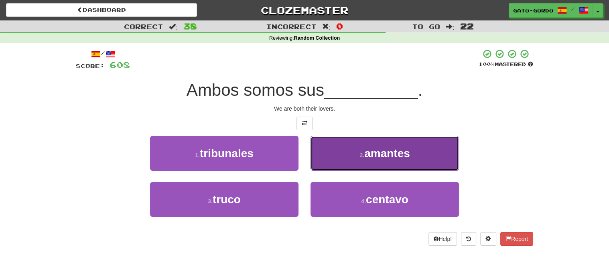
click at [396, 151] on span "amantes" at bounding box center [387, 153] width 46 height 12
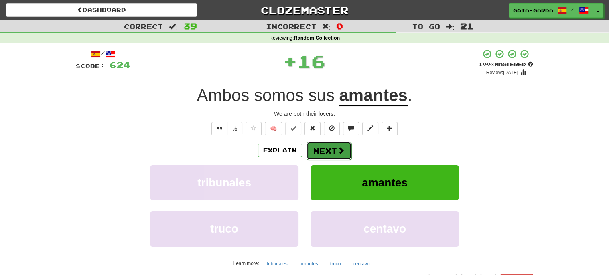
click at [324, 150] on button "Next" at bounding box center [328, 151] width 45 height 18
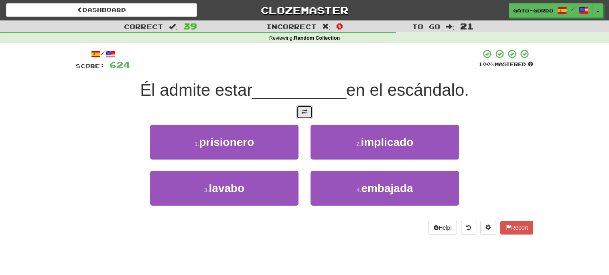
click at [302, 106] on button at bounding box center [304, 112] width 16 height 14
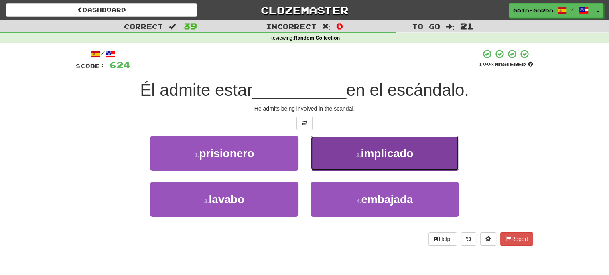
click at [374, 152] on span "implicado" at bounding box center [387, 153] width 53 height 12
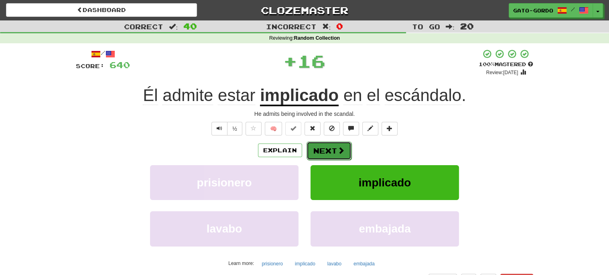
click at [322, 152] on button "Next" at bounding box center [328, 151] width 45 height 18
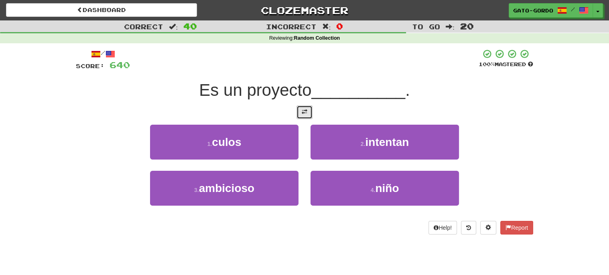
click at [311, 114] on button at bounding box center [304, 112] width 16 height 14
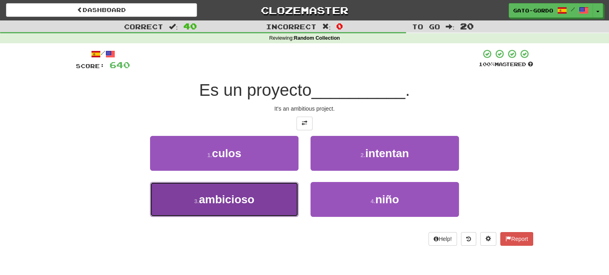
click at [233, 197] on span "ambicioso" at bounding box center [226, 199] width 55 height 12
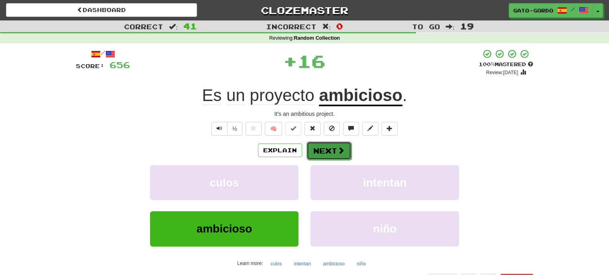
click at [331, 150] on button "Next" at bounding box center [328, 151] width 45 height 18
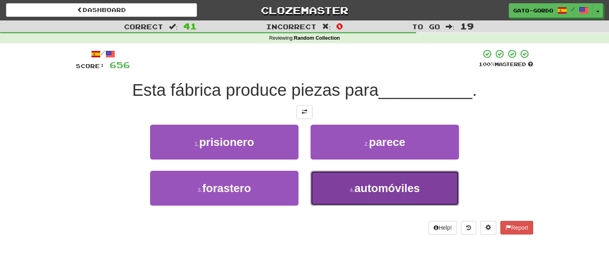
click at [371, 186] on span "automóviles" at bounding box center [386, 188] width 65 height 12
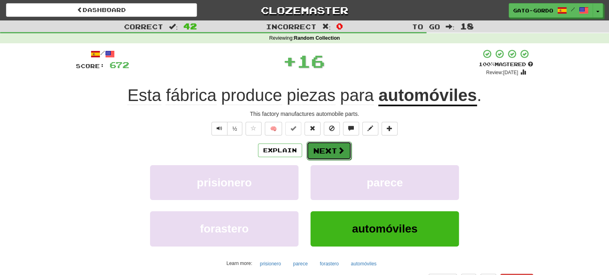
click at [318, 144] on button "Next" at bounding box center [328, 151] width 45 height 18
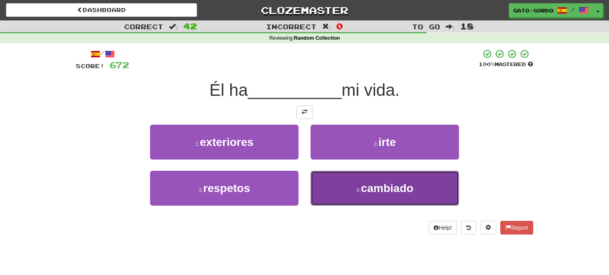
click at [363, 179] on button "4 . cambiado" at bounding box center [384, 188] width 148 height 35
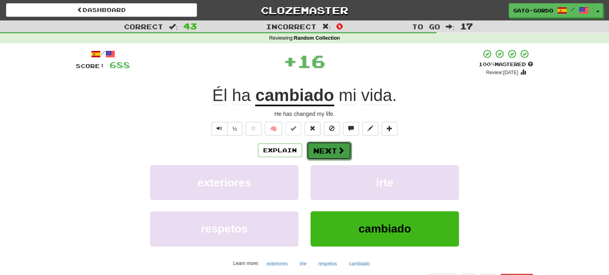
click at [330, 151] on button "Next" at bounding box center [328, 151] width 45 height 18
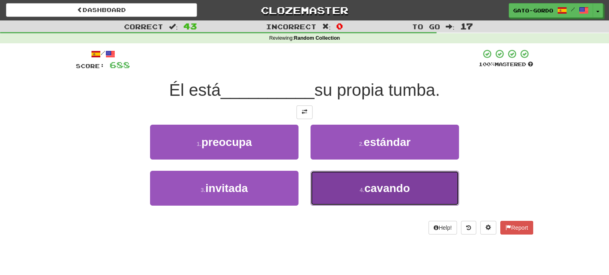
click at [367, 185] on span "cavando" at bounding box center [387, 188] width 46 height 12
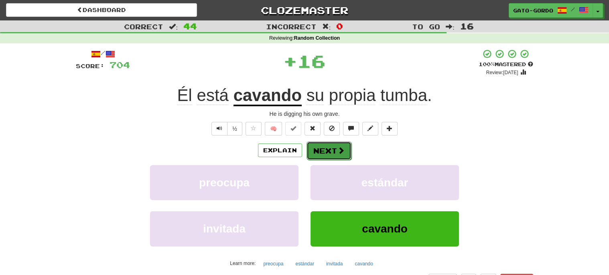
click at [328, 146] on button "Next" at bounding box center [328, 151] width 45 height 18
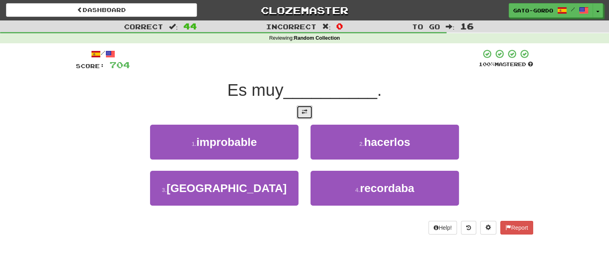
click at [300, 107] on button at bounding box center [304, 112] width 16 height 14
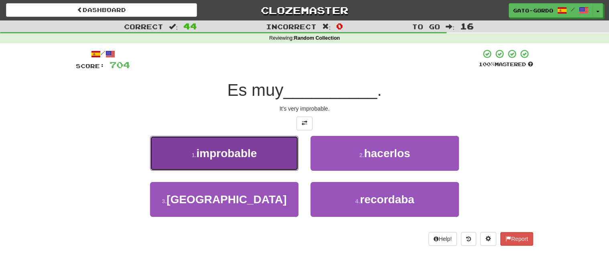
click at [236, 147] on span "improbable" at bounding box center [226, 153] width 61 height 12
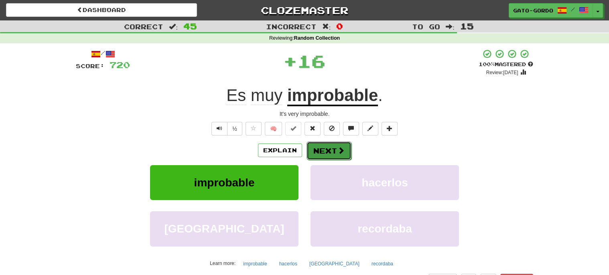
click at [337, 147] on span at bounding box center [340, 150] width 7 height 7
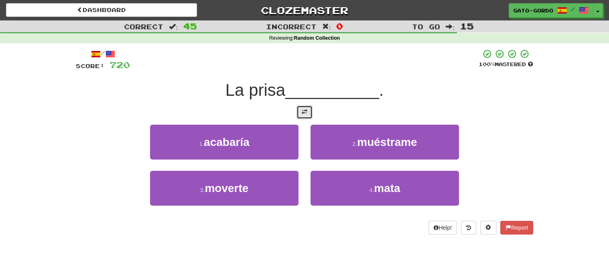
click at [302, 109] on span at bounding box center [305, 112] width 6 height 6
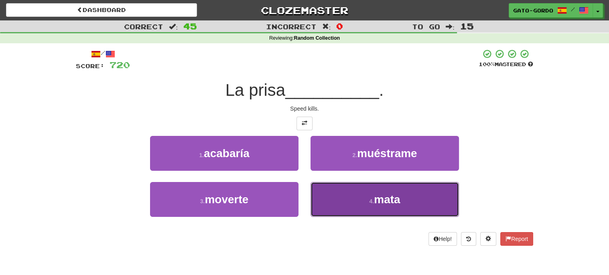
click at [371, 193] on button "4 . mata" at bounding box center [384, 199] width 148 height 35
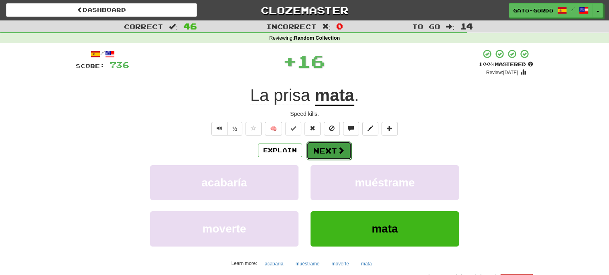
click at [321, 148] on button "Next" at bounding box center [328, 151] width 45 height 18
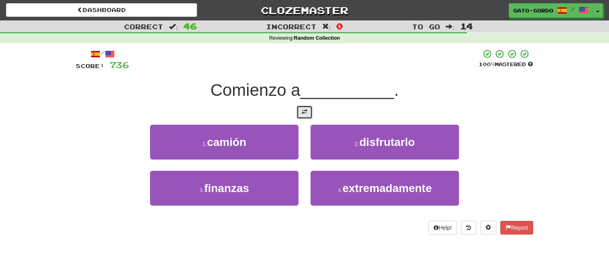
click at [306, 109] on span at bounding box center [305, 112] width 6 height 6
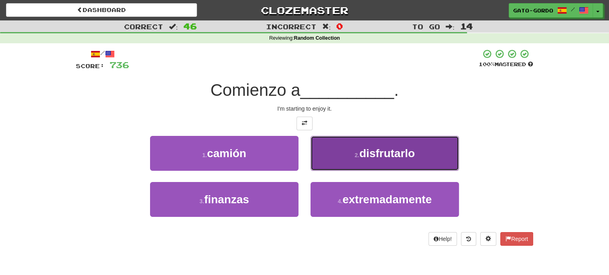
click at [375, 147] on span "disfrutarlo" at bounding box center [386, 153] width 55 height 12
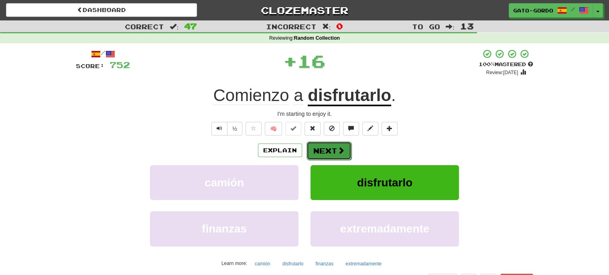
click at [319, 146] on button "Next" at bounding box center [328, 151] width 45 height 18
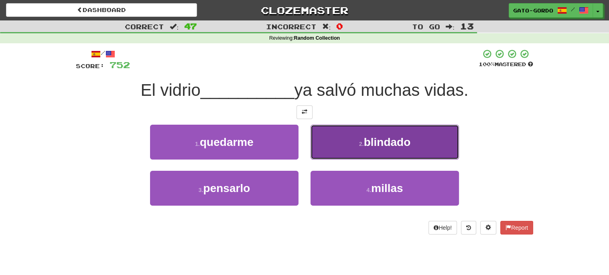
click at [364, 146] on small "2 ." at bounding box center [361, 144] width 5 height 6
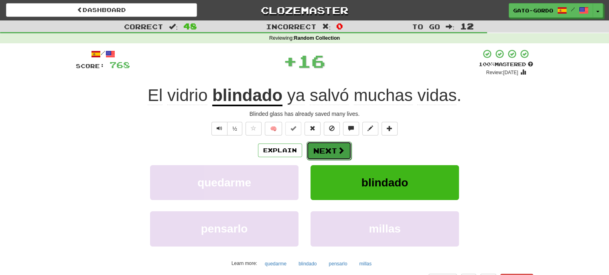
click at [326, 148] on button "Next" at bounding box center [328, 151] width 45 height 18
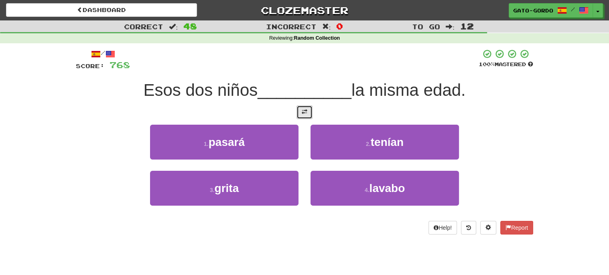
click at [306, 111] on span at bounding box center [305, 112] width 6 height 6
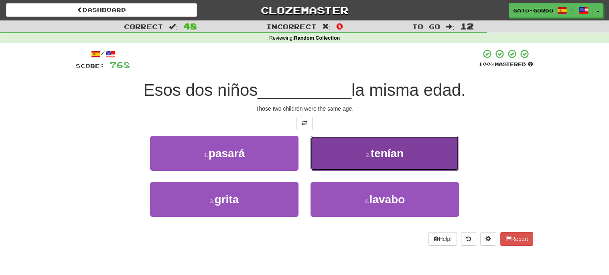
click at [351, 155] on button "2 . tenían" at bounding box center [384, 153] width 148 height 35
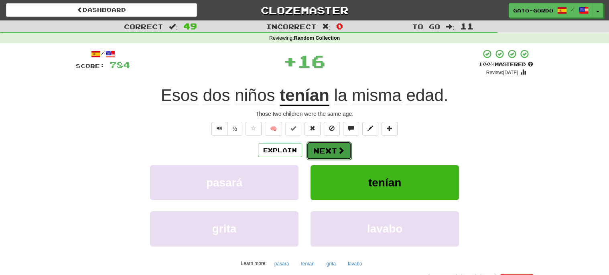
click at [325, 150] on button "Next" at bounding box center [328, 151] width 45 height 18
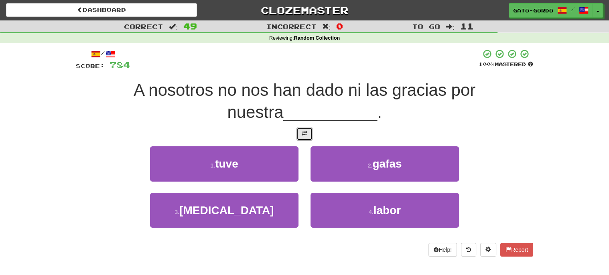
click at [304, 131] on span at bounding box center [305, 134] width 6 height 6
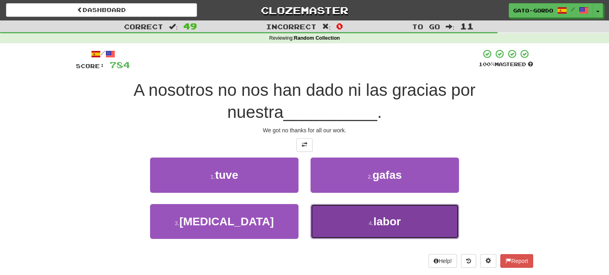
click at [382, 219] on span "labor" at bounding box center [386, 221] width 27 height 12
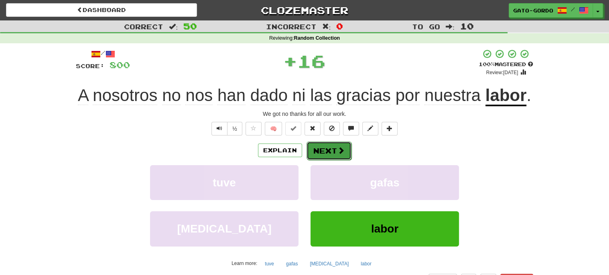
click at [322, 150] on button "Next" at bounding box center [328, 151] width 45 height 18
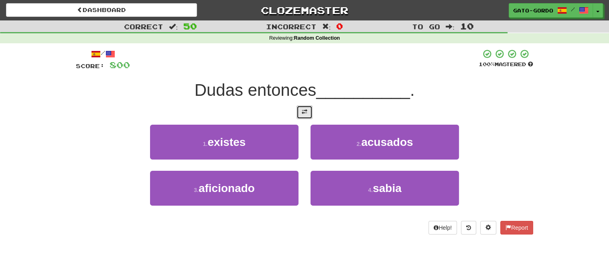
click at [305, 112] on span at bounding box center [305, 112] width 6 height 6
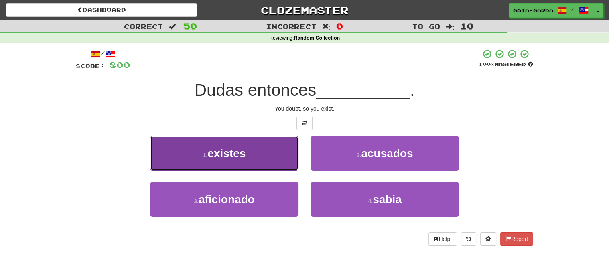
click at [230, 147] on span "existes" at bounding box center [226, 153] width 38 height 12
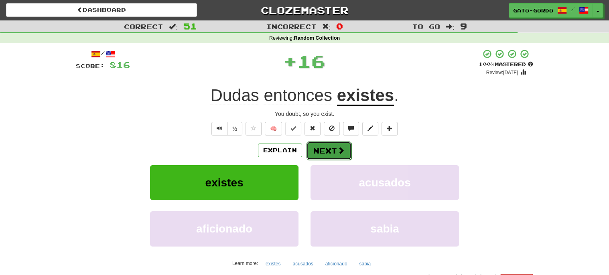
click at [321, 147] on button "Next" at bounding box center [328, 151] width 45 height 18
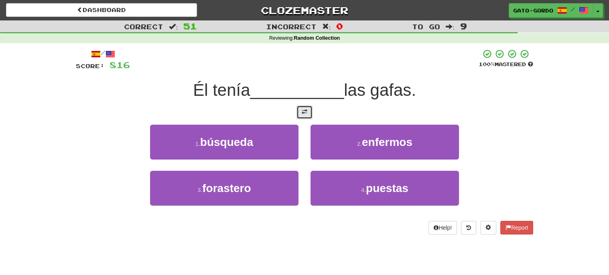
click at [304, 112] on span at bounding box center [305, 112] width 6 height 6
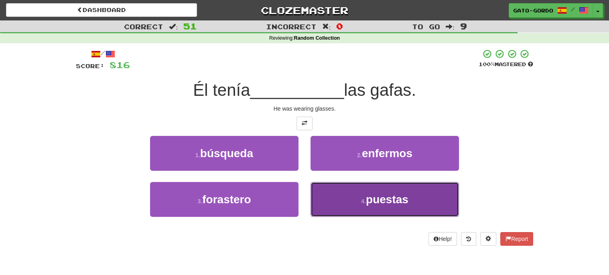
click at [387, 193] on span "puestas" at bounding box center [387, 199] width 43 height 12
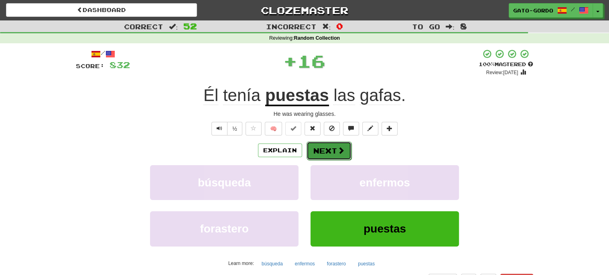
click at [321, 149] on button "Next" at bounding box center [328, 151] width 45 height 18
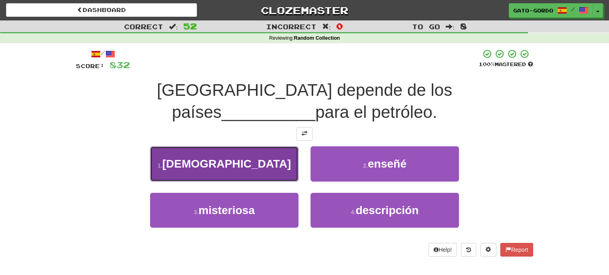
click at [205, 146] on button "1 . árabes" at bounding box center [224, 163] width 148 height 35
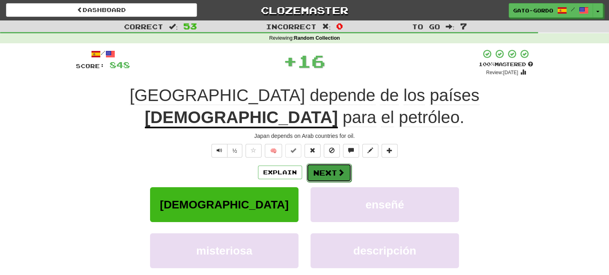
click at [327, 164] on button "Next" at bounding box center [328, 173] width 45 height 18
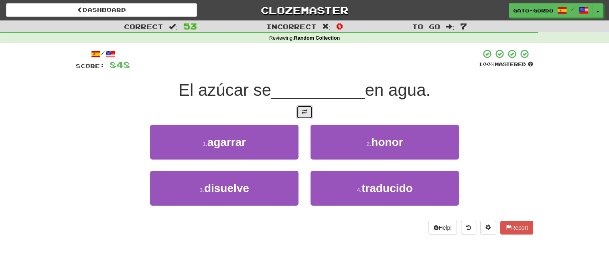
click at [305, 111] on span at bounding box center [305, 112] width 6 height 6
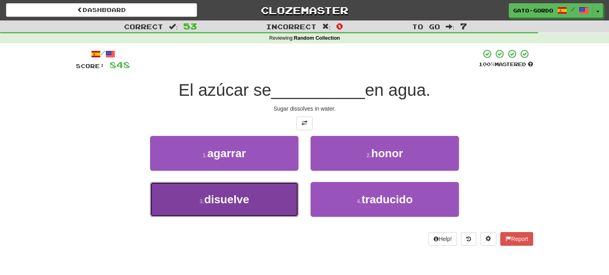
click at [223, 197] on span "disuelve" at bounding box center [226, 199] width 45 height 12
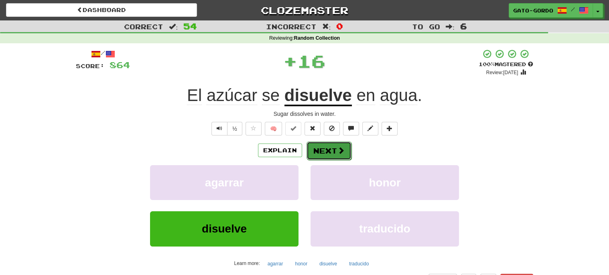
click at [322, 148] on button "Next" at bounding box center [328, 151] width 45 height 18
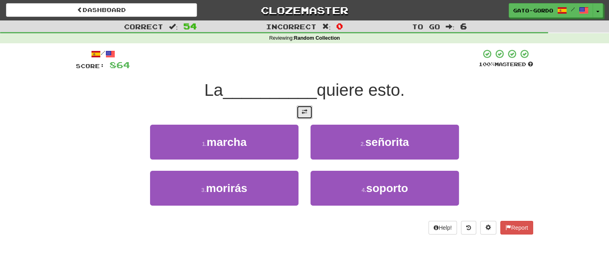
click at [305, 109] on span at bounding box center [305, 112] width 6 height 6
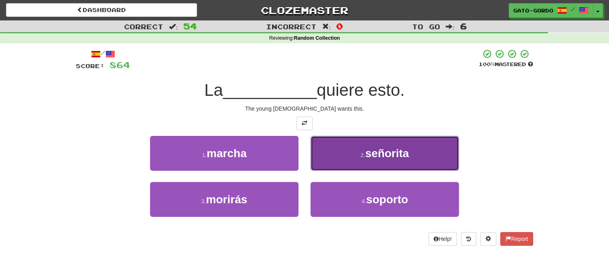
click at [368, 148] on span "señorita" at bounding box center [387, 153] width 44 height 12
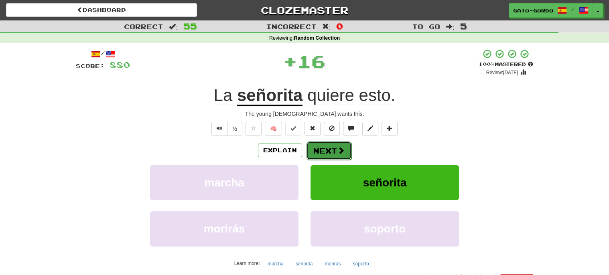
click at [331, 148] on button "Next" at bounding box center [328, 151] width 45 height 18
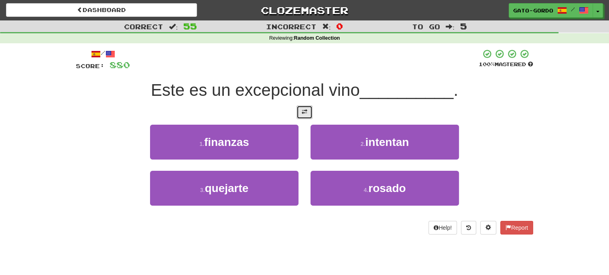
click at [305, 113] on span at bounding box center [305, 112] width 6 height 6
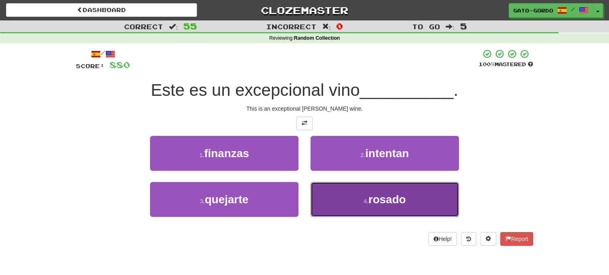
click at [377, 197] on span "rosado" at bounding box center [386, 199] width 37 height 12
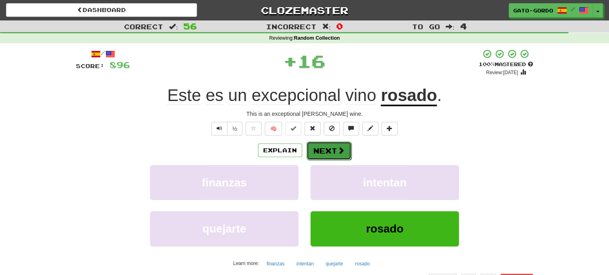
click at [331, 146] on button "Next" at bounding box center [328, 151] width 45 height 18
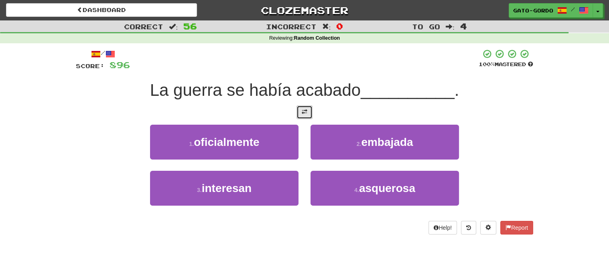
click at [301, 112] on button at bounding box center [304, 112] width 16 height 14
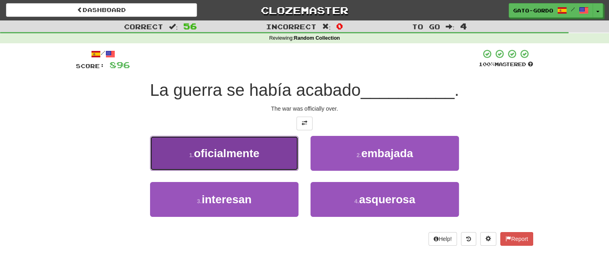
click at [221, 150] on span "oficialmente" at bounding box center [226, 153] width 65 height 12
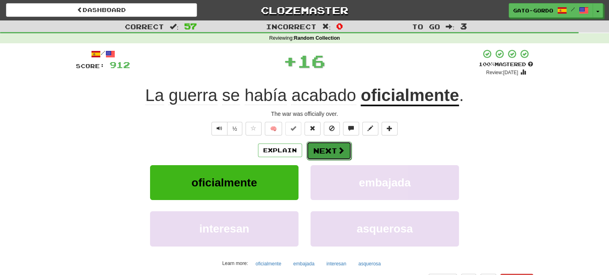
click at [320, 149] on button "Next" at bounding box center [328, 151] width 45 height 18
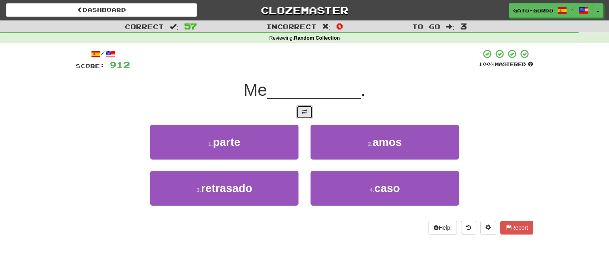
click at [307, 111] on button at bounding box center [304, 112] width 16 height 14
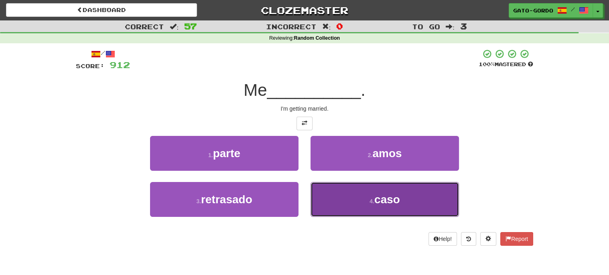
click at [383, 197] on span "caso" at bounding box center [387, 199] width 26 height 12
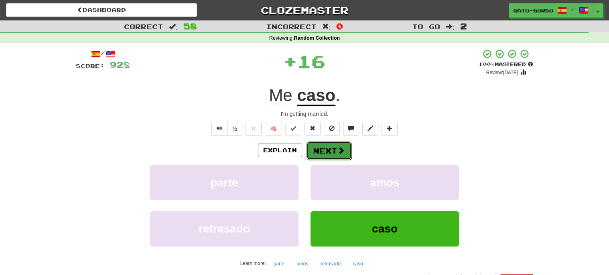
click at [322, 151] on button "Next" at bounding box center [328, 151] width 45 height 18
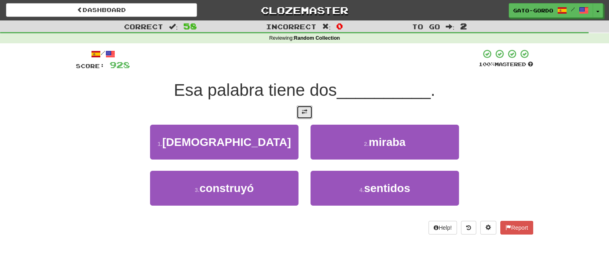
click at [305, 109] on span at bounding box center [305, 112] width 6 height 6
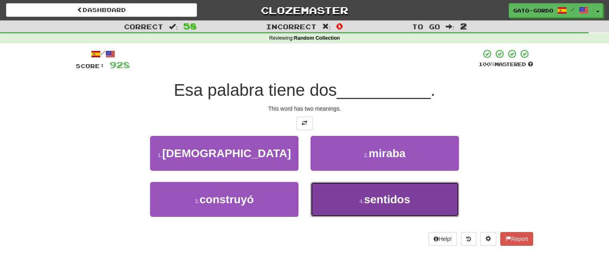
click at [381, 193] on span "sentidos" at bounding box center [387, 199] width 46 height 12
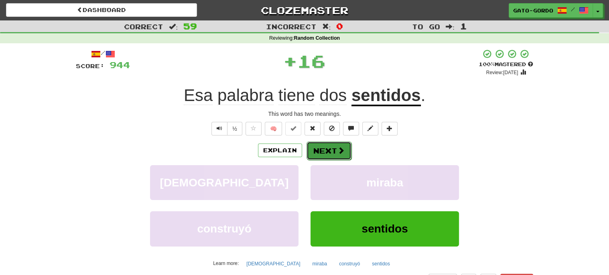
click at [325, 146] on button "Next" at bounding box center [328, 151] width 45 height 18
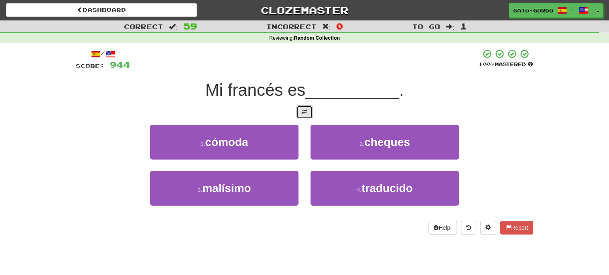
click at [305, 109] on span at bounding box center [305, 112] width 6 height 6
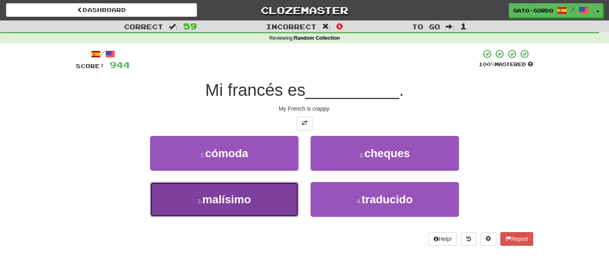
click at [221, 195] on span "malísimo" at bounding box center [226, 199] width 49 height 12
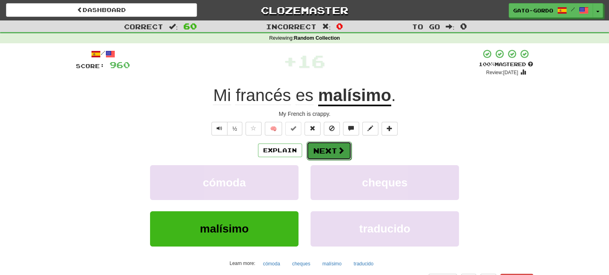
click at [331, 147] on button "Next" at bounding box center [328, 151] width 45 height 18
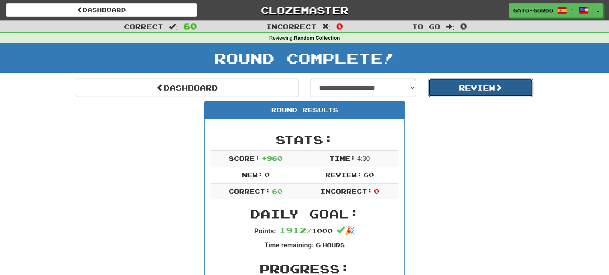
click at [482, 88] on button "Review" at bounding box center [480, 88] width 105 height 18
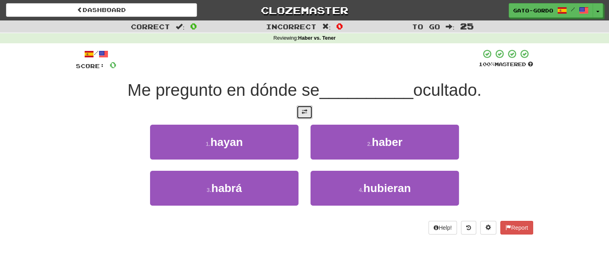
click at [304, 111] on span at bounding box center [305, 112] width 6 height 6
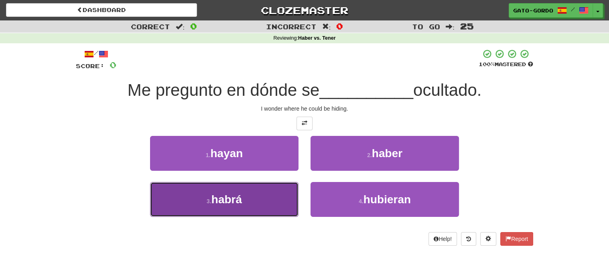
click at [213, 194] on span "habrá" at bounding box center [226, 199] width 30 height 12
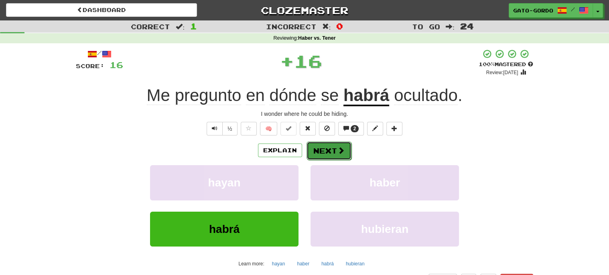
click at [326, 146] on button "Next" at bounding box center [328, 151] width 45 height 18
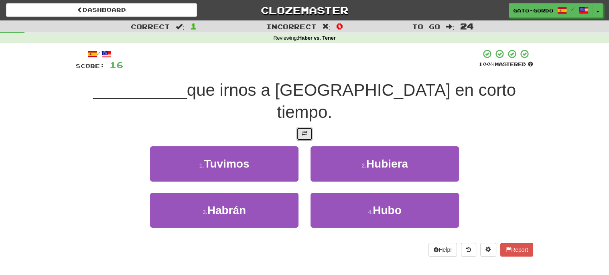
click at [306, 131] on span at bounding box center [305, 134] width 6 height 6
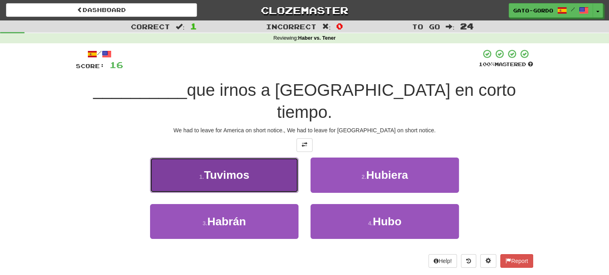
click at [195, 158] on button "1 . Tuvimos" at bounding box center [224, 175] width 148 height 35
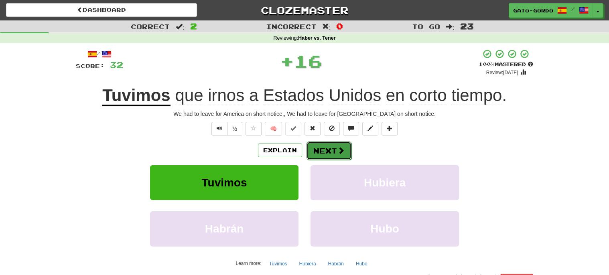
click at [322, 152] on button "Next" at bounding box center [328, 151] width 45 height 18
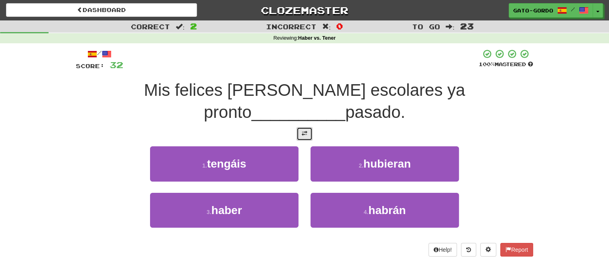
click at [304, 131] on span at bounding box center [305, 134] width 6 height 6
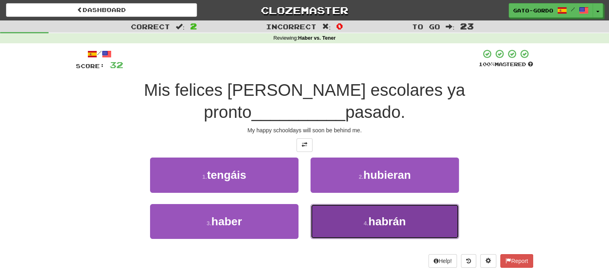
click at [386, 215] on span "habrán" at bounding box center [386, 221] width 37 height 12
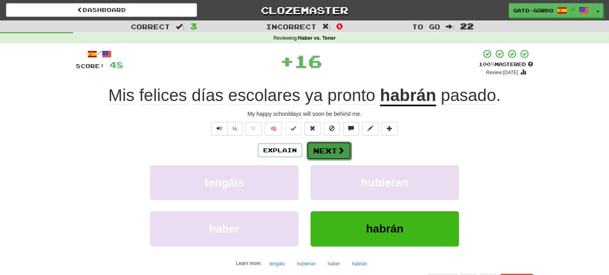
click at [325, 148] on button "Next" at bounding box center [328, 151] width 45 height 18
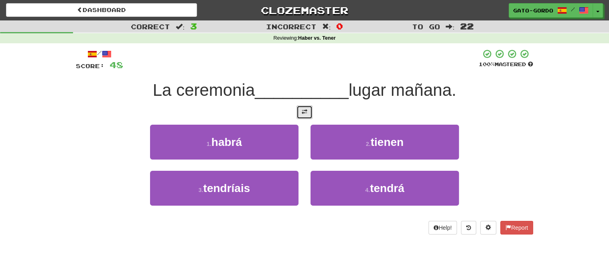
click at [303, 112] on span at bounding box center [305, 112] width 6 height 6
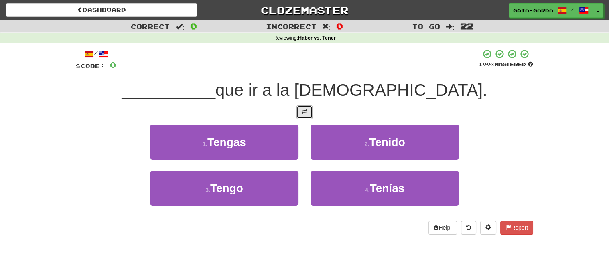
click at [306, 115] on button at bounding box center [304, 112] width 16 height 14
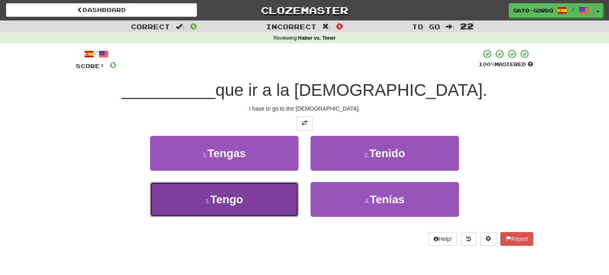
click at [210, 199] on small "3 ." at bounding box center [207, 201] width 5 height 6
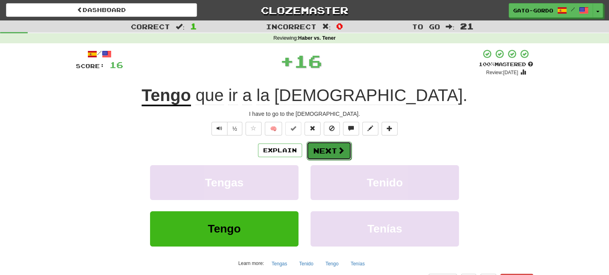
click at [327, 148] on button "Next" at bounding box center [328, 151] width 45 height 18
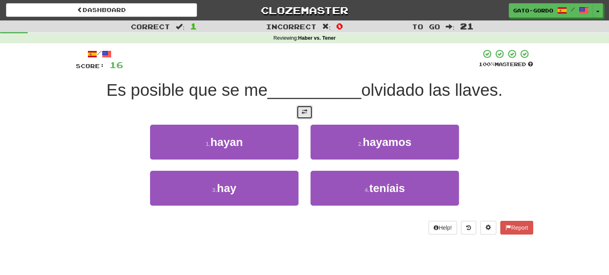
click at [305, 112] on span at bounding box center [305, 112] width 6 height 6
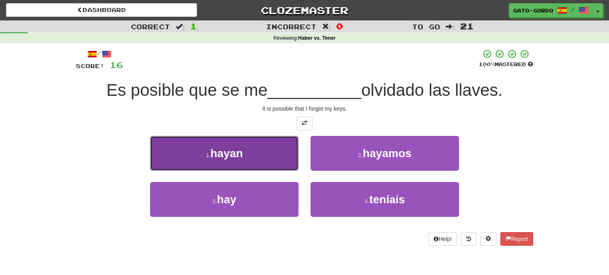
click at [226, 148] on span "hayan" at bounding box center [226, 153] width 32 height 12
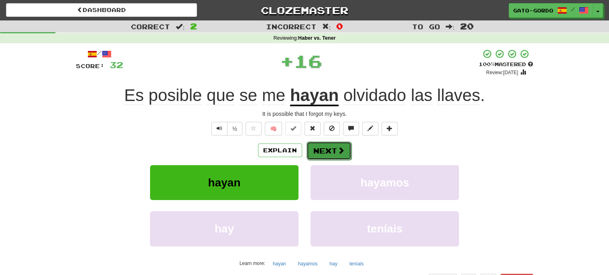
click at [329, 145] on button "Next" at bounding box center [328, 151] width 45 height 18
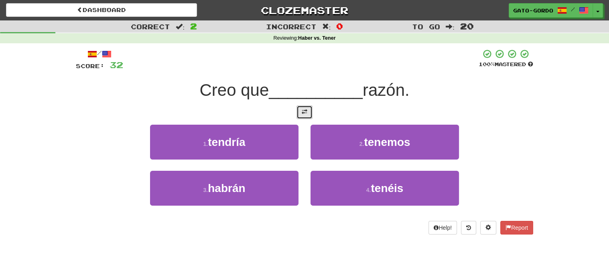
click at [309, 112] on button at bounding box center [304, 112] width 16 height 14
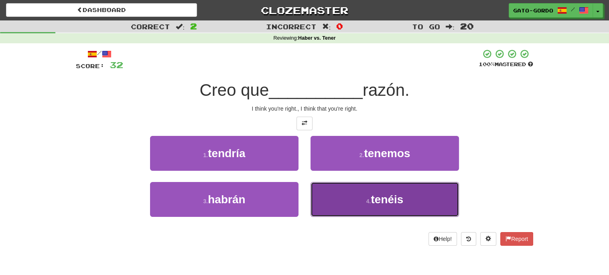
click at [396, 200] on span "tenéis" at bounding box center [387, 199] width 32 height 12
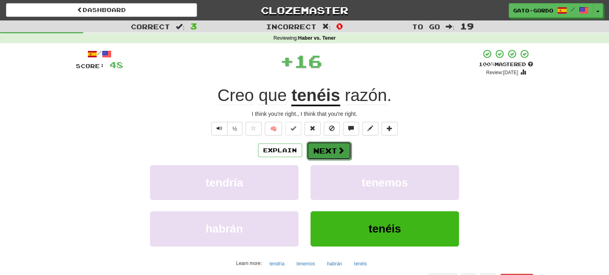
click at [322, 148] on button "Next" at bounding box center [328, 151] width 45 height 18
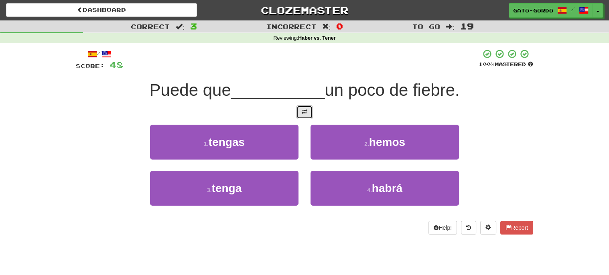
click at [305, 110] on span at bounding box center [305, 112] width 6 height 6
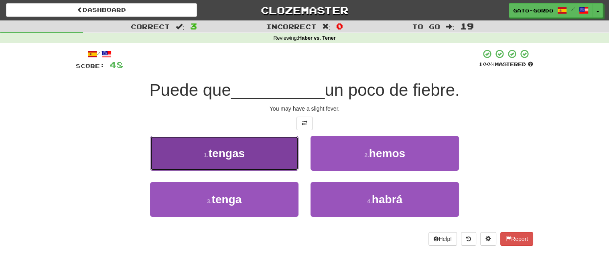
click at [217, 155] on span "tengas" at bounding box center [227, 153] width 36 height 12
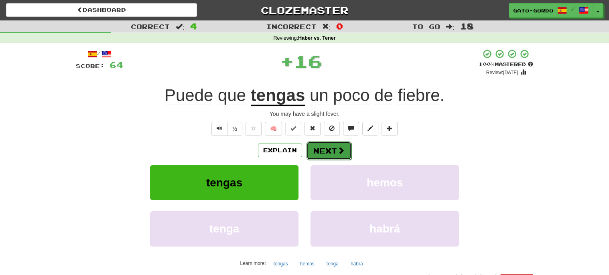
click at [329, 150] on button "Next" at bounding box center [328, 151] width 45 height 18
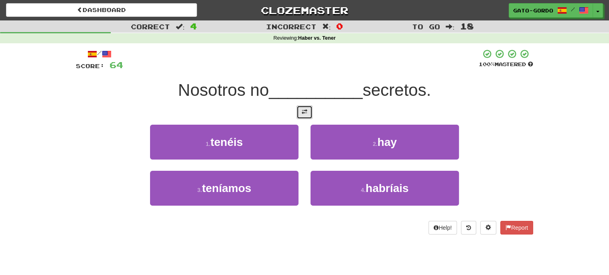
click at [304, 110] on span at bounding box center [305, 112] width 6 height 6
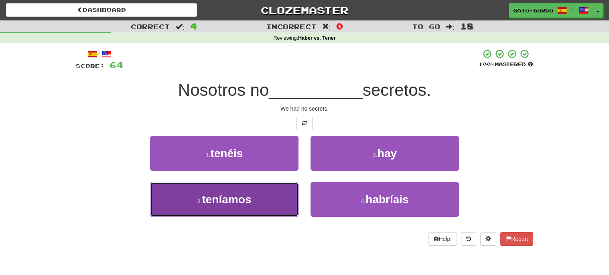
click at [213, 193] on span "teníamos" at bounding box center [226, 199] width 49 height 12
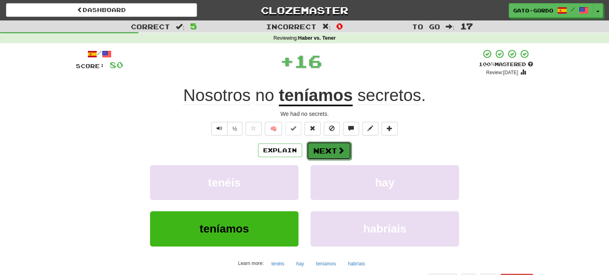
click at [325, 150] on button "Next" at bounding box center [328, 151] width 45 height 18
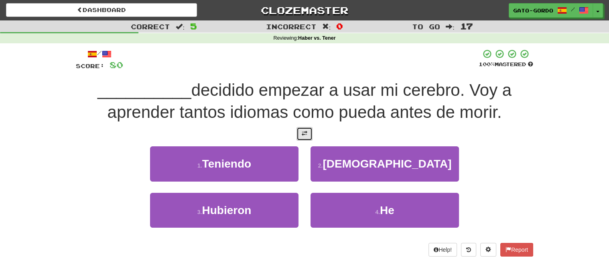
click at [309, 131] on button at bounding box center [304, 134] width 16 height 14
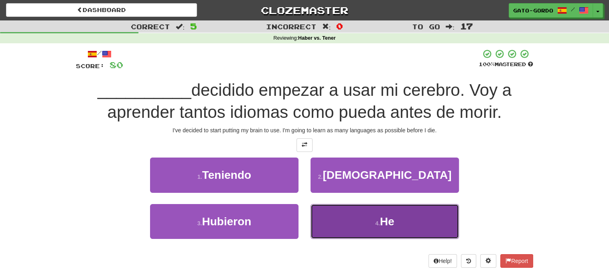
click at [386, 218] on span "He" at bounding box center [387, 221] width 14 height 12
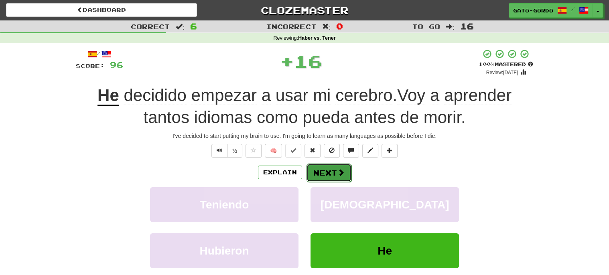
click at [326, 171] on button "Next" at bounding box center [328, 173] width 45 height 18
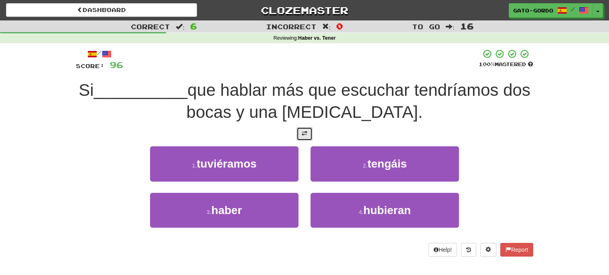
click at [302, 136] on button at bounding box center [304, 134] width 16 height 14
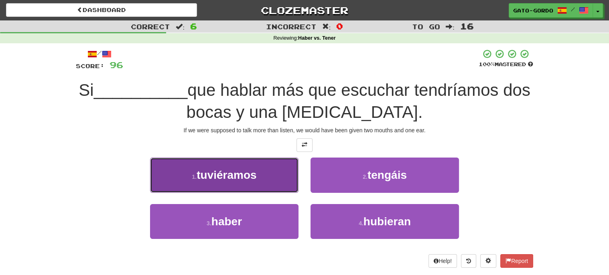
click at [232, 176] on span "tuviéramos" at bounding box center [227, 175] width 60 height 12
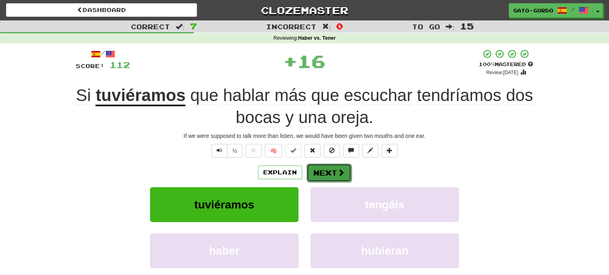
click at [327, 169] on button "Next" at bounding box center [328, 173] width 45 height 18
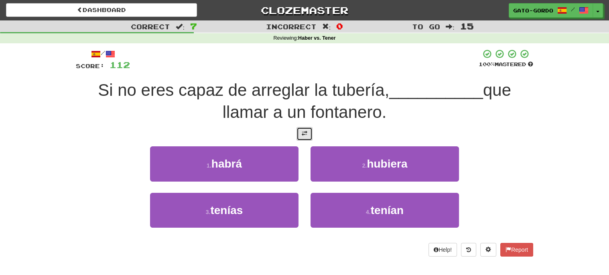
click at [308, 131] on button at bounding box center [304, 134] width 16 height 14
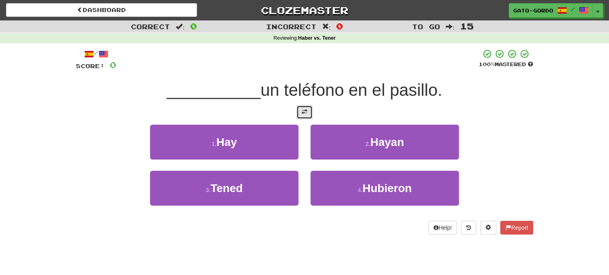
click at [307, 114] on button at bounding box center [304, 112] width 16 height 14
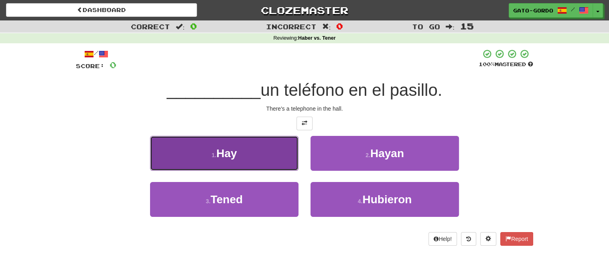
click at [207, 147] on button "1 . Hay" at bounding box center [224, 153] width 148 height 35
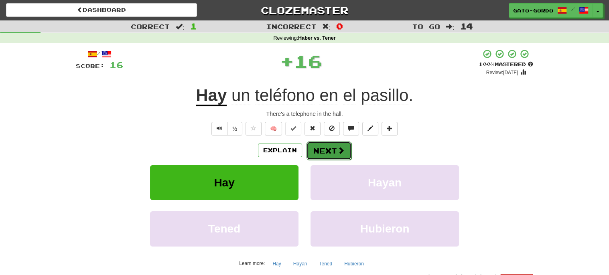
click at [321, 146] on button "Next" at bounding box center [328, 151] width 45 height 18
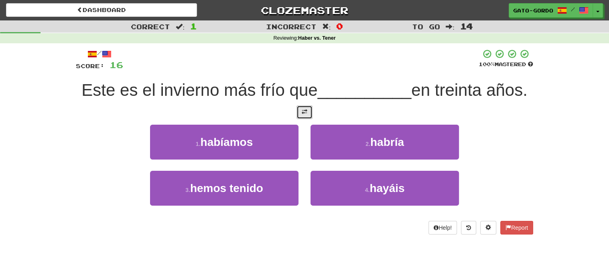
click at [305, 115] on span at bounding box center [305, 112] width 6 height 6
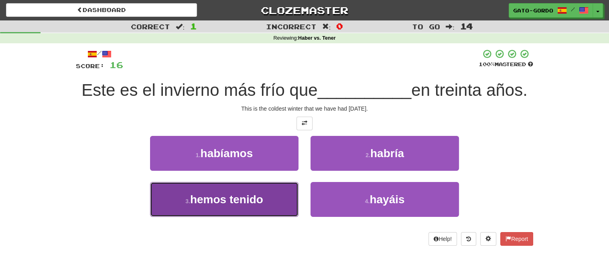
click at [202, 217] on button "3 . hemos tenido" at bounding box center [224, 199] width 148 height 35
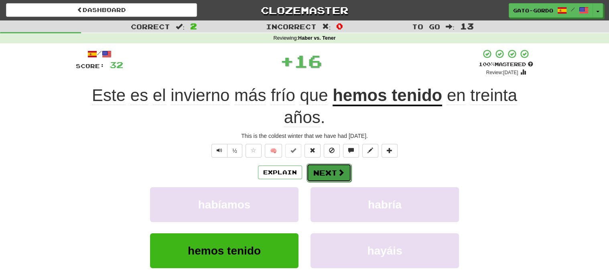
click at [322, 170] on button "Next" at bounding box center [328, 173] width 45 height 18
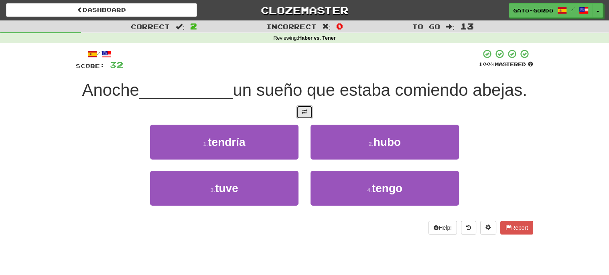
click at [304, 112] on span at bounding box center [305, 112] width 6 height 6
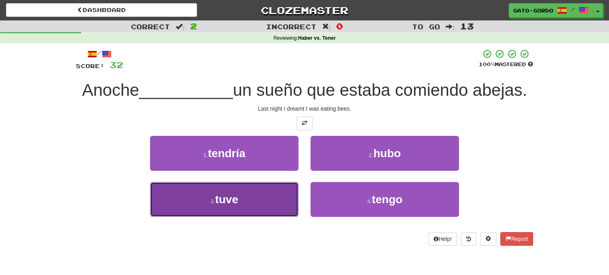
click at [227, 195] on span "tuve" at bounding box center [226, 199] width 23 height 12
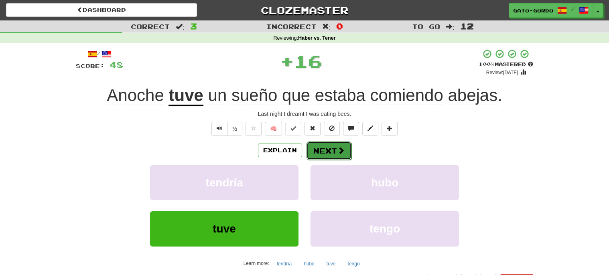
click at [328, 152] on button "Next" at bounding box center [328, 151] width 45 height 18
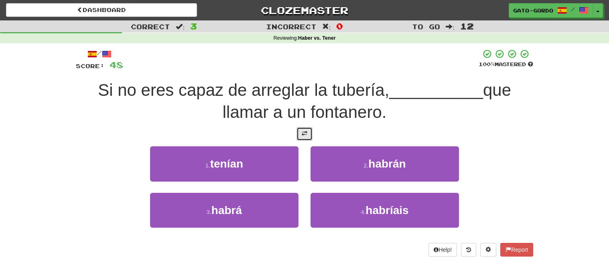
click at [308, 132] on button at bounding box center [304, 134] width 16 height 14
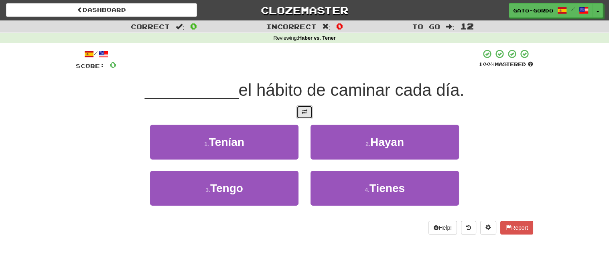
click at [305, 110] on span at bounding box center [305, 112] width 6 height 6
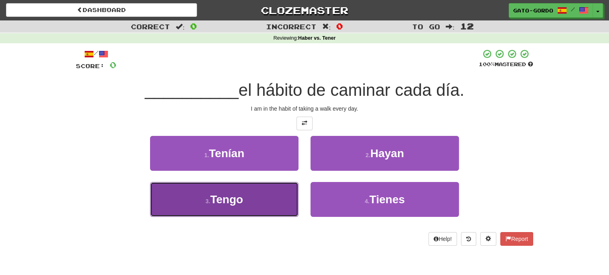
click at [207, 198] on small "3 ." at bounding box center [207, 201] width 5 height 6
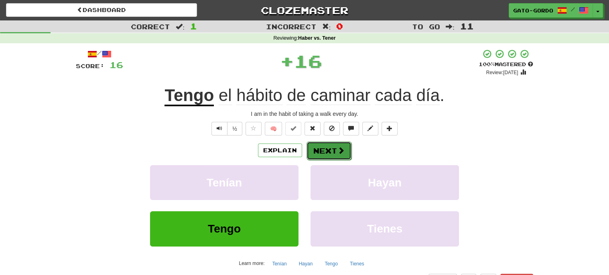
click at [334, 148] on button "Next" at bounding box center [328, 151] width 45 height 18
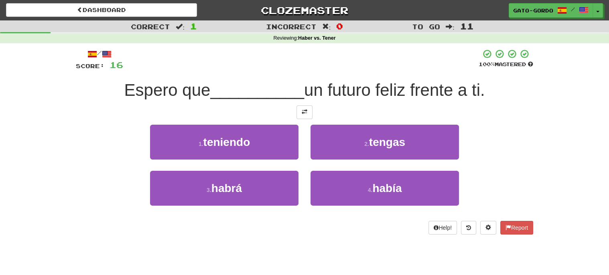
click at [312, 112] on div at bounding box center [304, 112] width 457 height 14
click at [303, 112] on span at bounding box center [305, 112] width 6 height 6
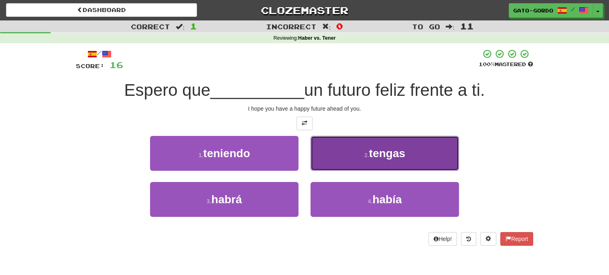
click at [384, 148] on span "tengas" at bounding box center [387, 153] width 36 height 12
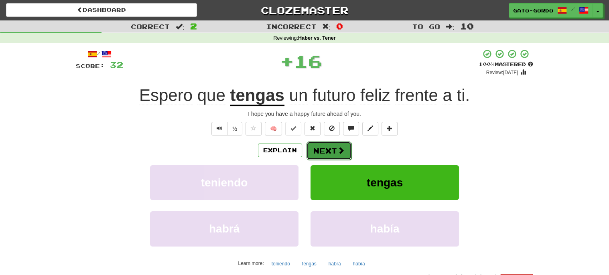
click at [324, 148] on button "Next" at bounding box center [328, 151] width 45 height 18
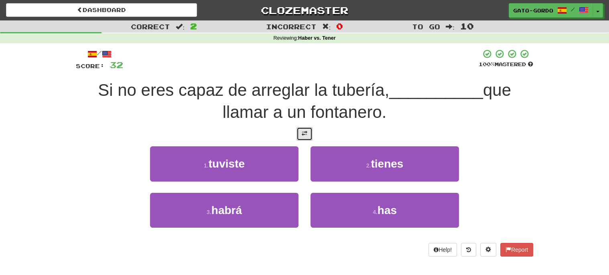
click at [308, 132] on button at bounding box center [304, 134] width 16 height 14
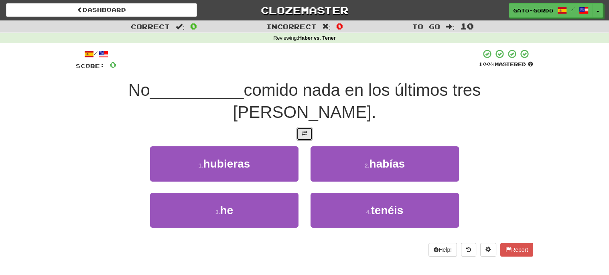
click at [304, 131] on span at bounding box center [305, 134] width 6 height 6
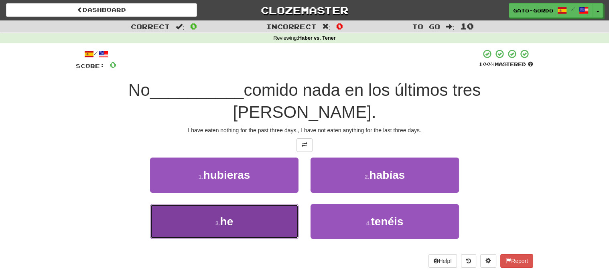
click at [203, 204] on button "3 . he" at bounding box center [224, 221] width 148 height 35
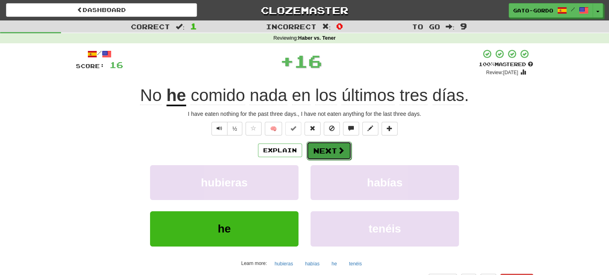
click at [325, 146] on button "Next" at bounding box center [328, 151] width 45 height 18
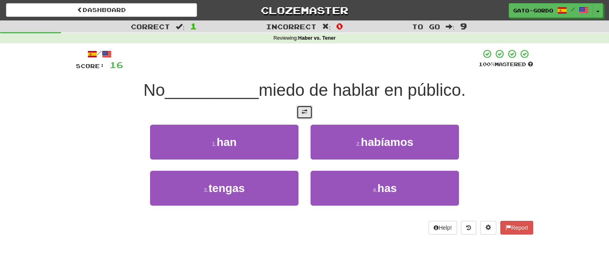
click at [305, 111] on span at bounding box center [305, 112] width 6 height 6
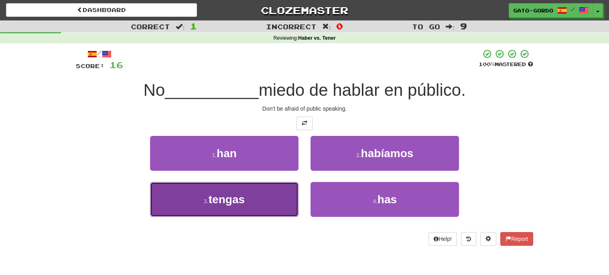
click at [218, 200] on span "tengas" at bounding box center [227, 199] width 36 height 12
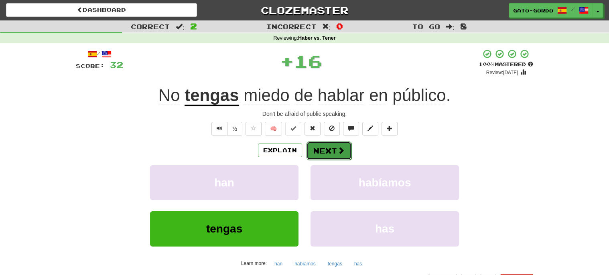
click at [333, 146] on button "Next" at bounding box center [328, 151] width 45 height 18
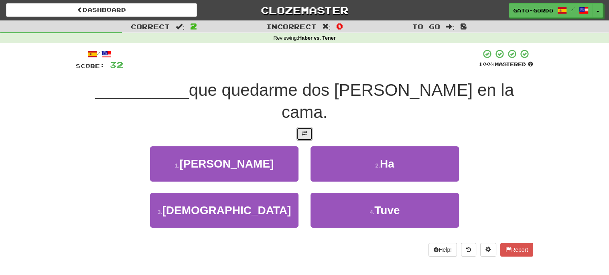
click at [308, 127] on button at bounding box center [304, 134] width 16 height 14
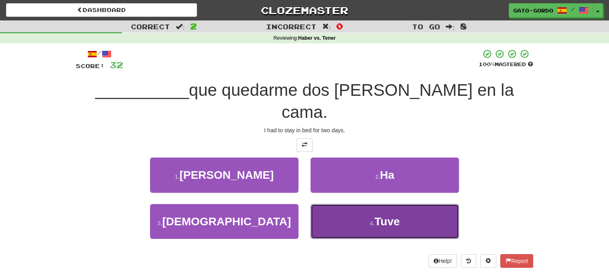
click at [370, 220] on small "4 ." at bounding box center [372, 223] width 5 height 6
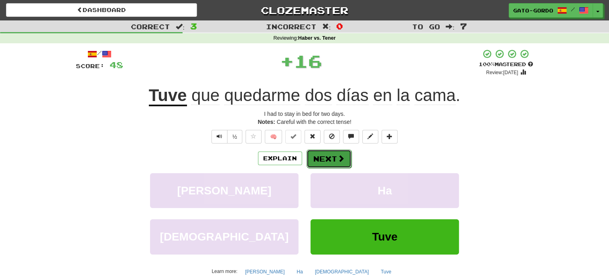
click at [317, 156] on button "Next" at bounding box center [328, 159] width 45 height 18
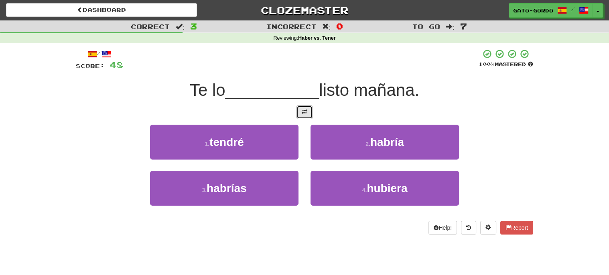
click at [305, 110] on span at bounding box center [305, 112] width 6 height 6
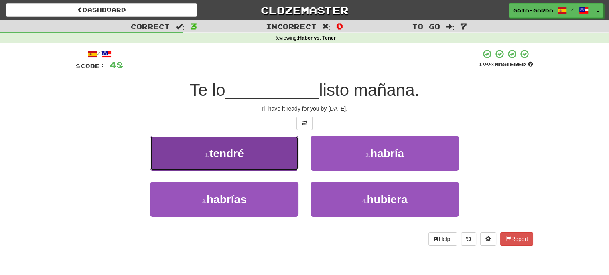
click at [201, 152] on button "1 . tendré" at bounding box center [224, 153] width 148 height 35
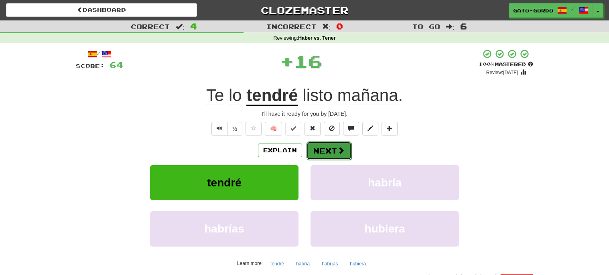
click at [326, 149] on button "Next" at bounding box center [328, 151] width 45 height 18
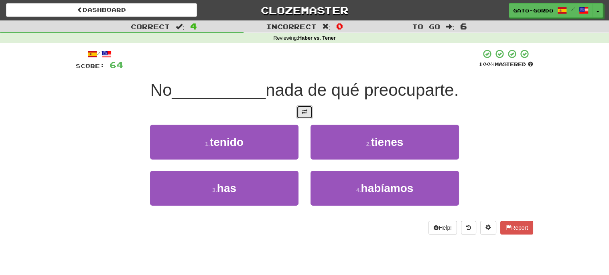
click at [300, 112] on button at bounding box center [304, 112] width 16 height 14
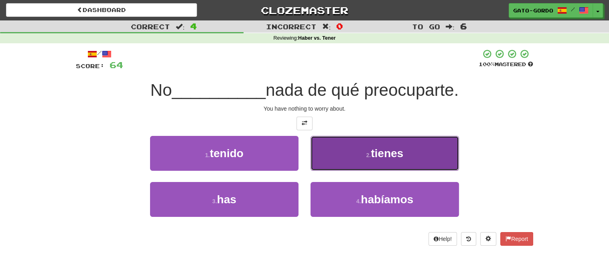
click at [386, 151] on span "tienes" at bounding box center [387, 153] width 32 height 12
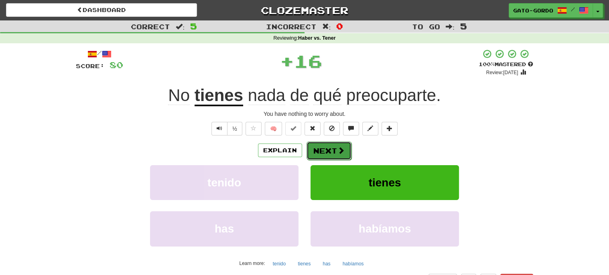
click at [324, 148] on button "Next" at bounding box center [328, 151] width 45 height 18
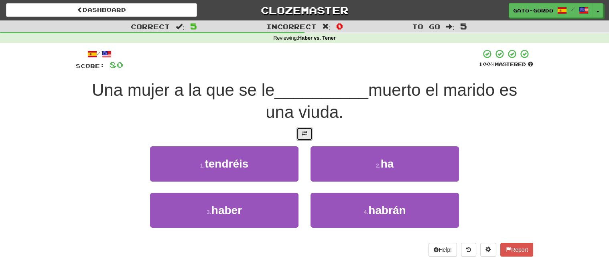
click at [307, 132] on button at bounding box center [304, 134] width 16 height 14
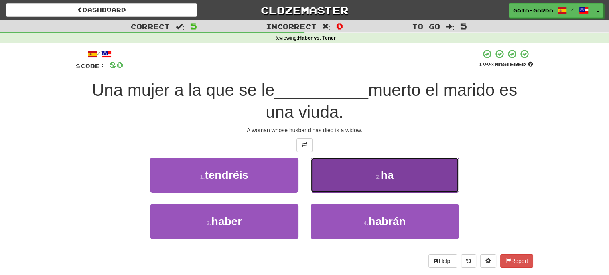
click at [382, 172] on span "ha" at bounding box center [387, 175] width 13 height 12
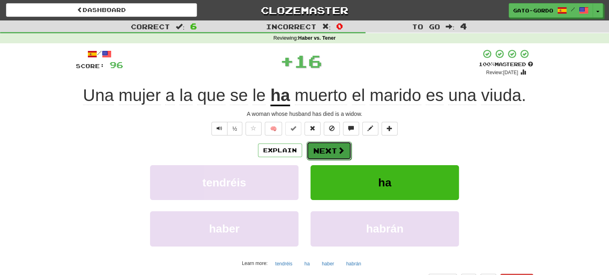
click at [325, 147] on button "Next" at bounding box center [328, 151] width 45 height 18
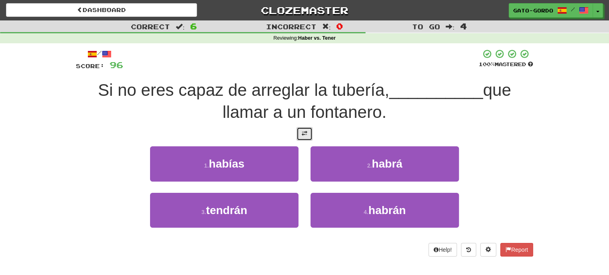
click at [302, 131] on span at bounding box center [305, 134] width 6 height 6
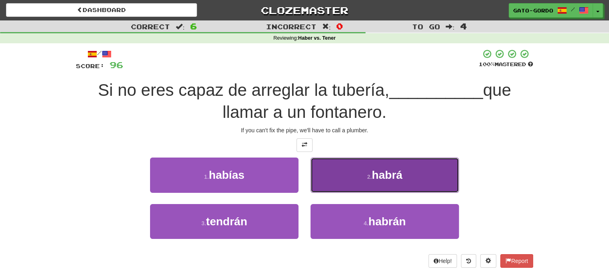
click at [371, 174] on small "2 ." at bounding box center [369, 177] width 5 height 6
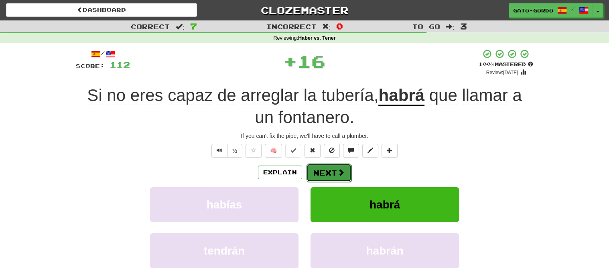
click at [330, 168] on button "Next" at bounding box center [328, 173] width 45 height 18
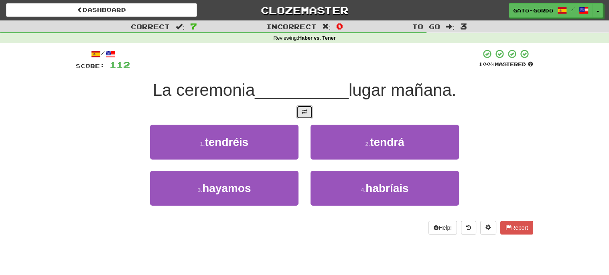
click at [308, 110] on button at bounding box center [304, 112] width 16 height 14
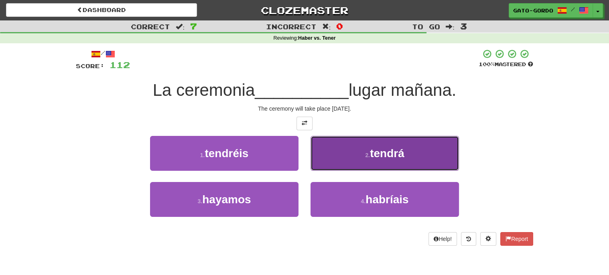
click at [382, 144] on button "2 . tendrá" at bounding box center [384, 153] width 148 height 35
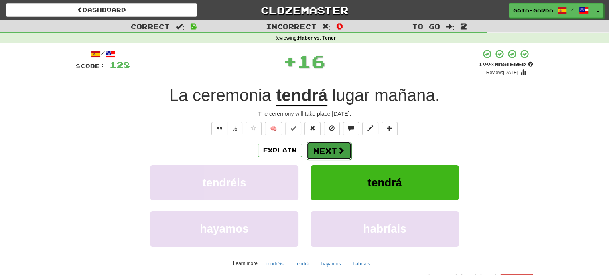
click at [320, 150] on button "Next" at bounding box center [328, 151] width 45 height 18
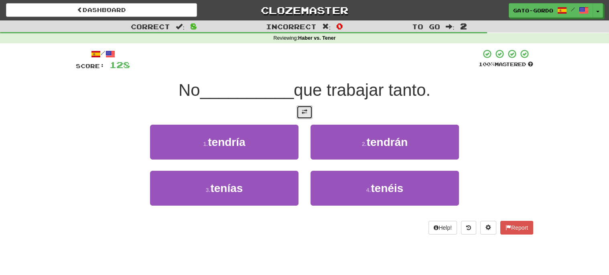
click at [307, 113] on button at bounding box center [304, 112] width 16 height 14
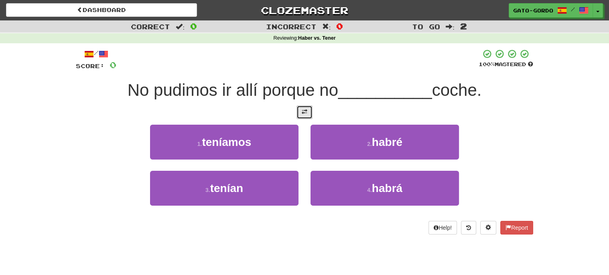
click at [305, 112] on span at bounding box center [305, 112] width 6 height 6
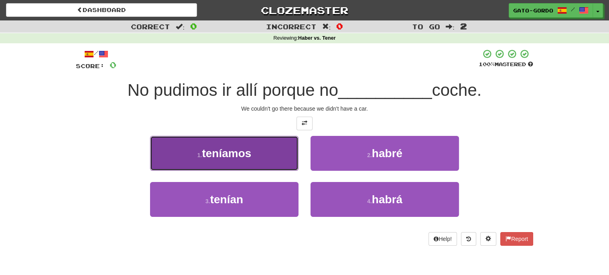
click at [217, 148] on span "teníamos" at bounding box center [226, 153] width 49 height 12
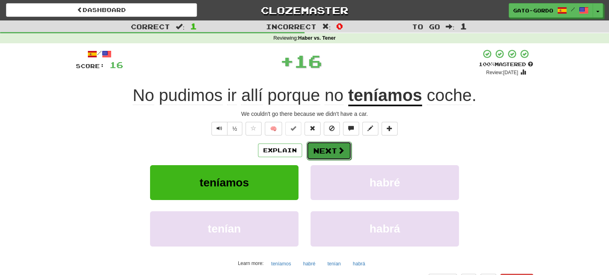
click at [335, 144] on button "Next" at bounding box center [328, 151] width 45 height 18
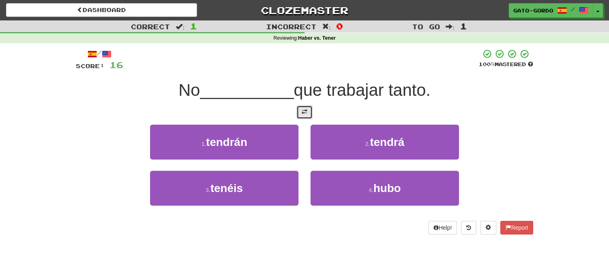
click at [304, 109] on span at bounding box center [305, 112] width 6 height 6
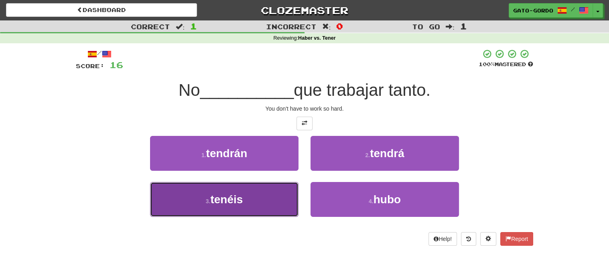
click at [195, 201] on button "3 . tenéis" at bounding box center [224, 199] width 148 height 35
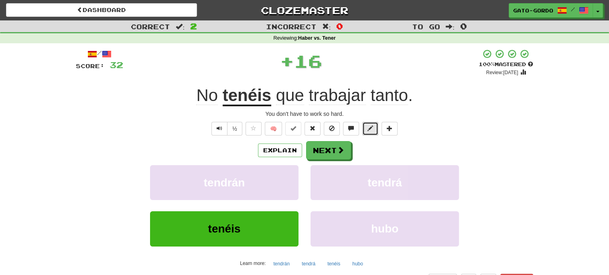
click at [368, 127] on span at bounding box center [370, 129] width 6 height 6
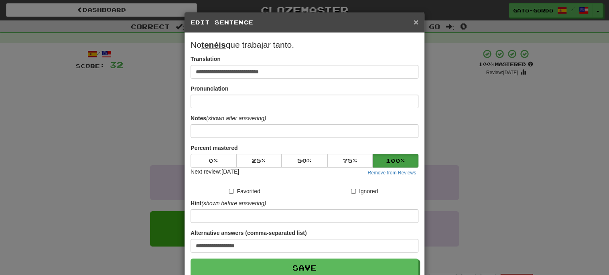
click at [416, 24] on span "×" at bounding box center [416, 21] width 5 height 9
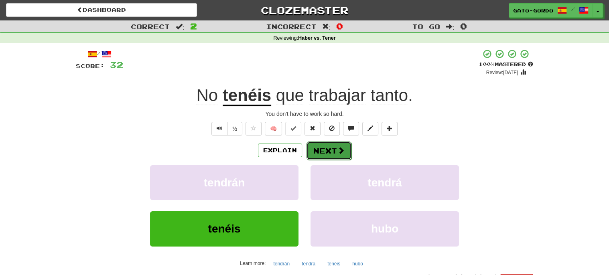
click at [323, 144] on button "Next" at bounding box center [328, 151] width 45 height 18
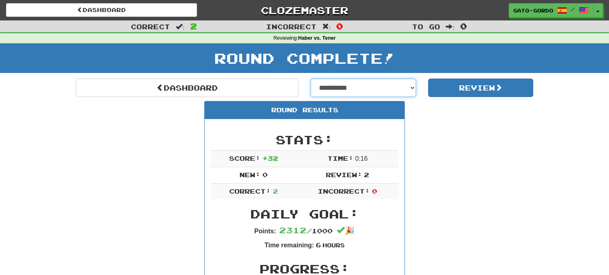
click at [345, 84] on select "**********" at bounding box center [362, 88] width 105 height 18
click at [310, 79] on select "**********" at bounding box center [362, 88] width 105 height 18
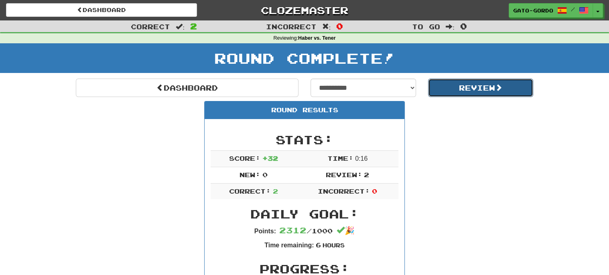
click at [476, 85] on button "Review" at bounding box center [480, 88] width 105 height 18
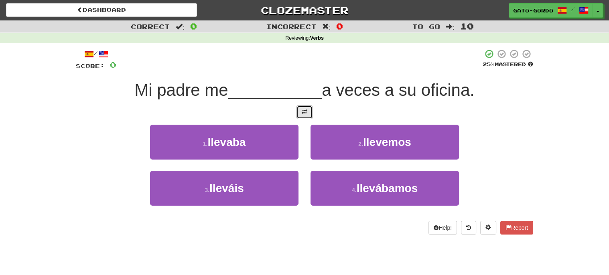
click at [302, 109] on span at bounding box center [305, 112] width 6 height 6
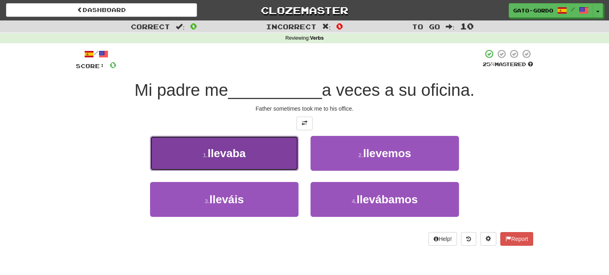
click at [197, 150] on button "1 . llevaba" at bounding box center [224, 153] width 148 height 35
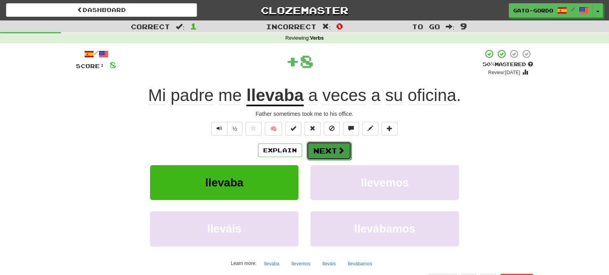
click at [323, 147] on button "Next" at bounding box center [328, 151] width 45 height 18
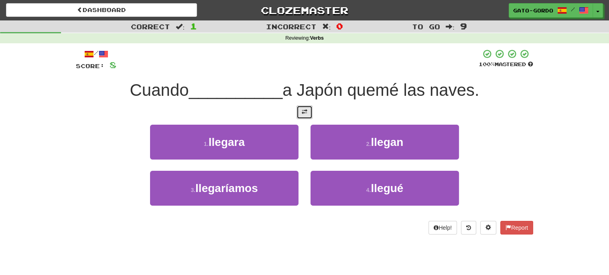
click at [302, 111] on span at bounding box center [305, 112] width 6 height 6
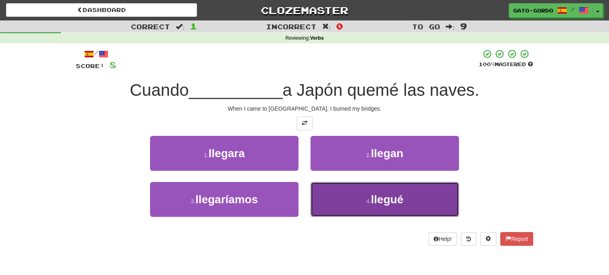
click at [379, 199] on span "llegué" at bounding box center [387, 199] width 32 height 12
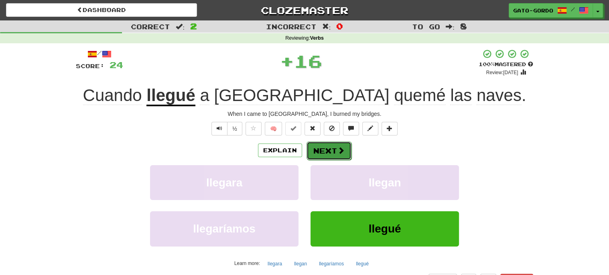
click at [326, 150] on button "Next" at bounding box center [328, 151] width 45 height 18
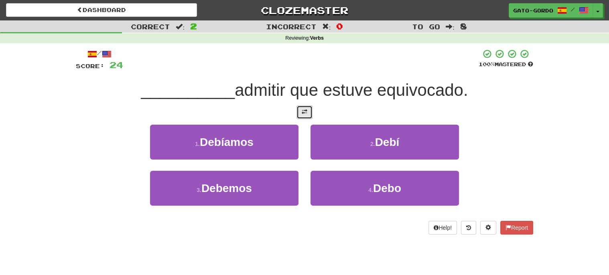
click at [304, 105] on button at bounding box center [304, 112] width 16 height 14
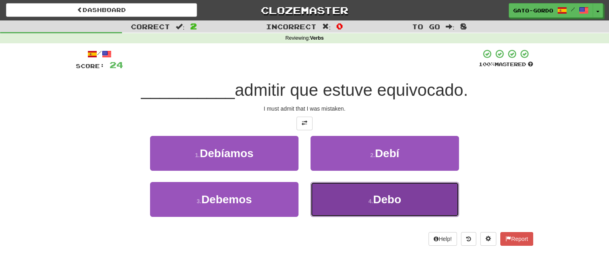
click at [370, 201] on small "4 ." at bounding box center [370, 201] width 5 height 6
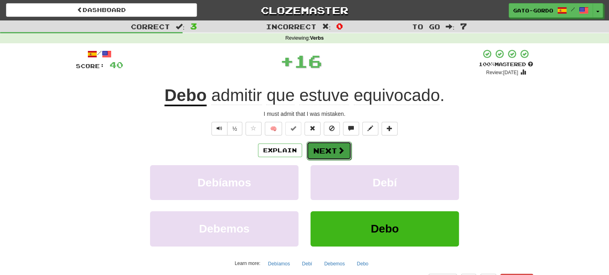
click at [325, 145] on button "Next" at bounding box center [328, 151] width 45 height 18
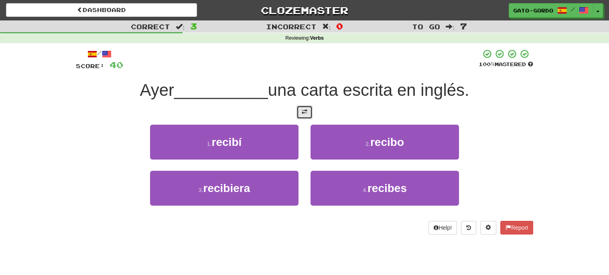
click at [303, 109] on span at bounding box center [305, 112] width 6 height 6
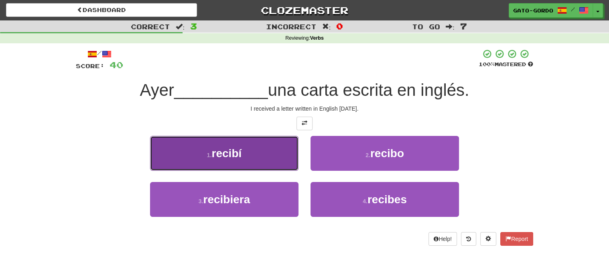
click at [218, 152] on span "recibí" at bounding box center [226, 153] width 30 height 12
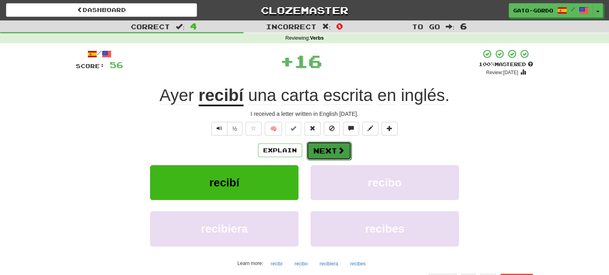
click at [321, 150] on button "Next" at bounding box center [328, 151] width 45 height 18
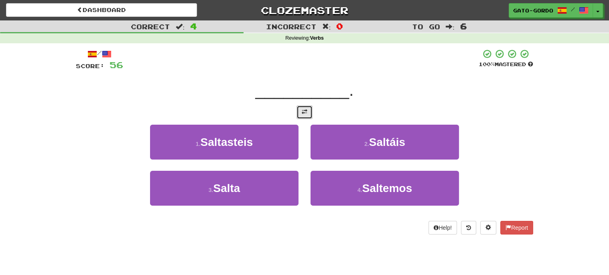
click at [306, 109] on span at bounding box center [305, 112] width 6 height 6
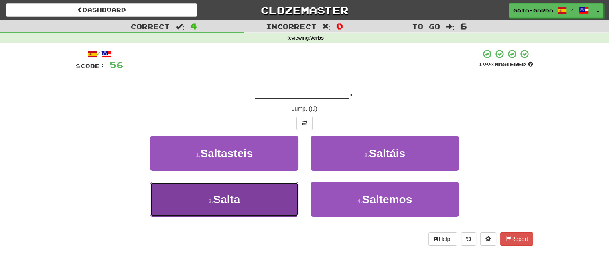
click at [188, 193] on button "3 . [GEOGRAPHIC_DATA]" at bounding box center [224, 199] width 148 height 35
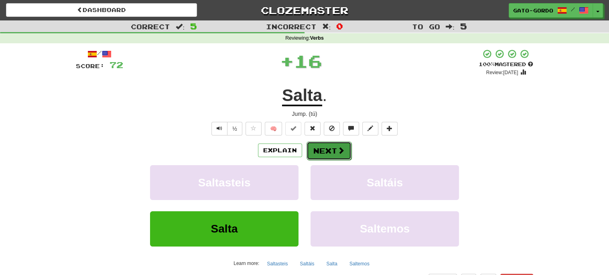
click at [327, 148] on button "Next" at bounding box center [328, 151] width 45 height 18
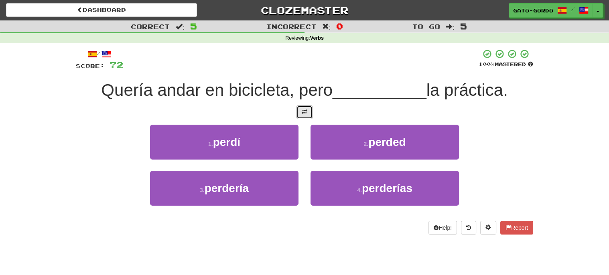
click at [306, 112] on span at bounding box center [305, 112] width 6 height 6
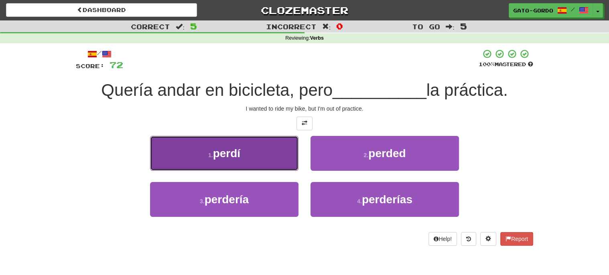
click at [221, 150] on span "perdí" at bounding box center [226, 153] width 27 height 12
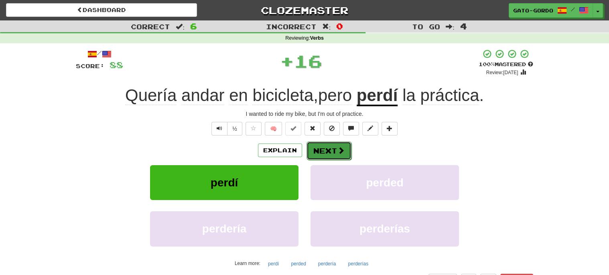
click at [323, 147] on button "Next" at bounding box center [328, 151] width 45 height 18
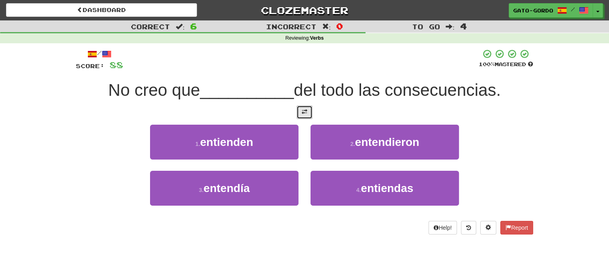
click at [307, 113] on span at bounding box center [305, 112] width 6 height 6
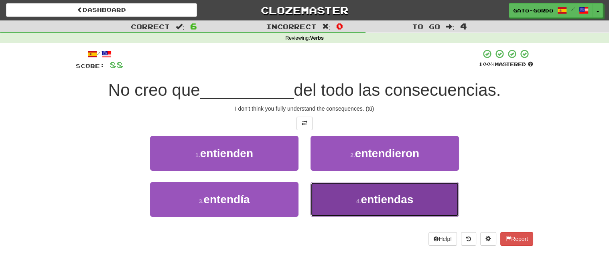
click at [369, 200] on span "entiendas" at bounding box center [387, 199] width 53 height 12
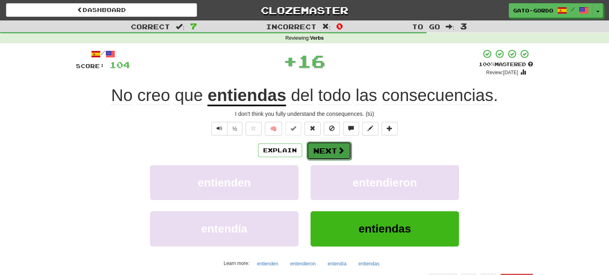
click at [325, 144] on button "Next" at bounding box center [328, 151] width 45 height 18
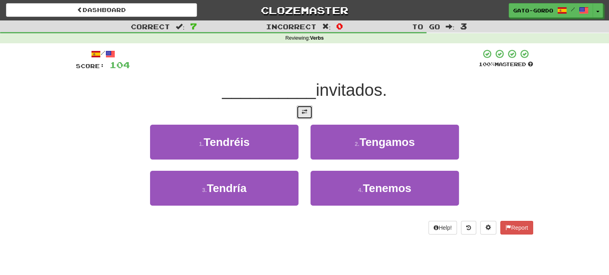
click at [303, 109] on span at bounding box center [305, 112] width 6 height 6
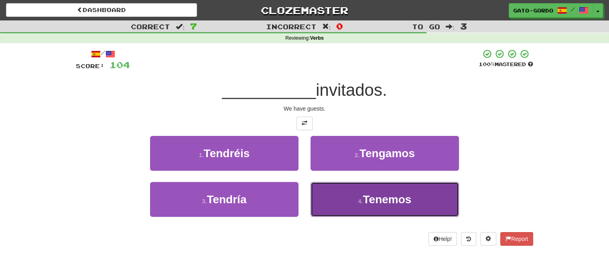
click at [383, 197] on span "Tenemos" at bounding box center [387, 199] width 49 height 12
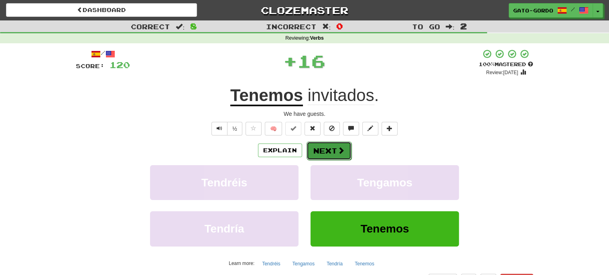
click at [322, 148] on button "Next" at bounding box center [328, 151] width 45 height 18
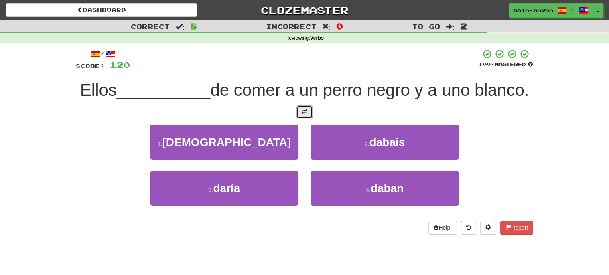
click at [302, 115] on span at bounding box center [305, 112] width 6 height 6
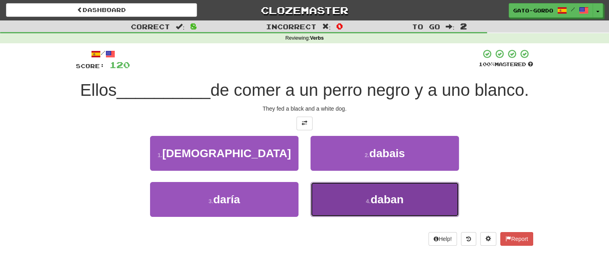
click at [375, 206] on span "daban" at bounding box center [387, 199] width 33 height 12
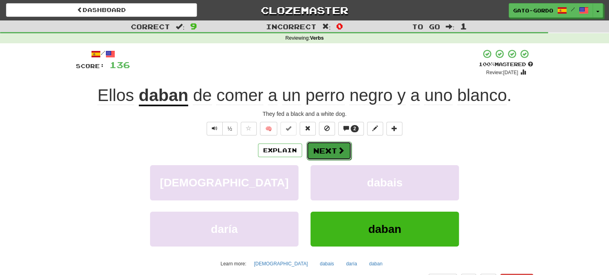
click at [322, 146] on button "Next" at bounding box center [328, 151] width 45 height 18
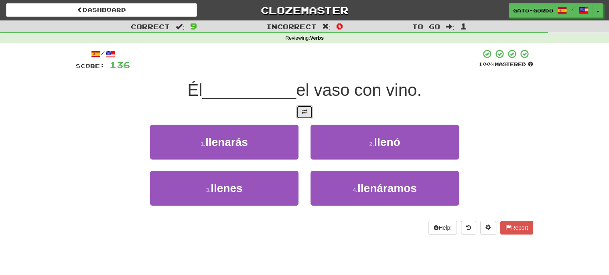
click at [305, 110] on span at bounding box center [305, 112] width 6 height 6
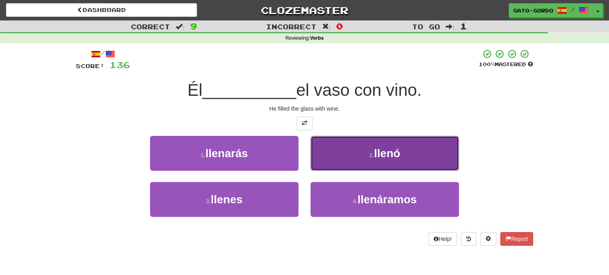
click at [376, 154] on span "llenó" at bounding box center [387, 153] width 26 height 12
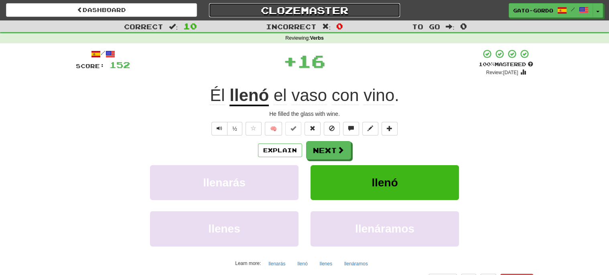
click at [315, 12] on link "Clozemaster" at bounding box center [304, 10] width 191 height 14
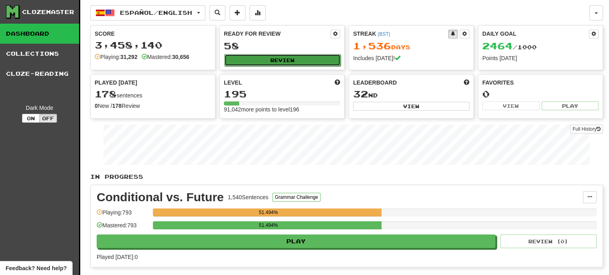
click at [269, 59] on button "Review" at bounding box center [282, 60] width 116 height 12
select select "***"
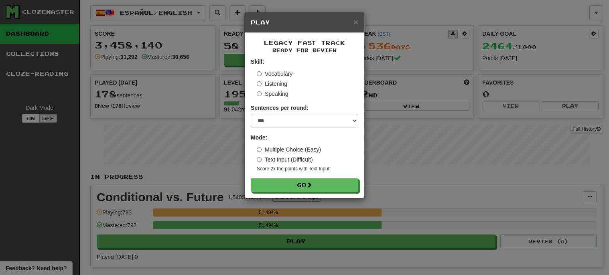
click at [276, 82] on label "Listening" at bounding box center [272, 84] width 30 height 8
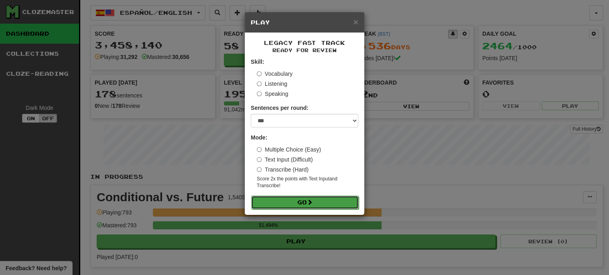
click at [301, 198] on button "Go" at bounding box center [304, 203] width 107 height 14
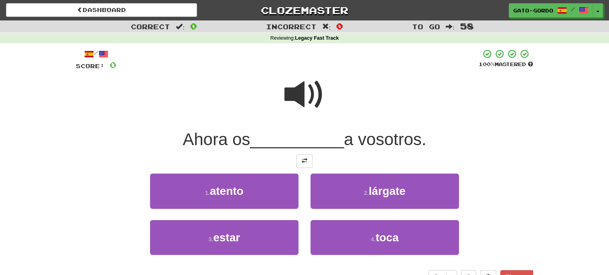
click at [280, 80] on div at bounding box center [304, 99] width 457 height 57
click at [304, 89] on span at bounding box center [304, 95] width 40 height 40
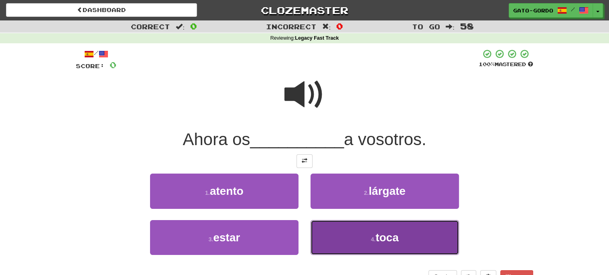
click at [384, 238] on span "toca" at bounding box center [386, 237] width 23 height 12
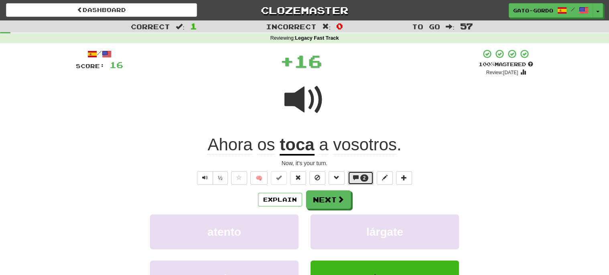
click at [357, 178] on span at bounding box center [356, 178] width 6 height 6
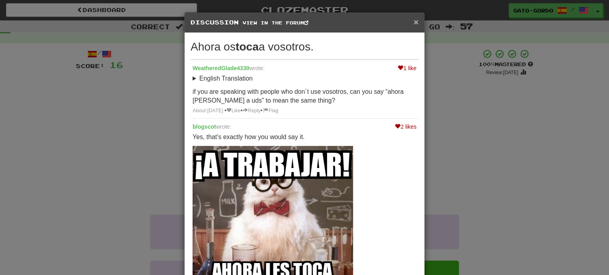
click at [416, 23] on span "×" at bounding box center [416, 21] width 5 height 9
